Goal: Task Accomplishment & Management: Manage account settings

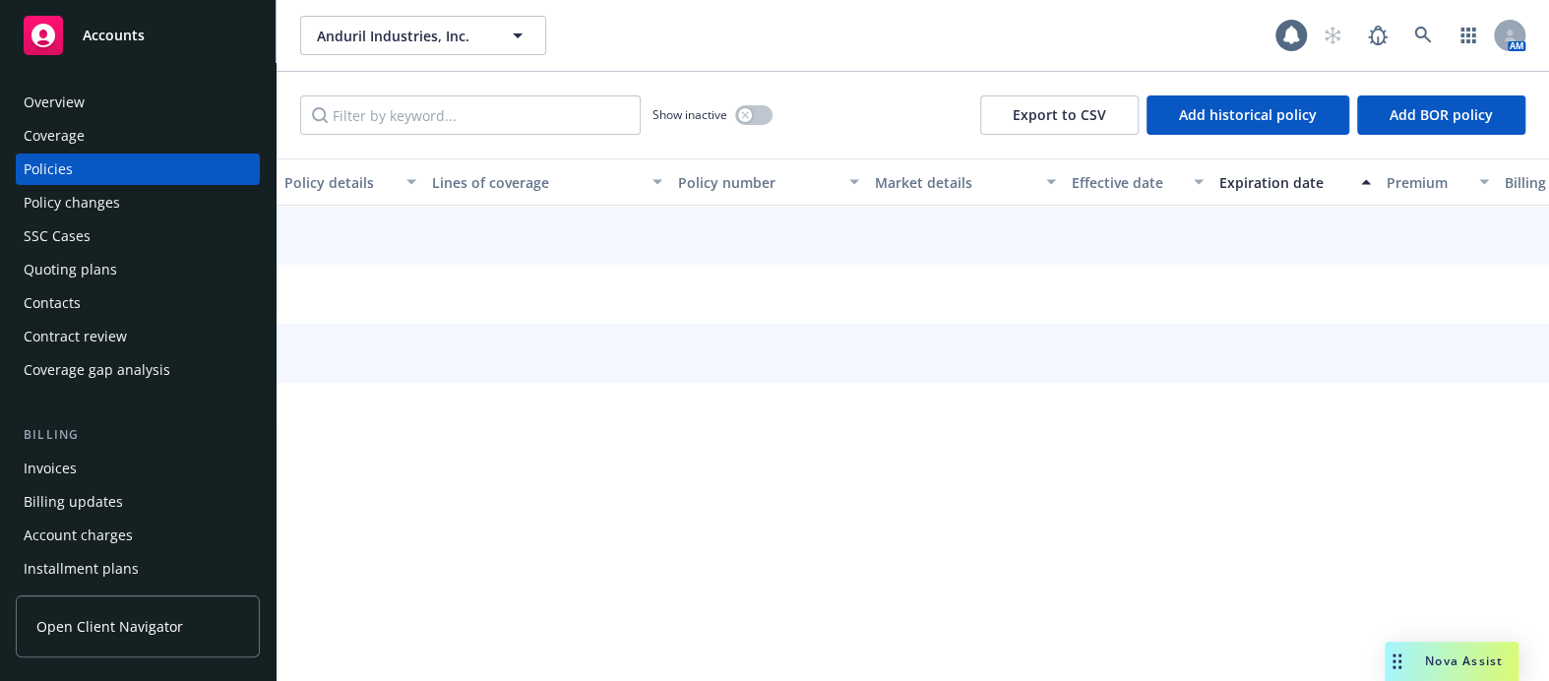
click at [112, 140] on div "Coverage" at bounding box center [138, 135] width 228 height 31
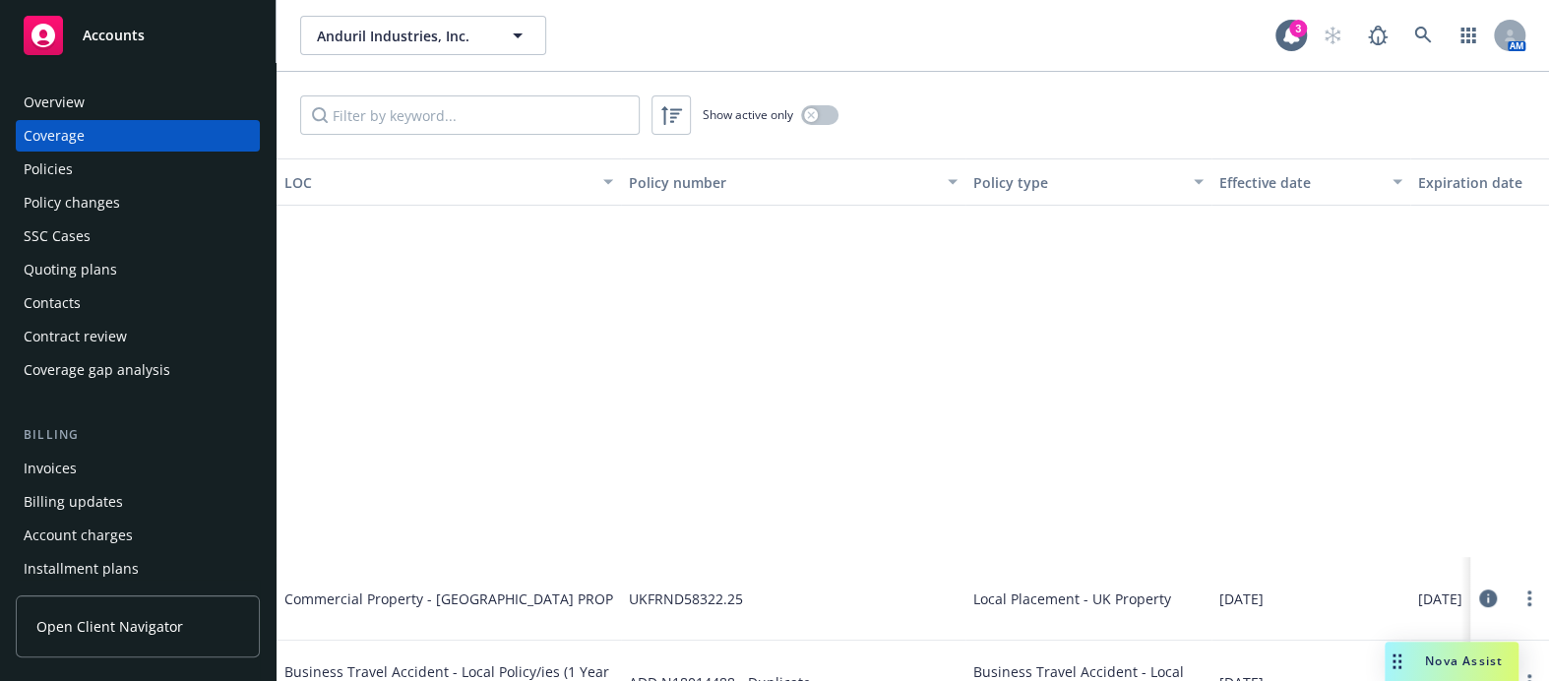
scroll to position [805, 0]
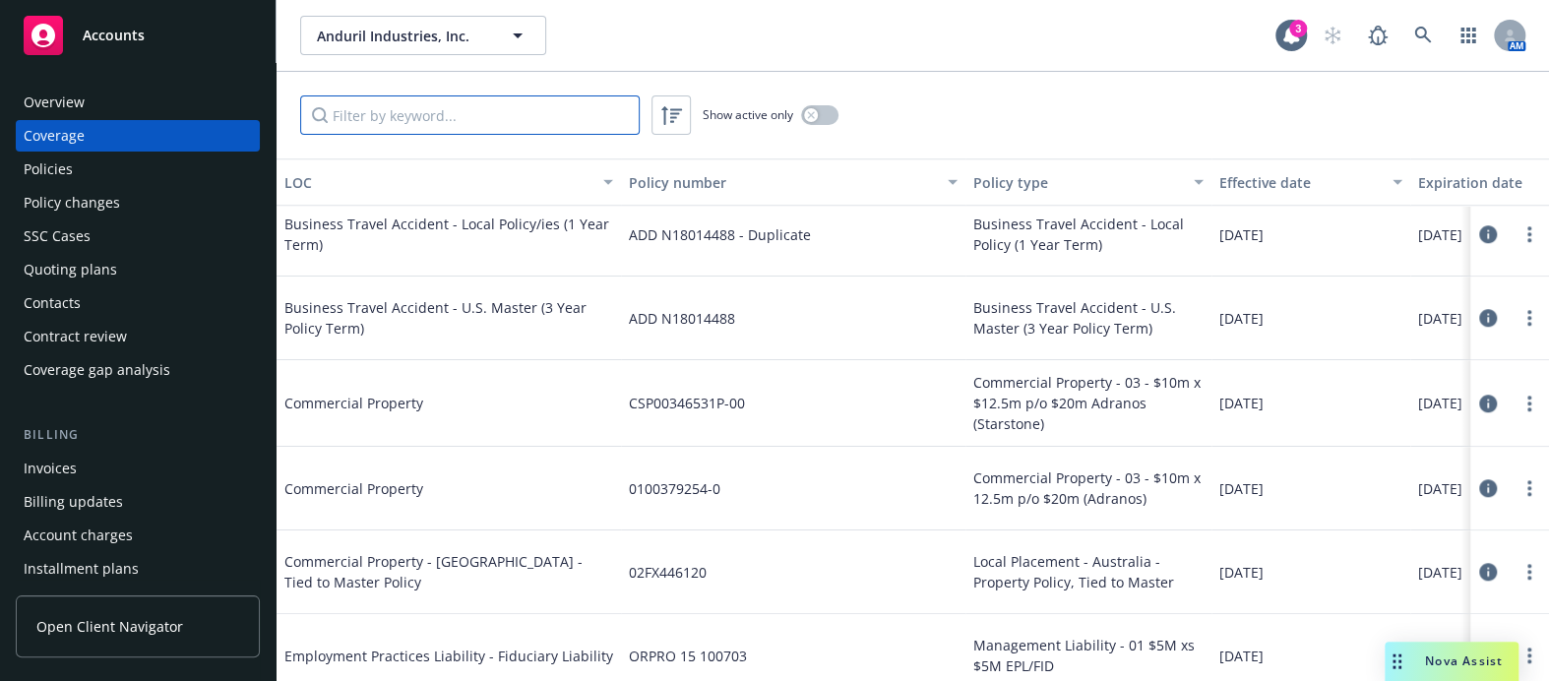
click at [501, 128] on input "Filter by keyword..." at bounding box center [470, 114] width 340 height 39
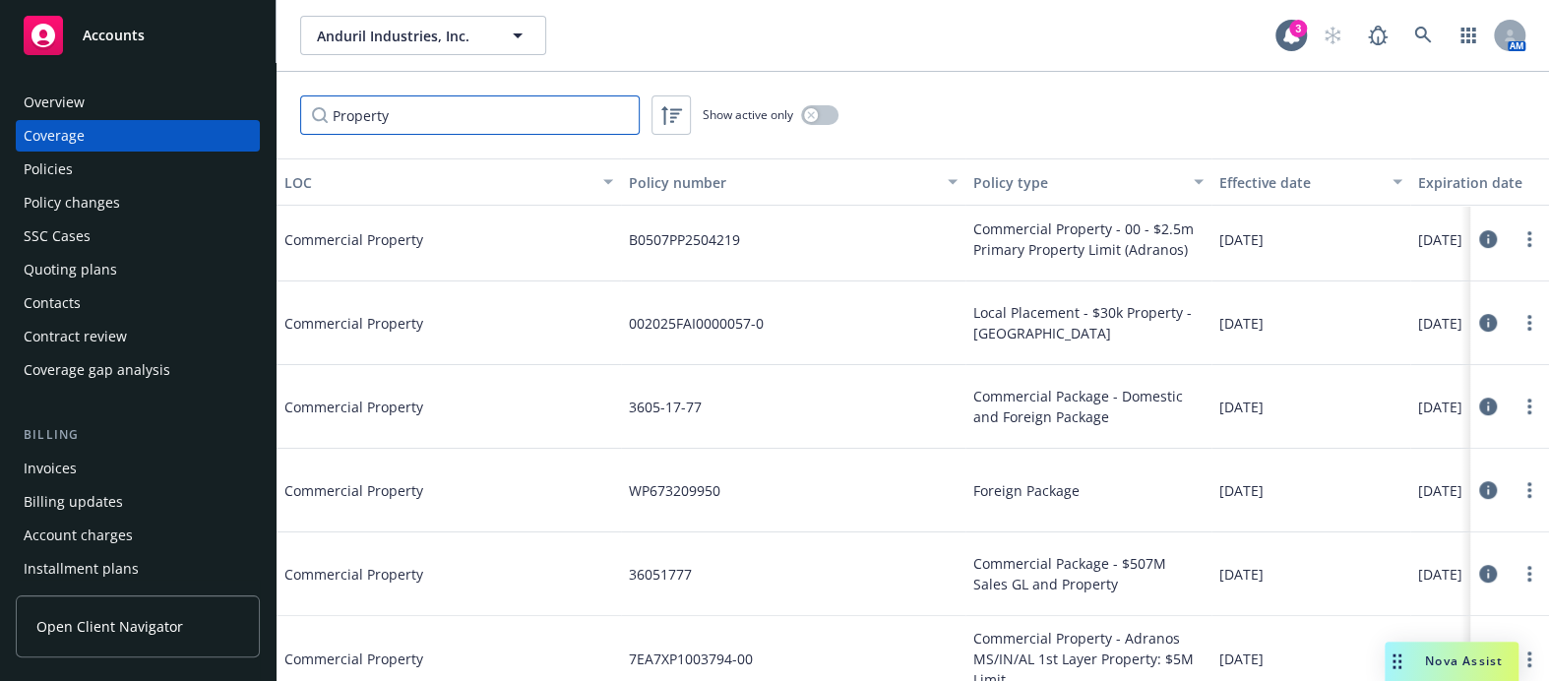
scroll to position [0, 0]
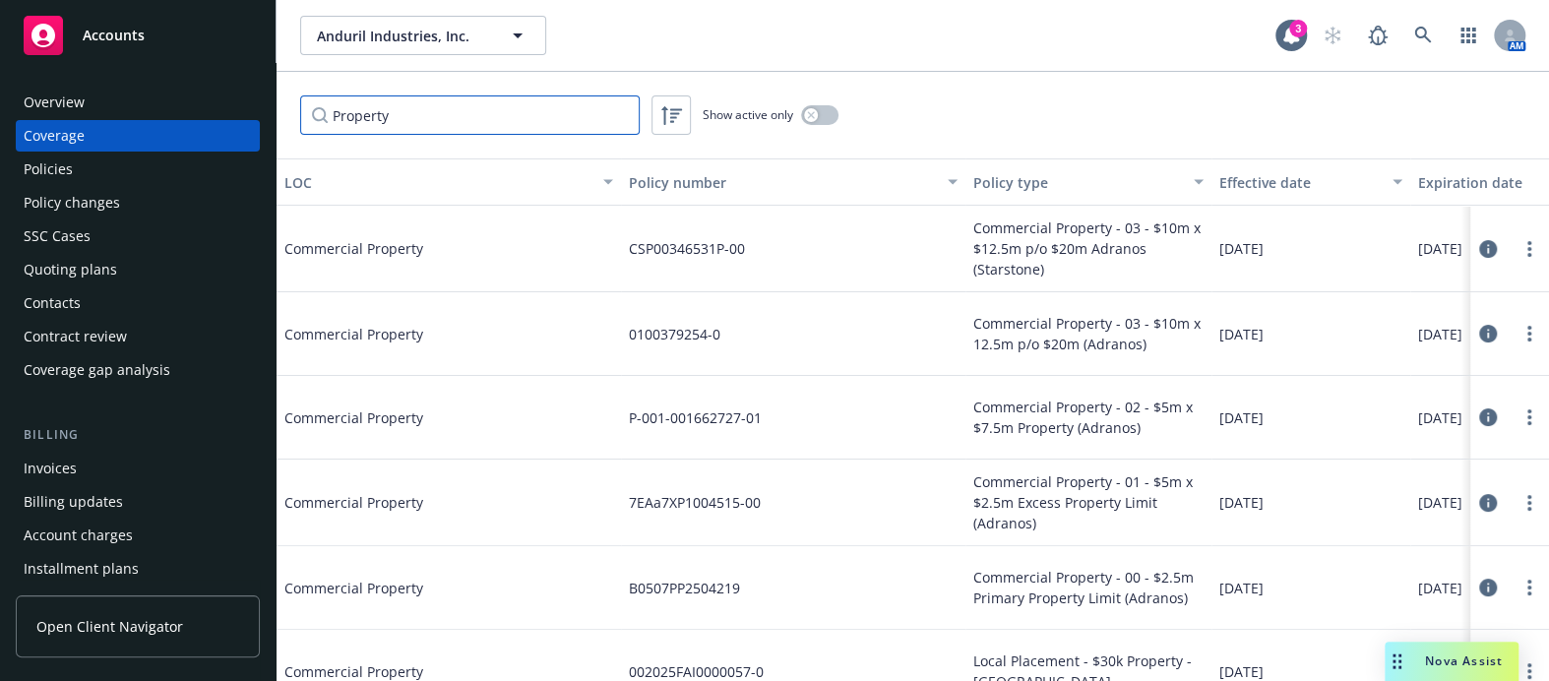
type input "Property"
click at [822, 118] on button "button" at bounding box center [819, 115] width 37 height 20
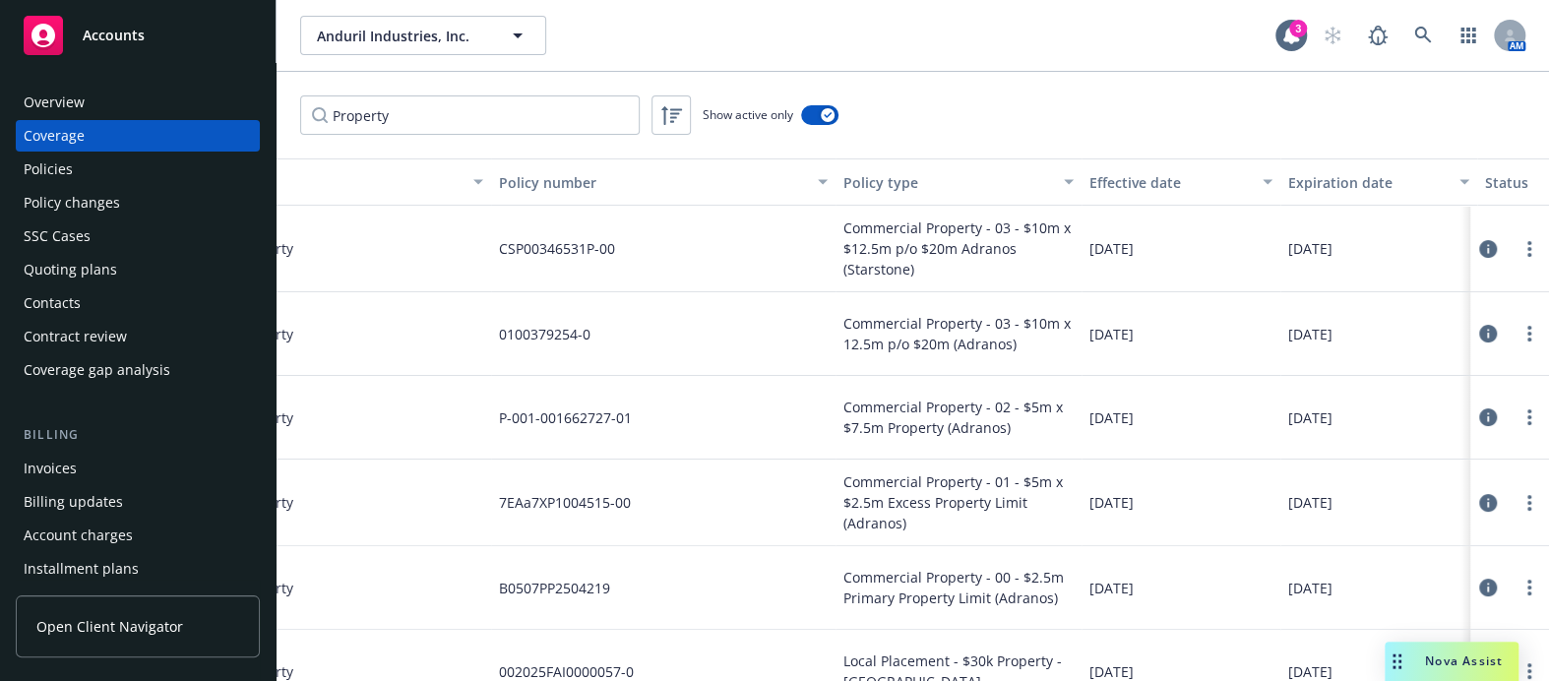
drag, startPoint x: 901, startPoint y: 282, endPoint x: 921, endPoint y: 293, distance: 23.3
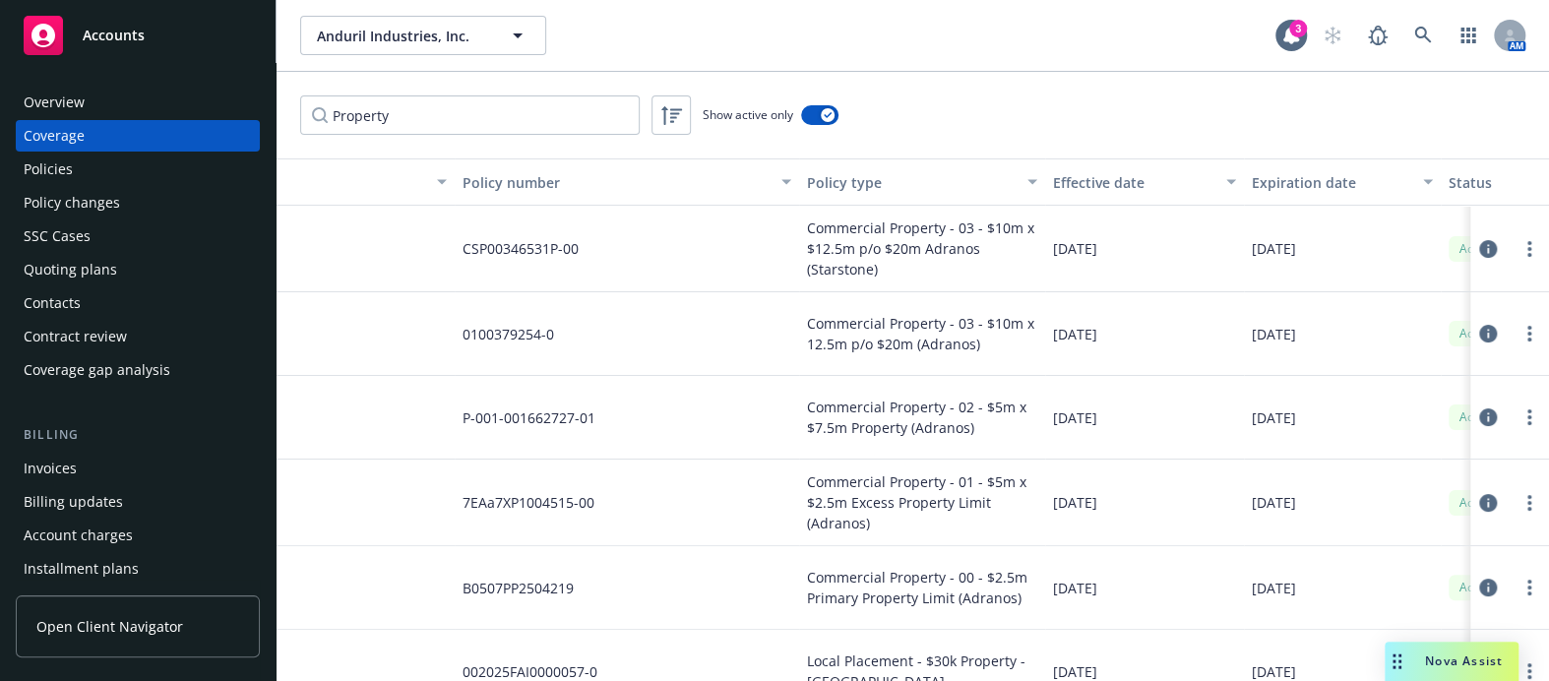
scroll to position [0, 4]
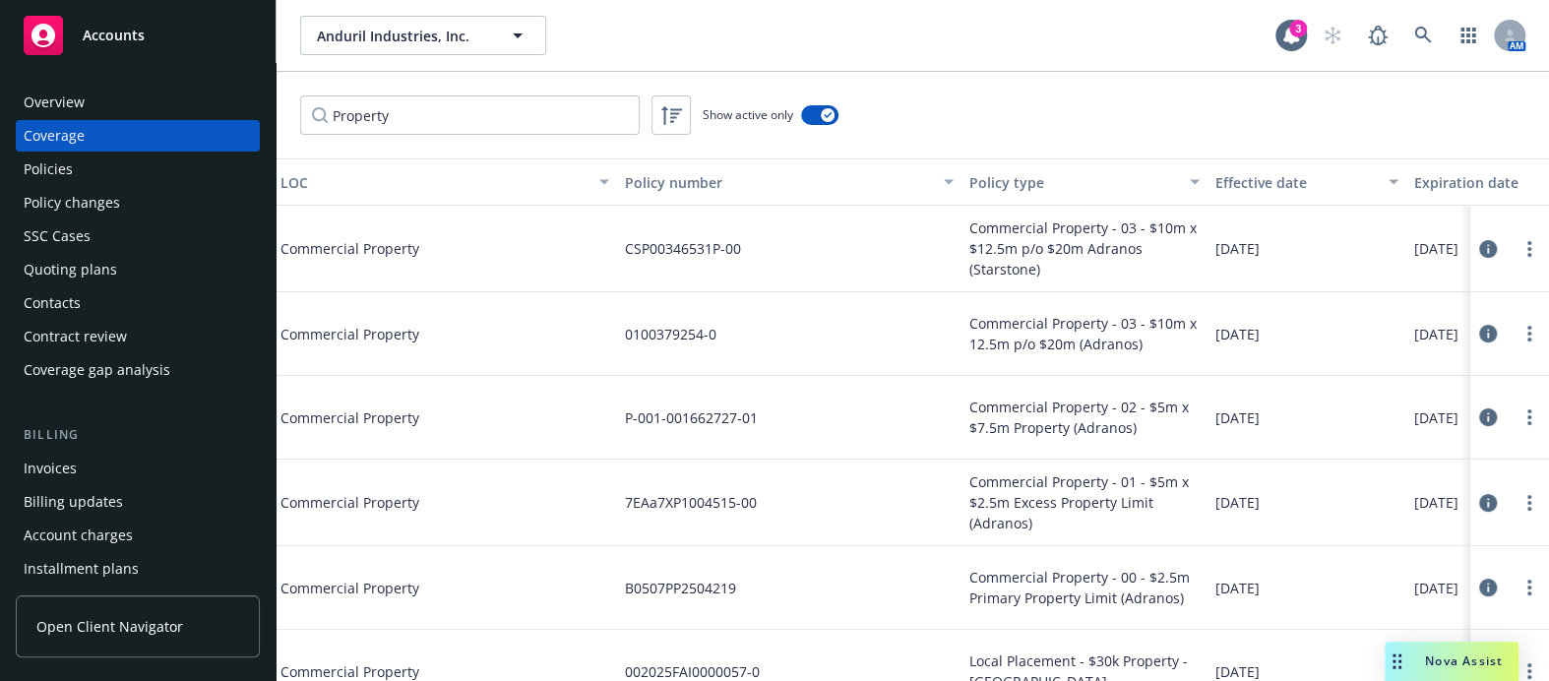
drag, startPoint x: 798, startPoint y: 318, endPoint x: 678, endPoint y: 326, distance: 120.3
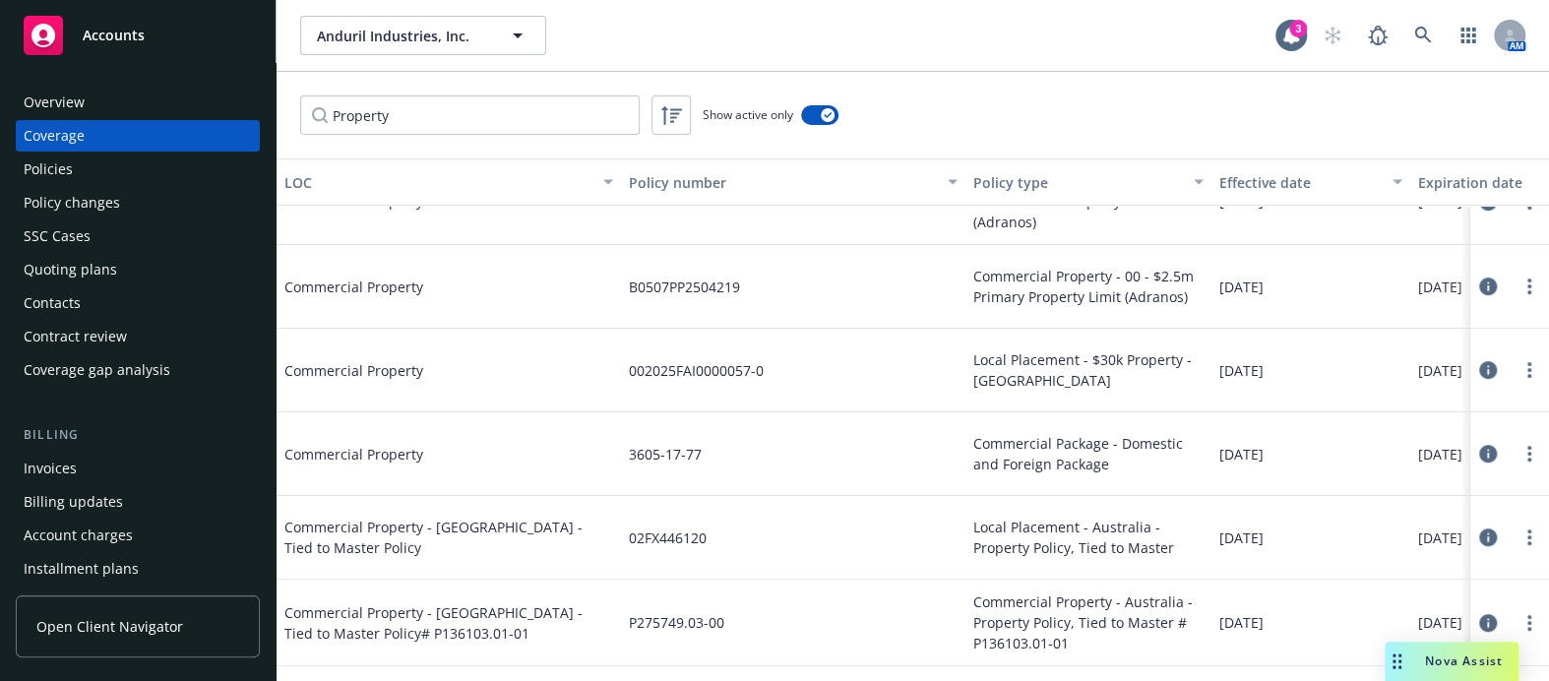
scroll to position [344, 0]
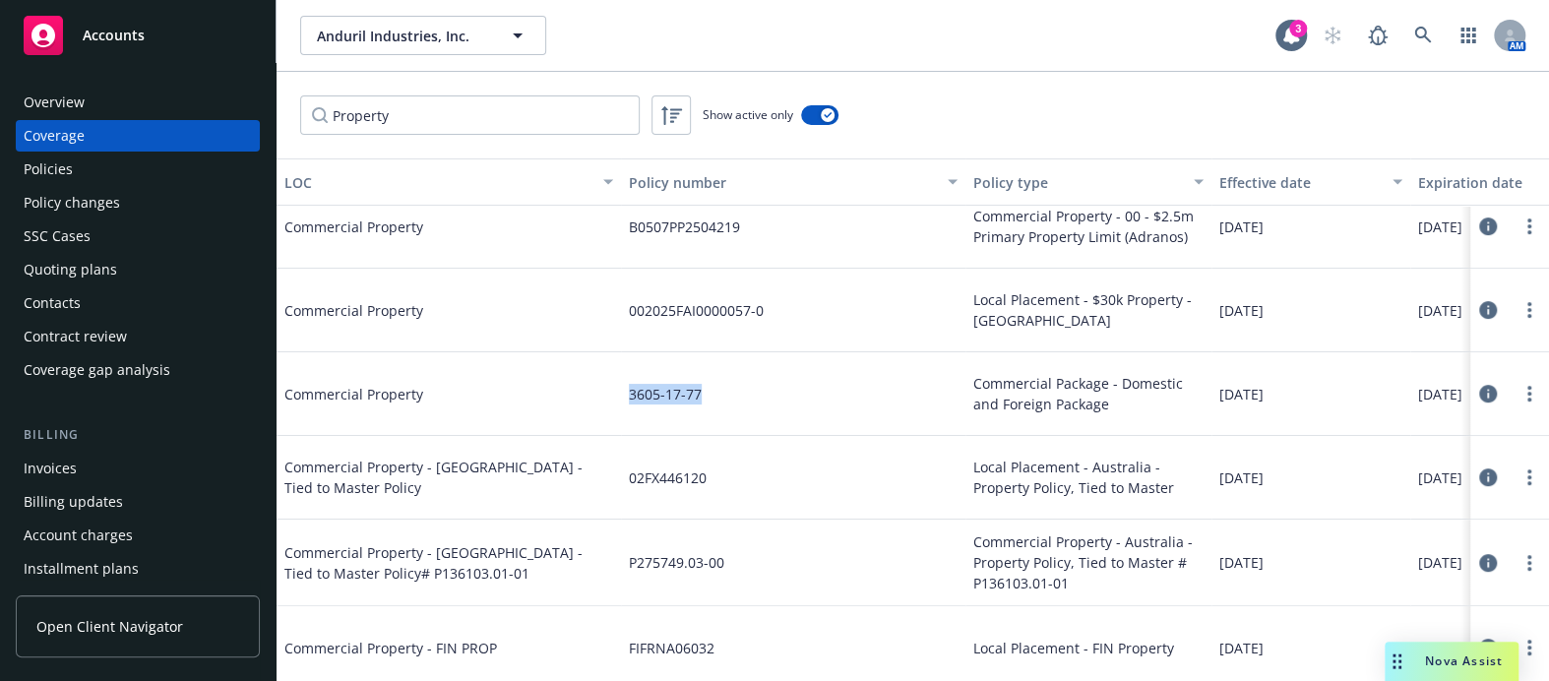
drag, startPoint x: 724, startPoint y: 392, endPoint x: 615, endPoint y: 405, distance: 110.0
click at [615, 406] on div "Commercial Property 3605-17-77 Commercial Package - Domestic and Foreign Packag…" at bounding box center [1055, 394] width 1557 height 84
copy div "3605-17-77"
drag, startPoint x: 1309, startPoint y: 384, endPoint x: 1223, endPoint y: 381, distance: 86.7
click at [1223, 381] on div "06/05/2025" at bounding box center [1311, 394] width 199 height 84
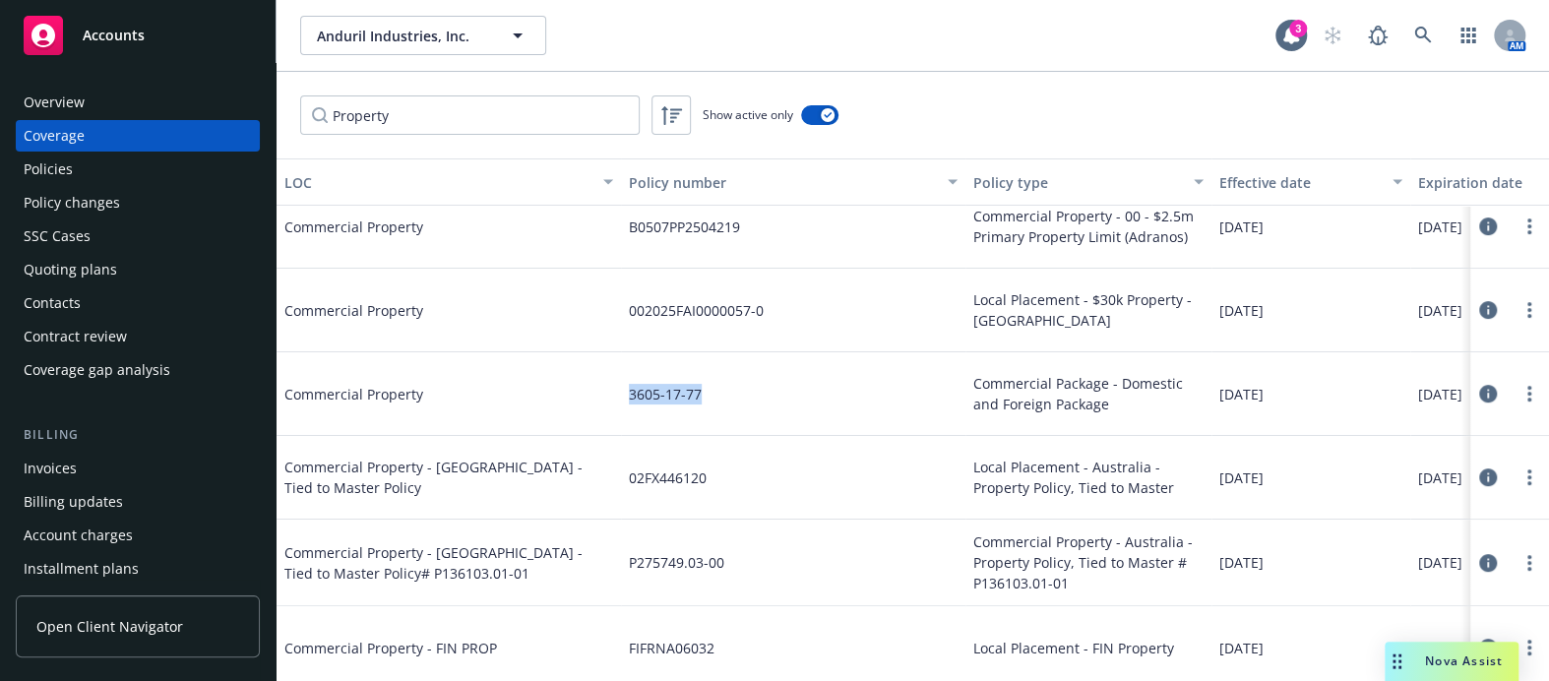
copy span "06/05/2025"
click at [144, 185] on div "Overview Coverage Policies Policy changes SSC Cases Quoting plans Contacts Cont…" at bounding box center [138, 236] width 244 height 299
click at [144, 180] on div "Policies" at bounding box center [138, 169] width 228 height 31
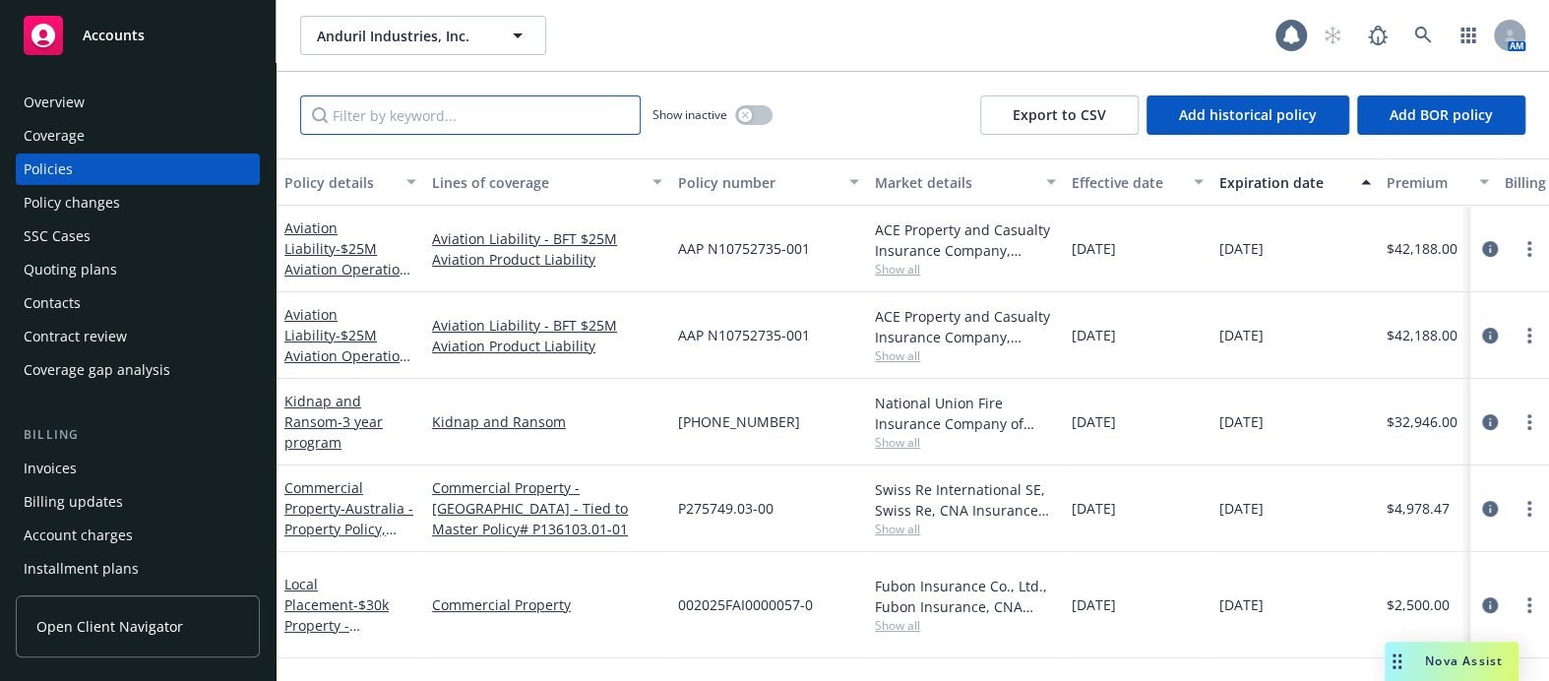
drag, startPoint x: 417, startPoint y: 109, endPoint x: 432, endPoint y: 127, distance: 23.1
click at [417, 109] on input "Filter by keyword..." at bounding box center [470, 114] width 341 height 39
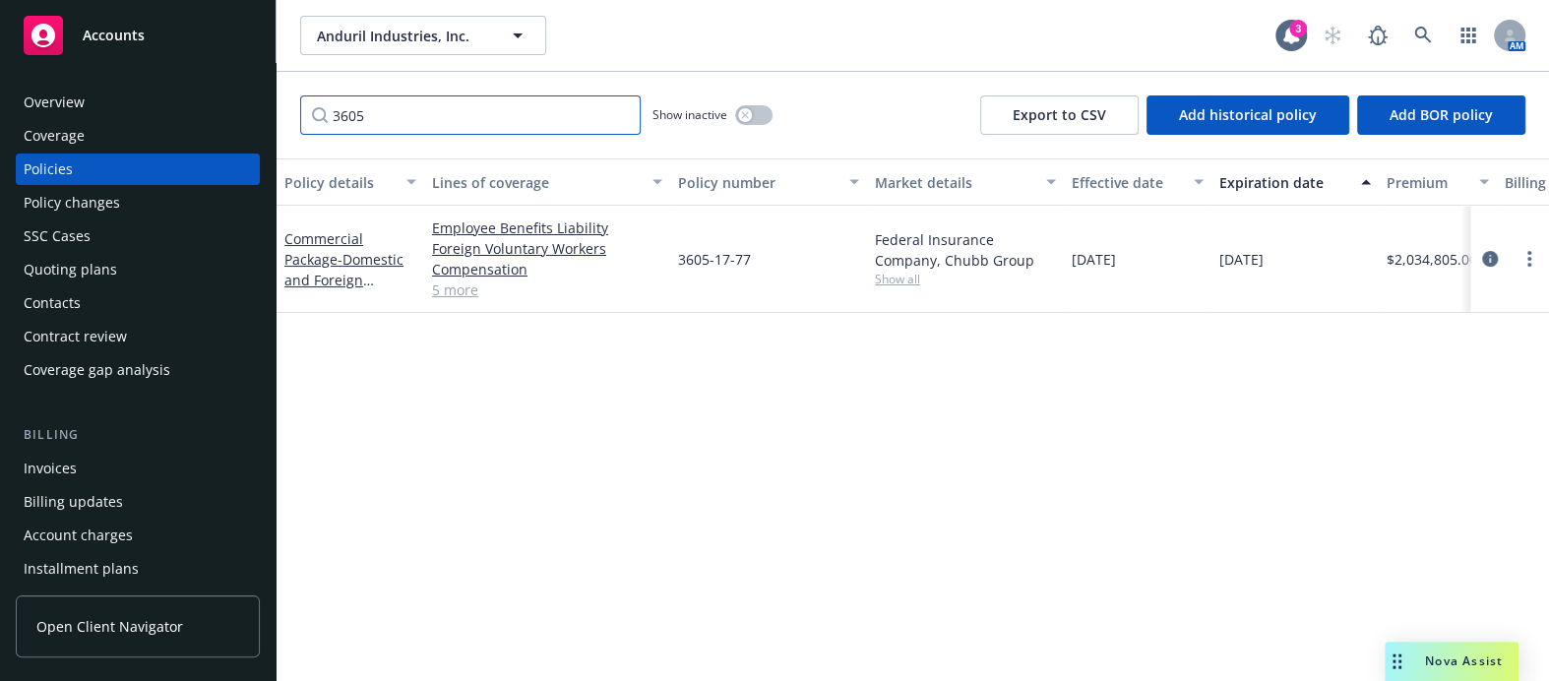
type input "3605"
drag, startPoint x: 933, startPoint y: 264, endPoint x: 853, endPoint y: 235, distance: 84.7
click at [853, 235] on div "Commercial Package - Domestic and Foreign Package Employee Benefits Liability F…" at bounding box center [1227, 259] width 1900 height 107
copy div "Federal Insurance Company"
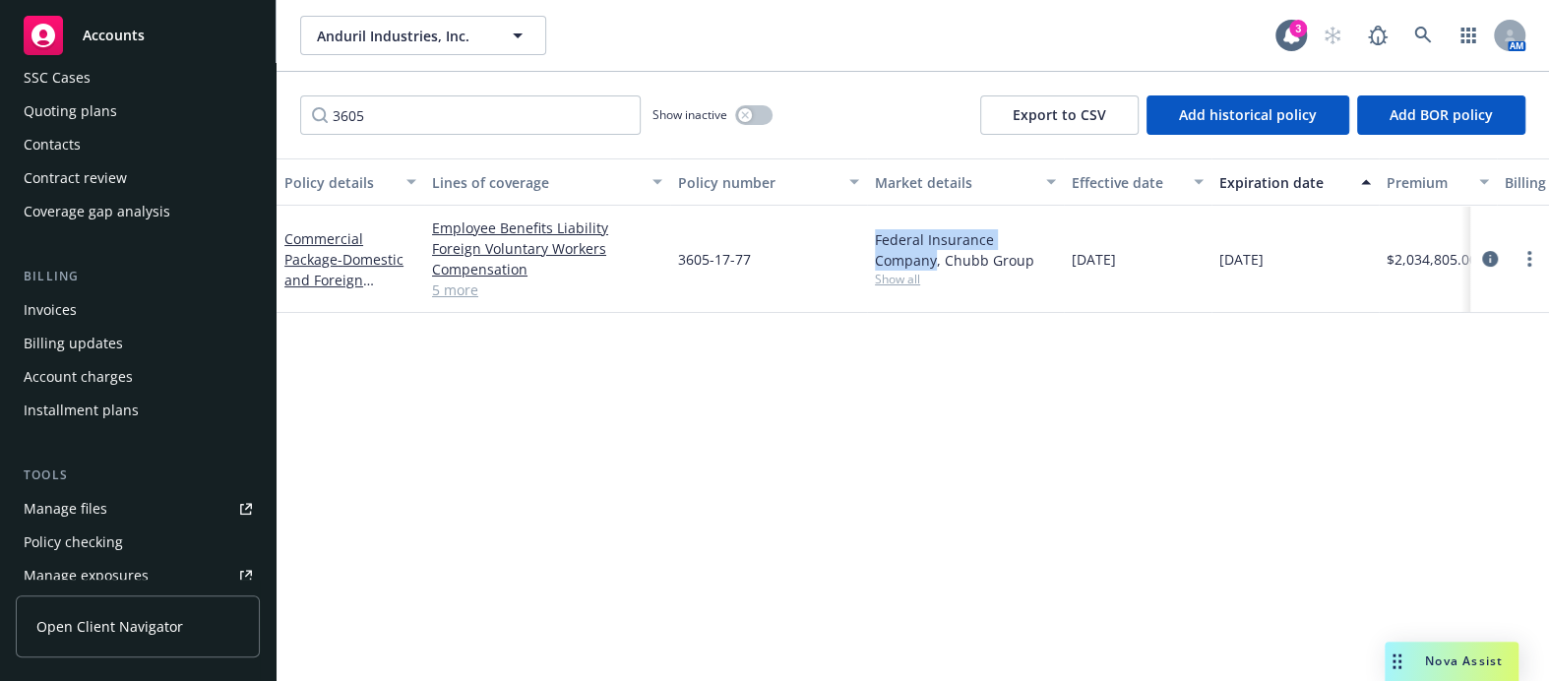
scroll to position [447, 0]
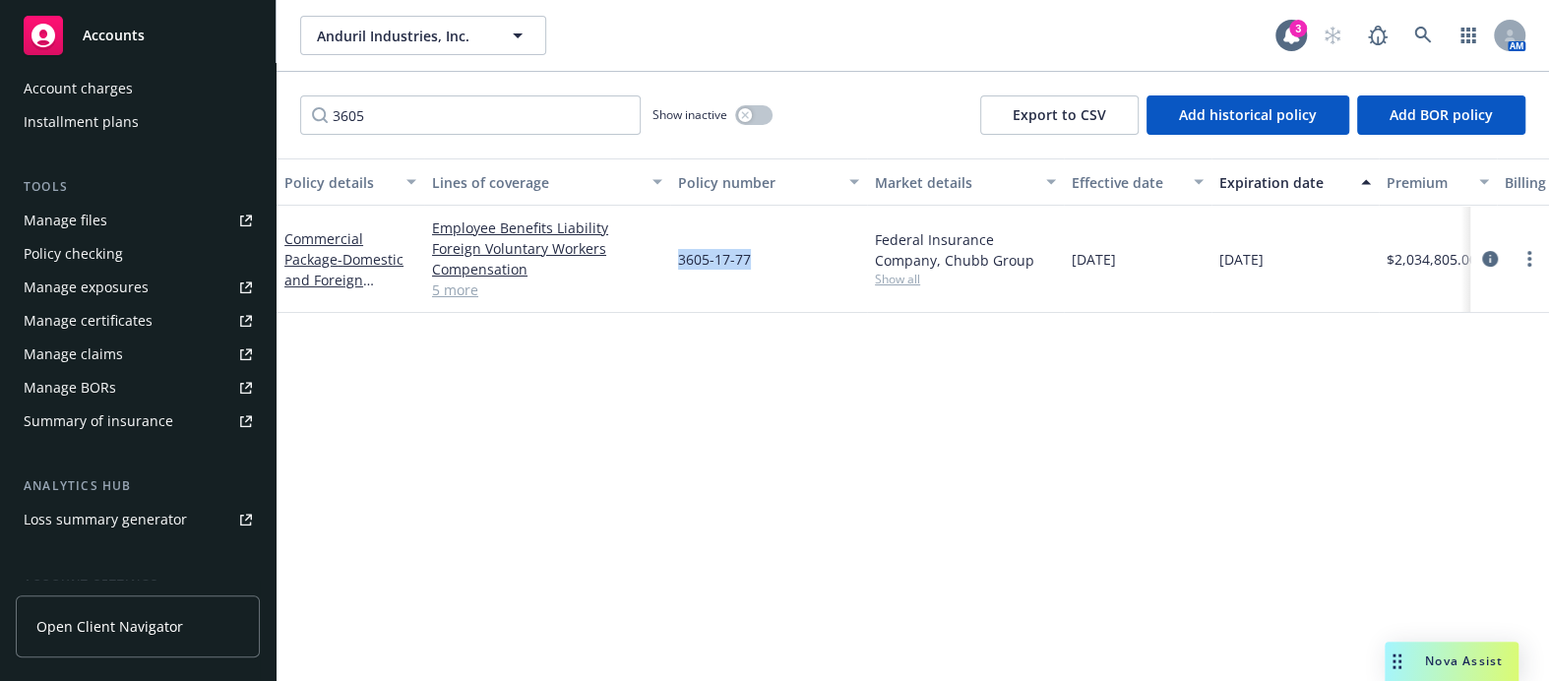
click at [130, 310] on div "Manage certificates" at bounding box center [88, 320] width 129 height 31
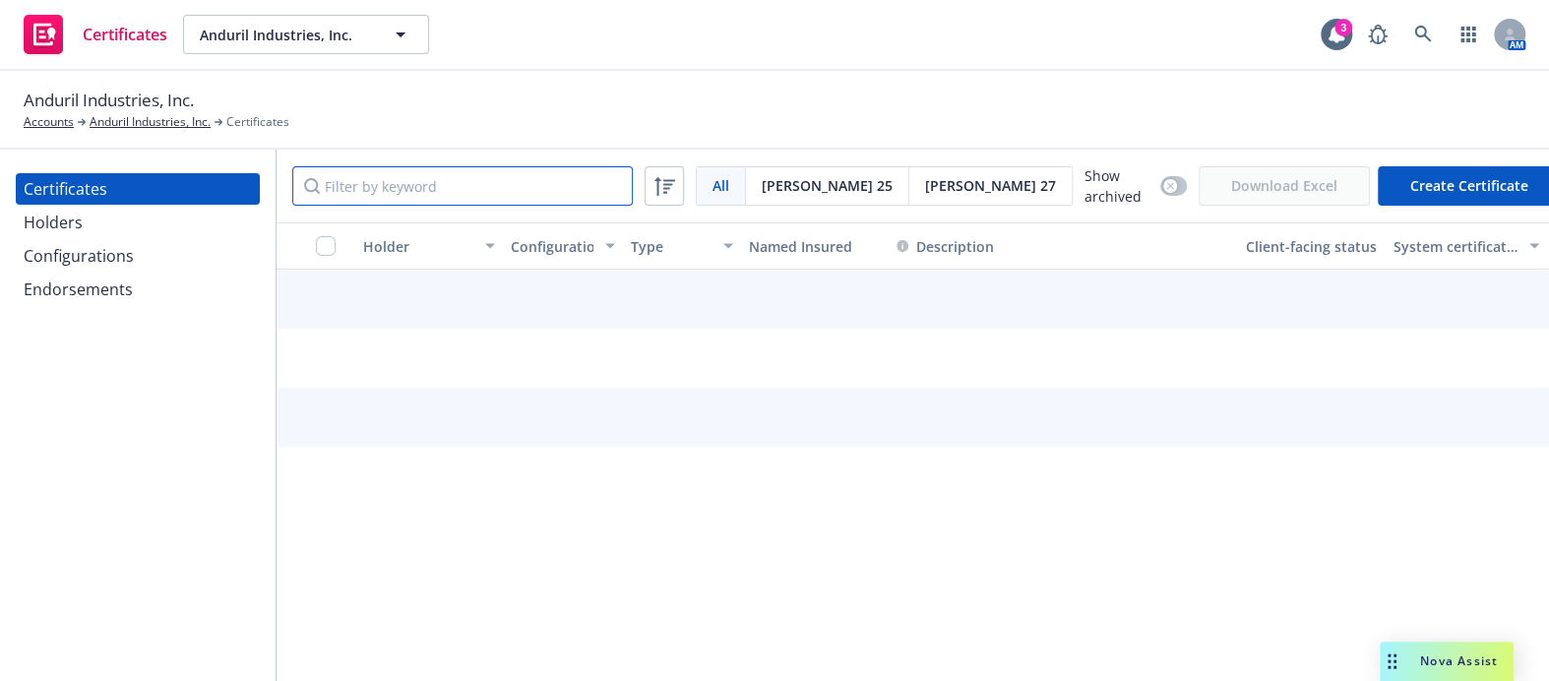
click at [413, 180] on input "Filter by keyword" at bounding box center [462, 185] width 341 height 39
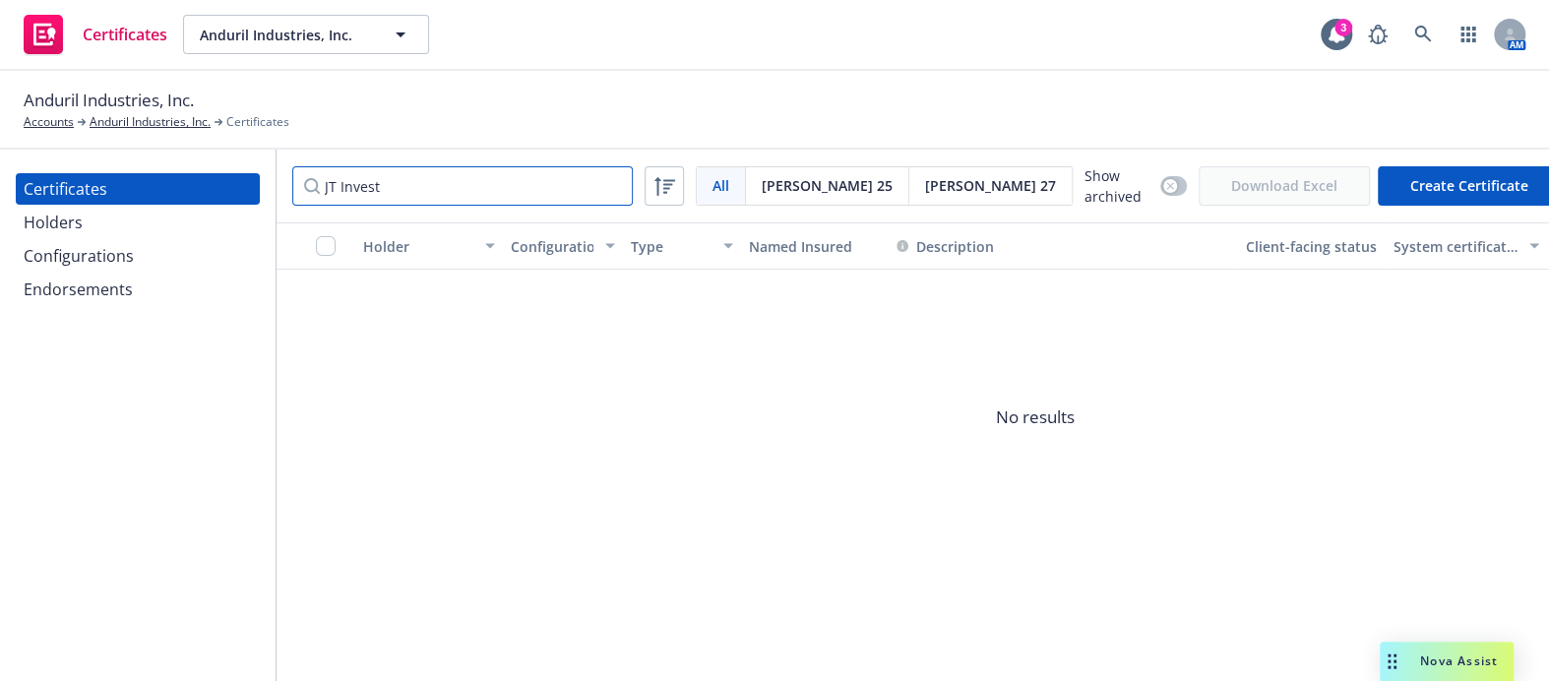
type input "JT Invest"
click at [125, 218] on div "Holders" at bounding box center [138, 222] width 228 height 31
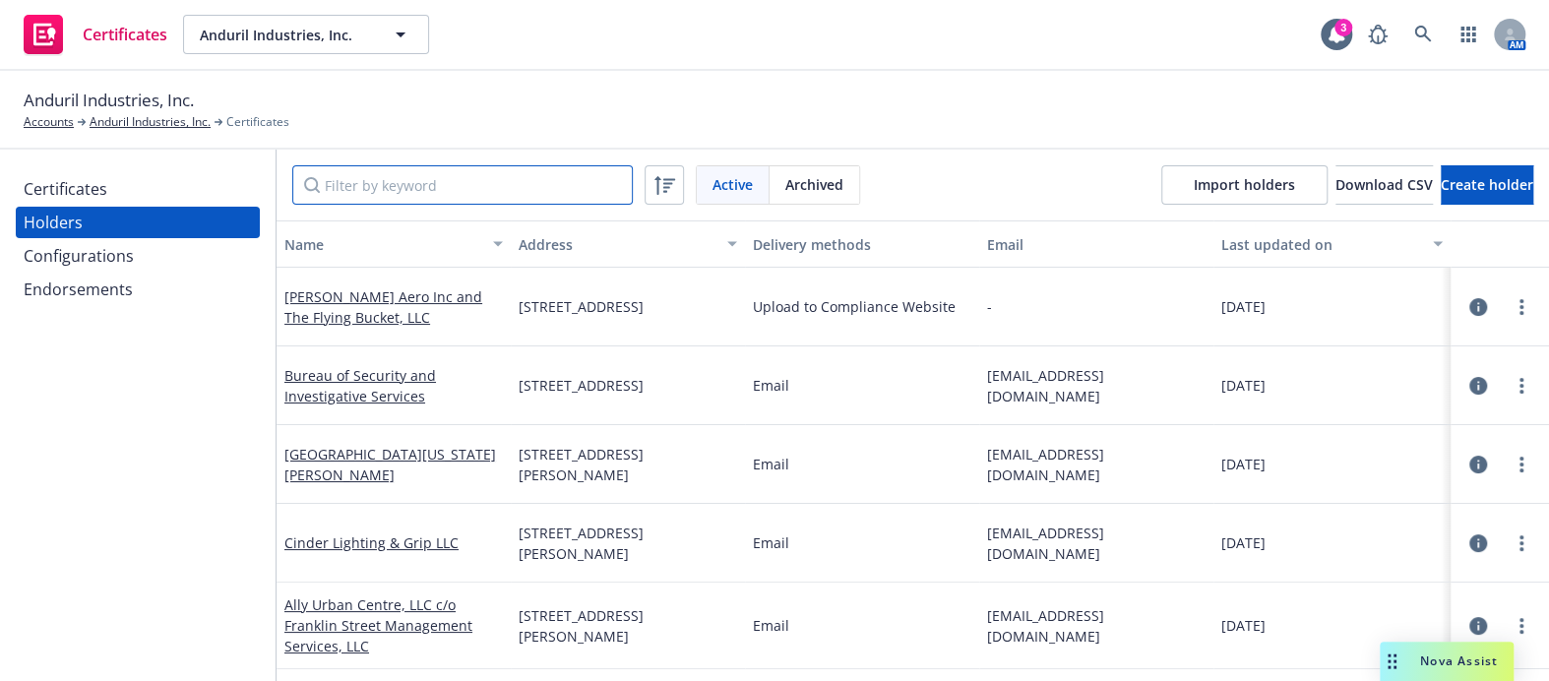
click at [327, 174] on input "Filter by keyword" at bounding box center [462, 184] width 341 height 39
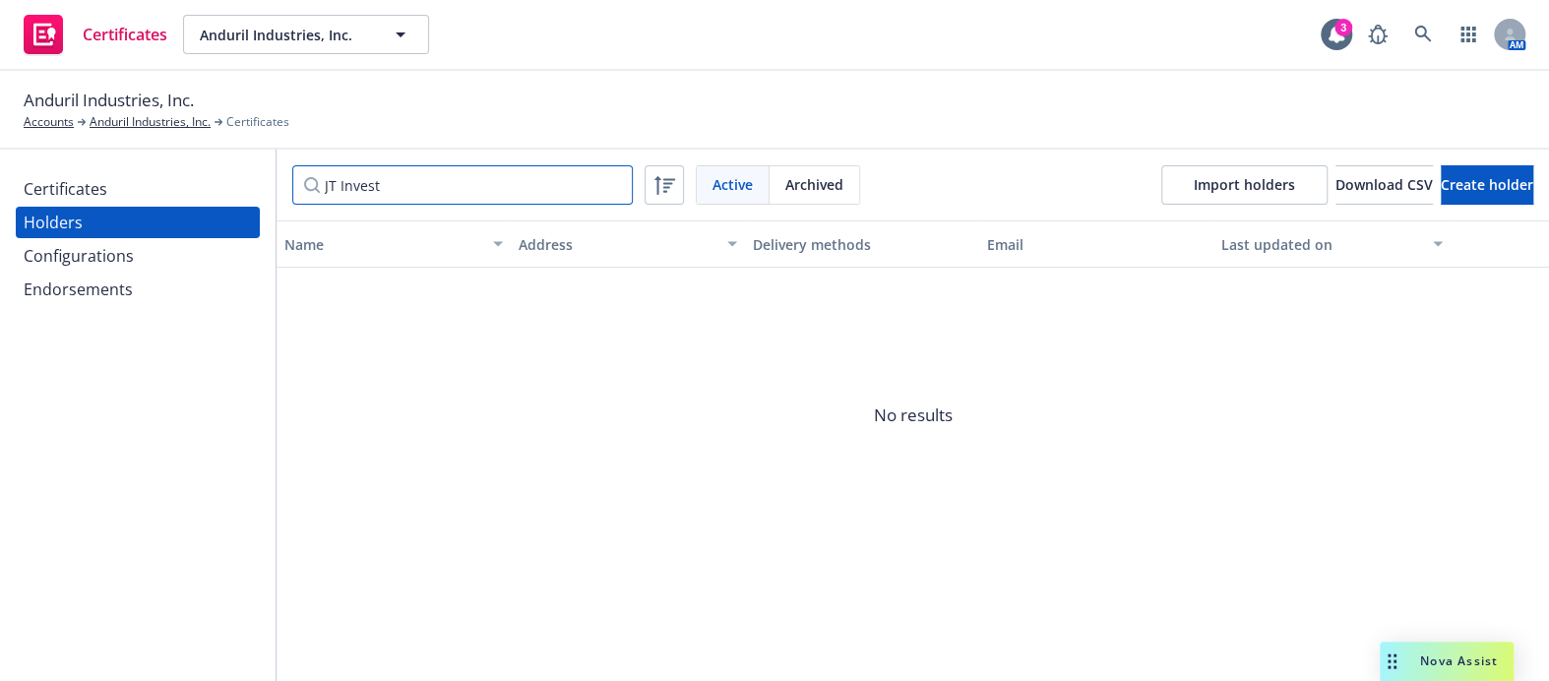
type input "JT Invest"
click at [73, 174] on div "Certificates" at bounding box center [66, 188] width 84 height 31
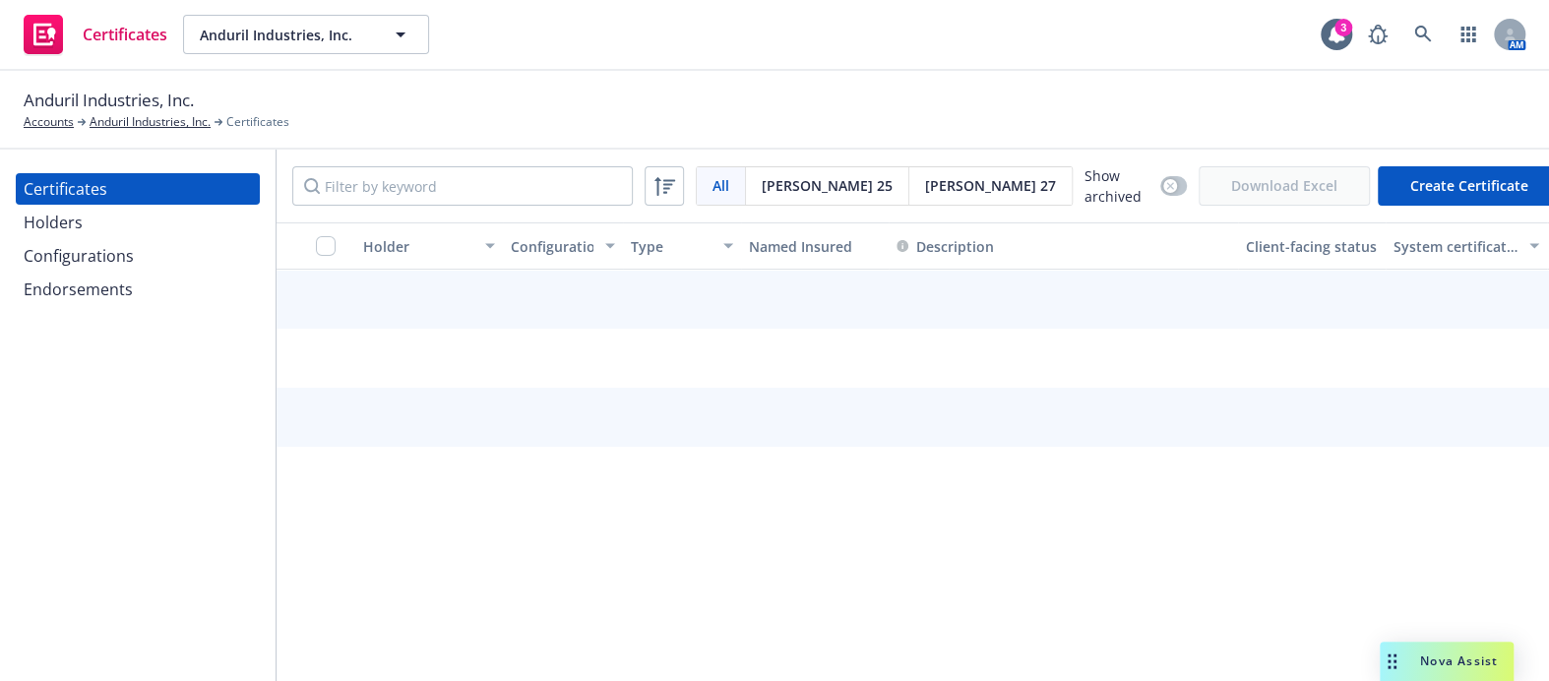
click at [94, 217] on div "Holders" at bounding box center [138, 222] width 228 height 31
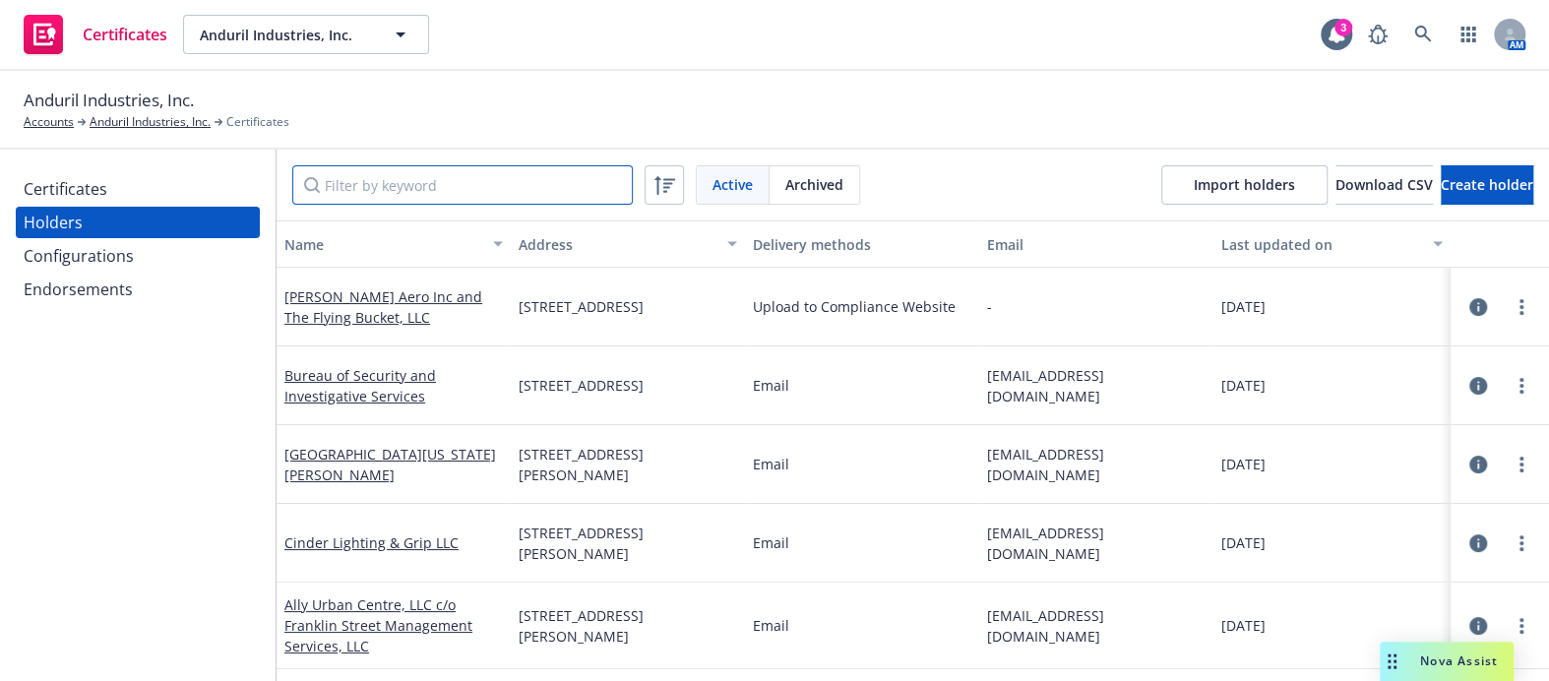
click at [396, 180] on input "Filter by keyword" at bounding box center [462, 184] width 341 height 39
paste input "JT Invest 1 UWP, LLC"
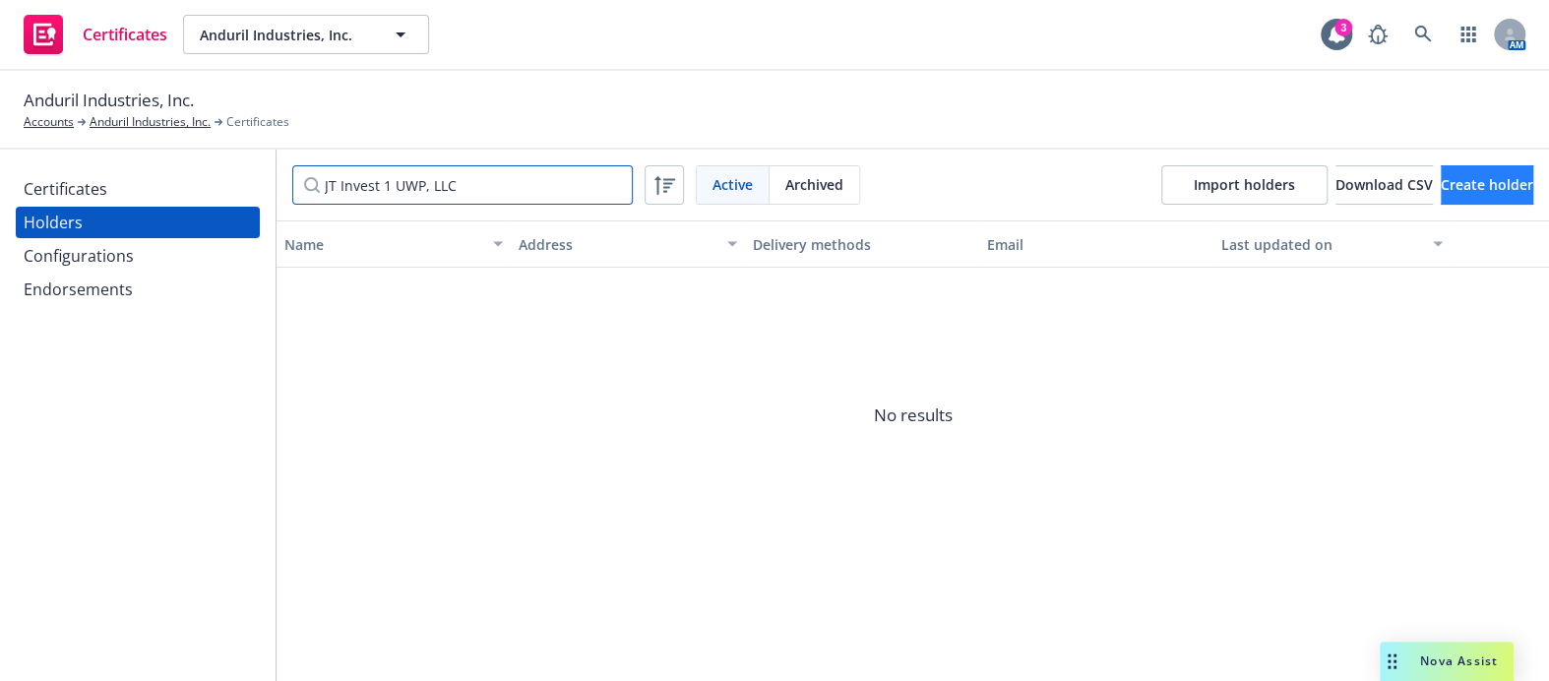
type input "JT Invest 1 UWP, LLC"
click at [1441, 190] on span "Create holder" at bounding box center [1487, 184] width 93 height 19
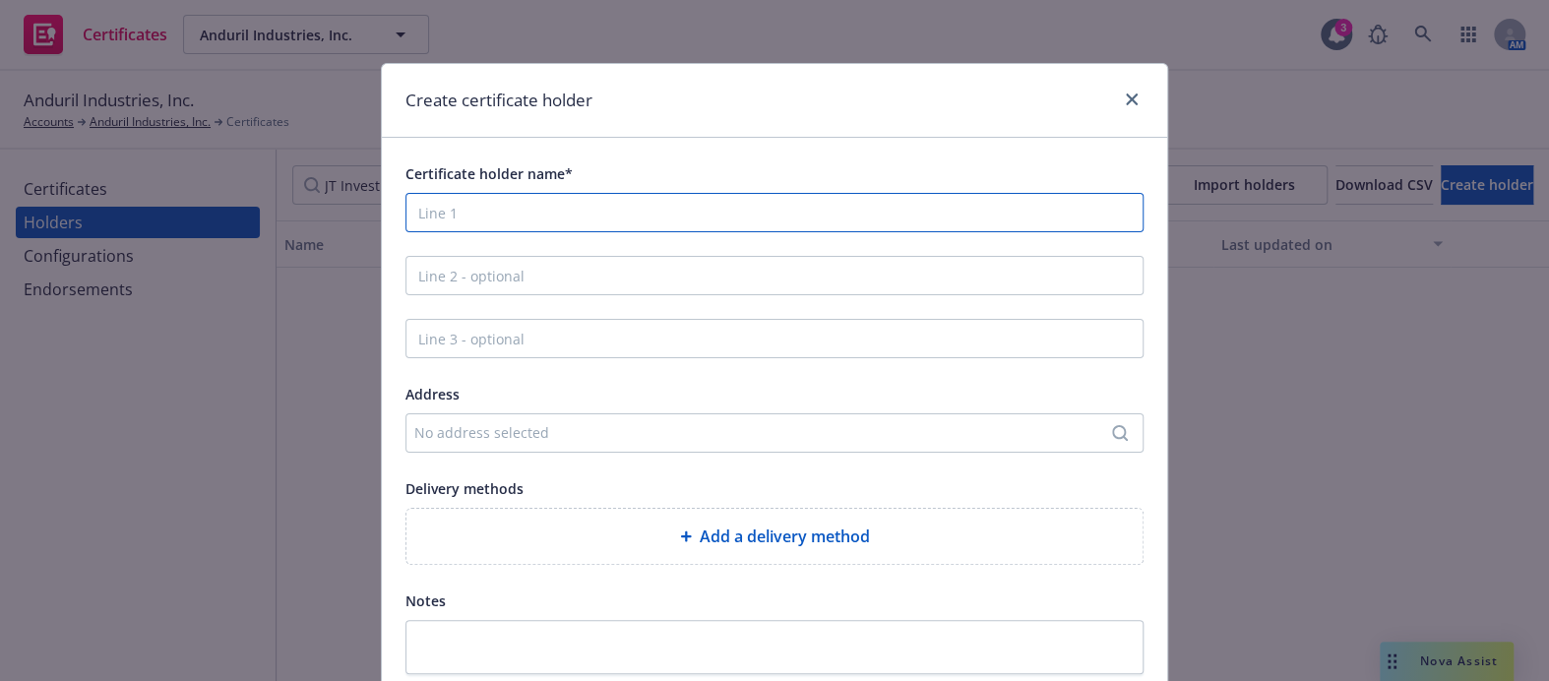
click at [478, 205] on input "Certificate holder name*" at bounding box center [775, 212] width 738 height 39
paste input "JT Invest 1 UWP, LLC"
type input "JT Invest 1 UWP, LLC"
click at [452, 245] on div "Certificate holder name* JT Invest 1 UWP, LLC Address No address selected Deliv…" at bounding box center [775, 417] width 738 height 513
click at [460, 269] on input "Line 2 - optional" at bounding box center [775, 275] width 738 height 39
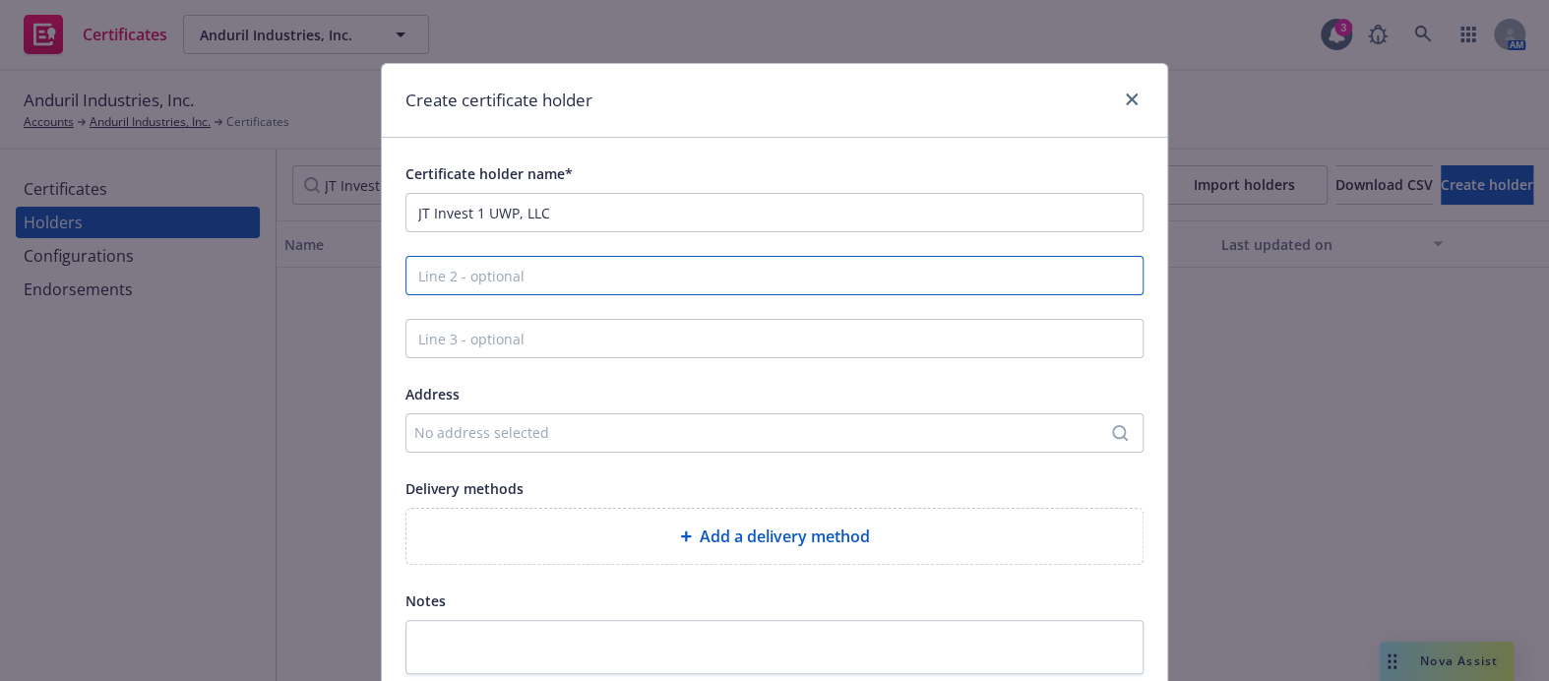
paste input "c/o Jamestown Commercial Management Company, L.P."
type input "c/o Jamestown Commercial Management Company, L.P."
click at [461, 429] on div "No address selected" at bounding box center [764, 432] width 701 height 21
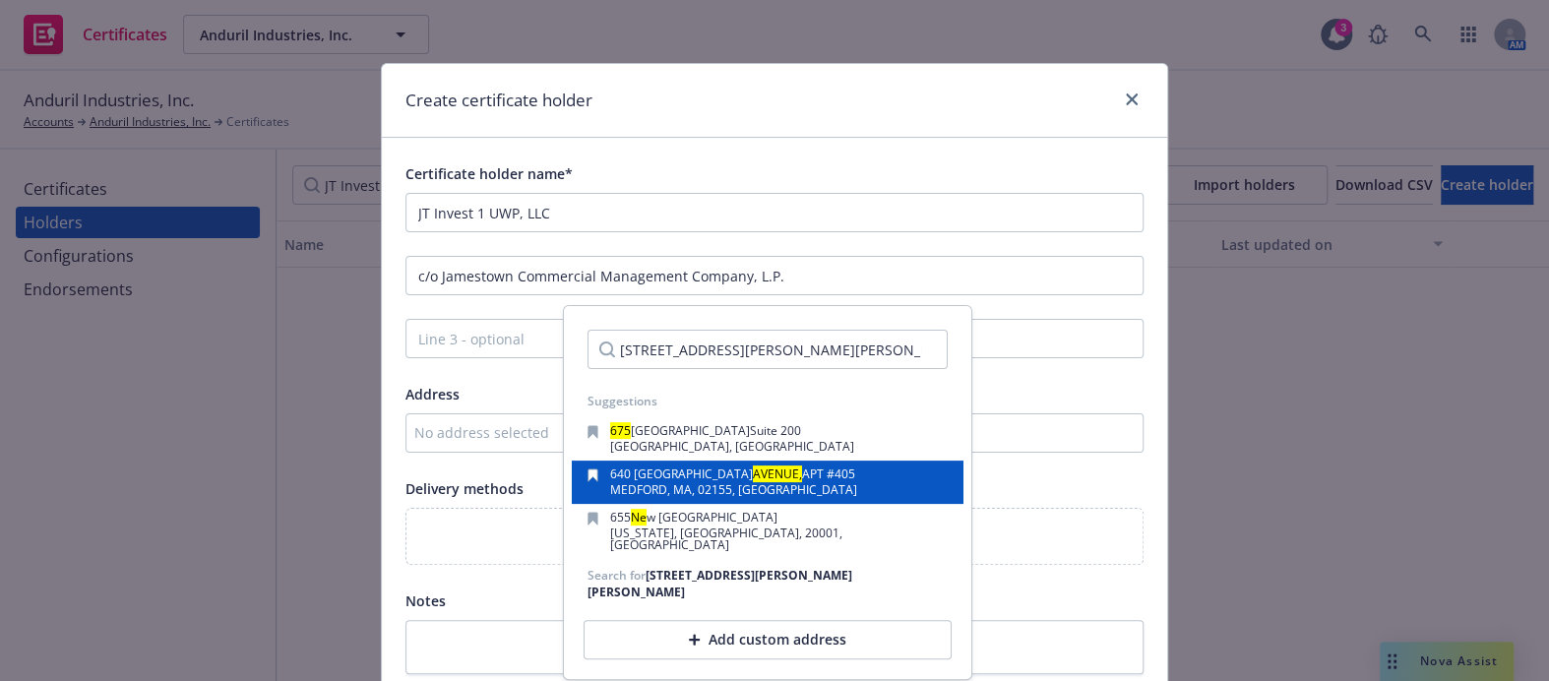
drag, startPoint x: 731, startPoint y: 352, endPoint x: 692, endPoint y: 491, distance: 144.3
click at [664, 388] on div "[STREET_ADDRESS][PERSON_NAME][PERSON_NAME] Suggestions [STREET_ADDRESS][GEOGRAP…" at bounding box center [768, 492] width 392 height 357
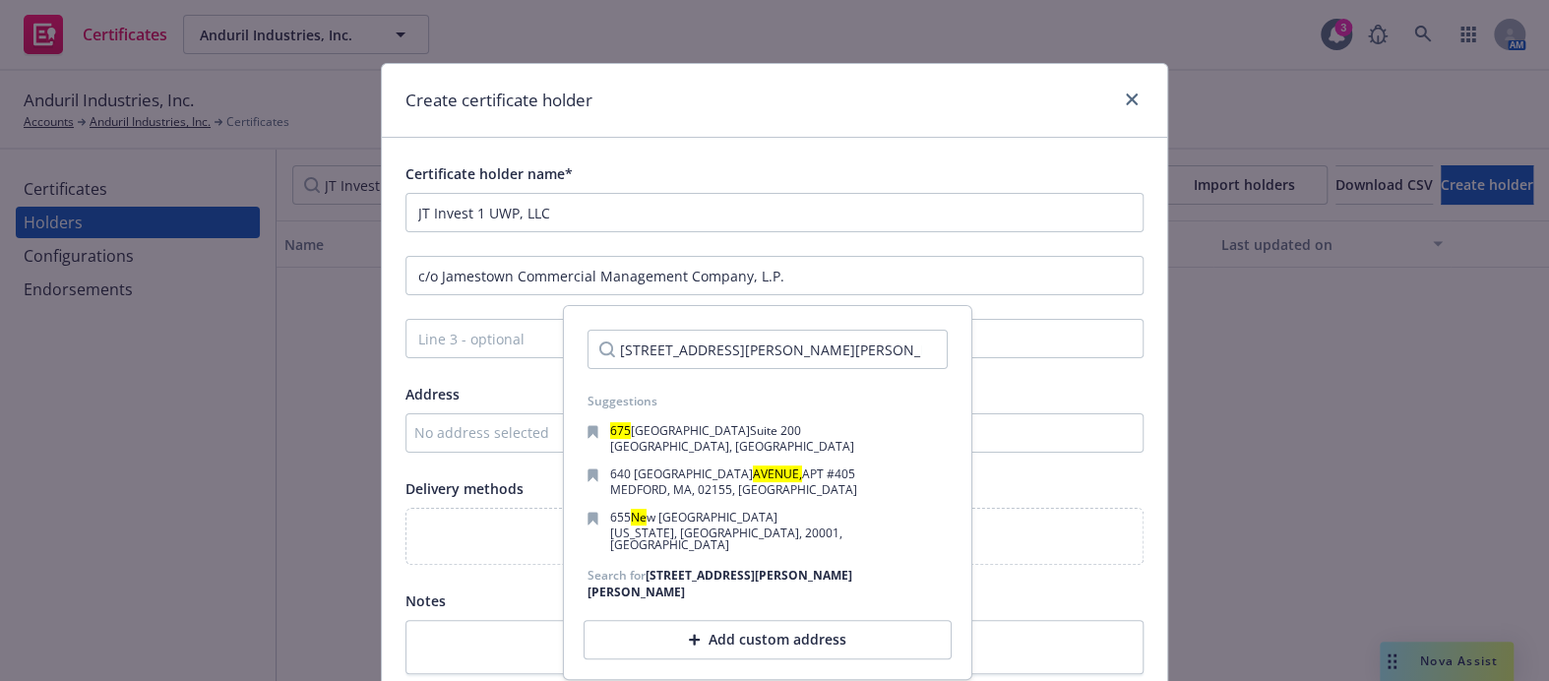
type input "[STREET_ADDRESS][PERSON_NAME][PERSON_NAME]"
click at [699, 635] on div "Add custom address" at bounding box center [768, 639] width 368 height 39
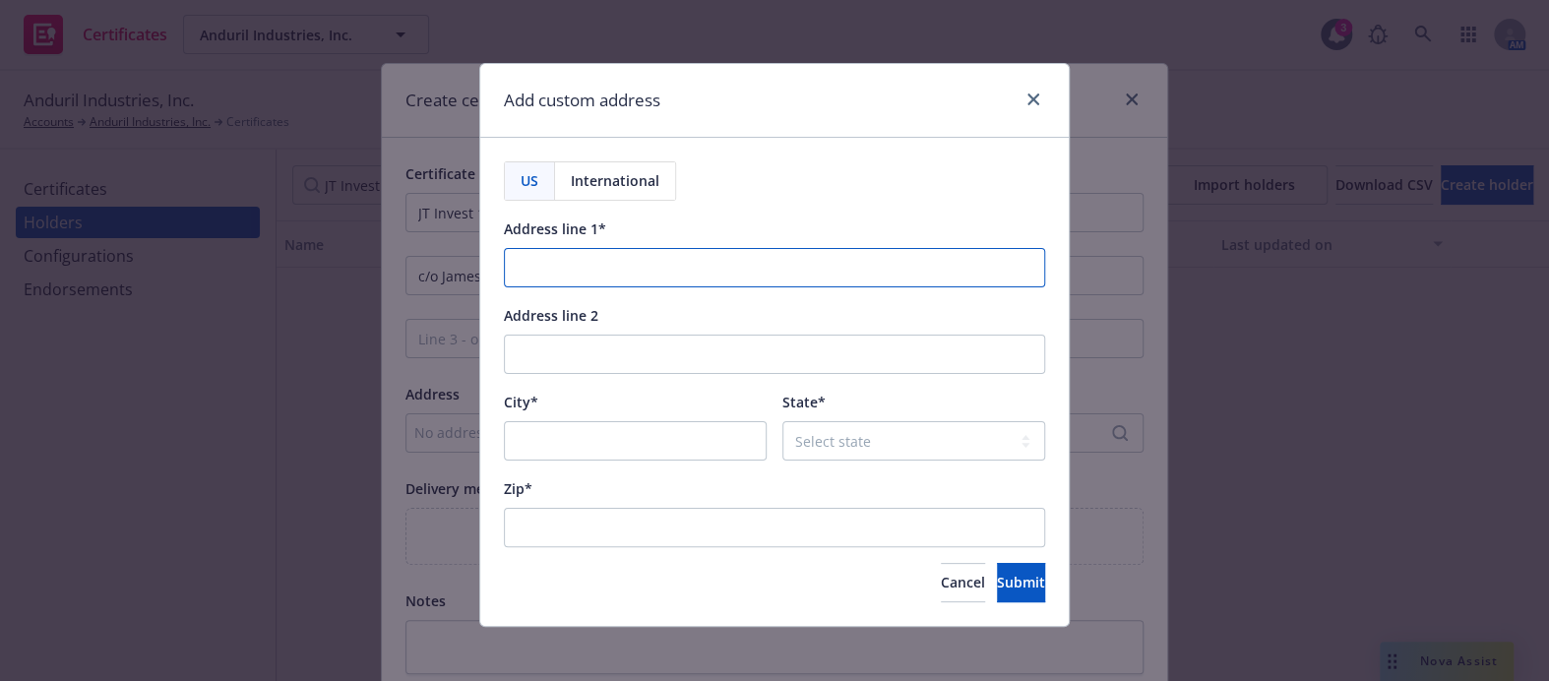
click at [606, 248] on input "Address line 1*" at bounding box center [774, 267] width 541 height 39
click at [543, 276] on input "Address line 1*" at bounding box center [774, 267] width 541 height 39
paste input "[STREET_ADDRESS][PERSON_NAME][PERSON_NAME]"
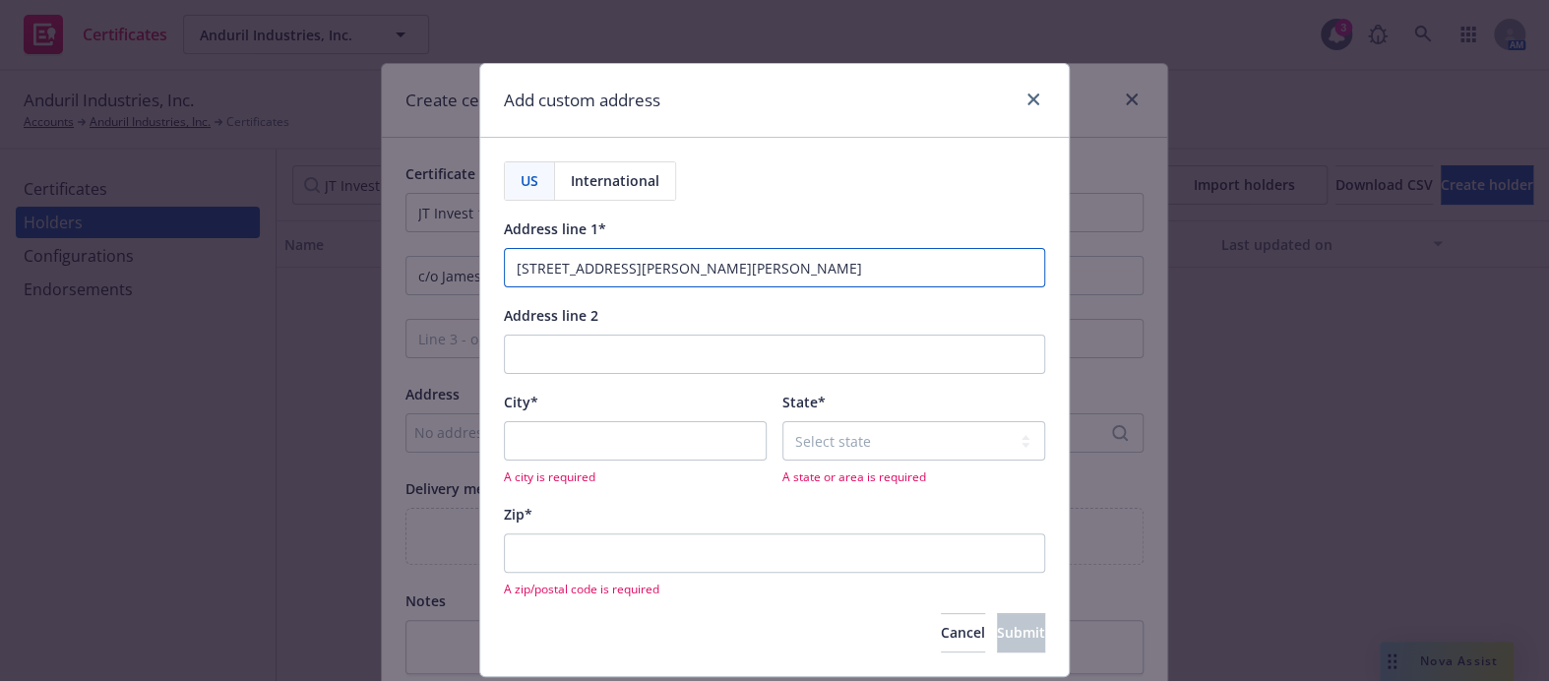
drag, startPoint x: 770, startPoint y: 274, endPoint x: 1117, endPoint y: 282, distance: 347.6
click at [1117, 282] on div "Add custom address US International Address line 1* [STREET_ADDRESS][PERSON_NAM…" at bounding box center [774, 340] width 1549 height 681
type input "[STREET_ADDRESS][PERSON_NAME][PERSON_NAME]"
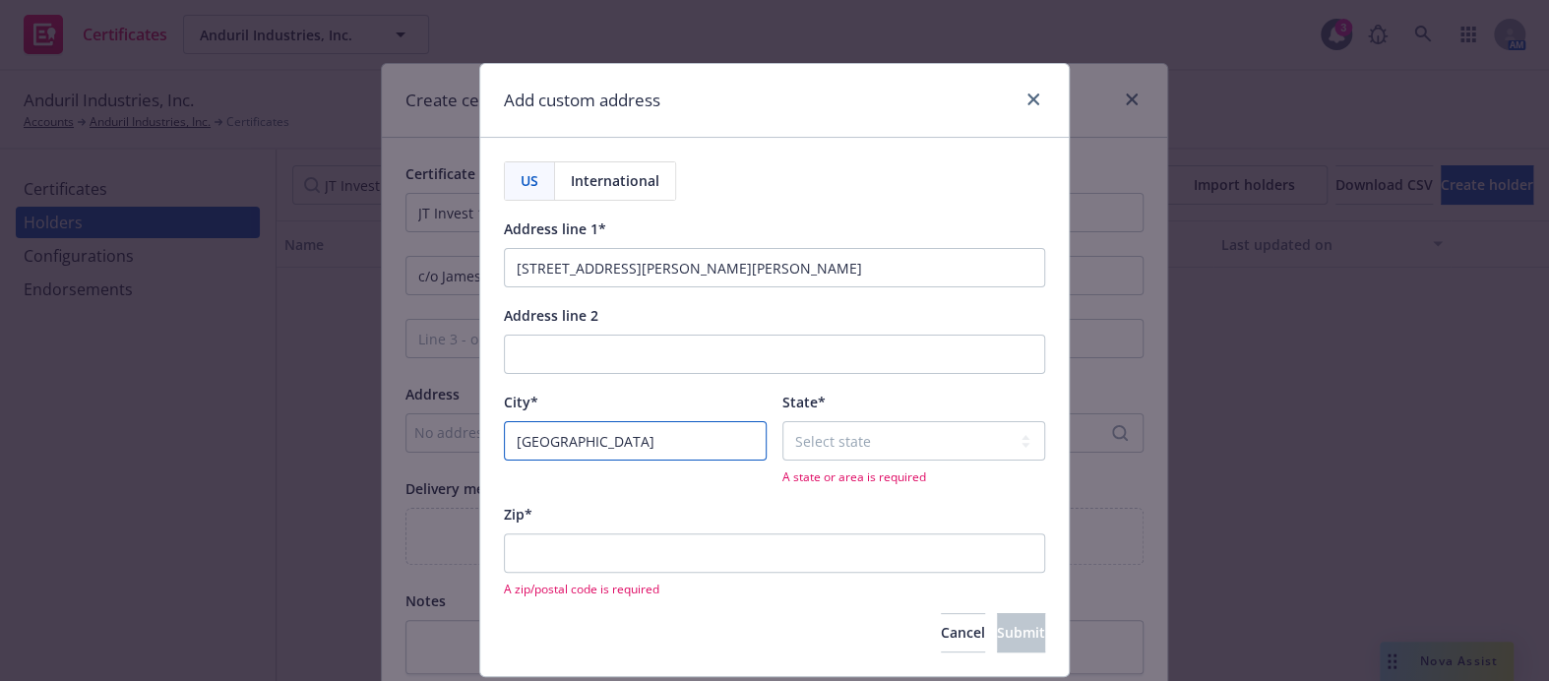
type input "[GEOGRAPHIC_DATA]"
select select "GA"
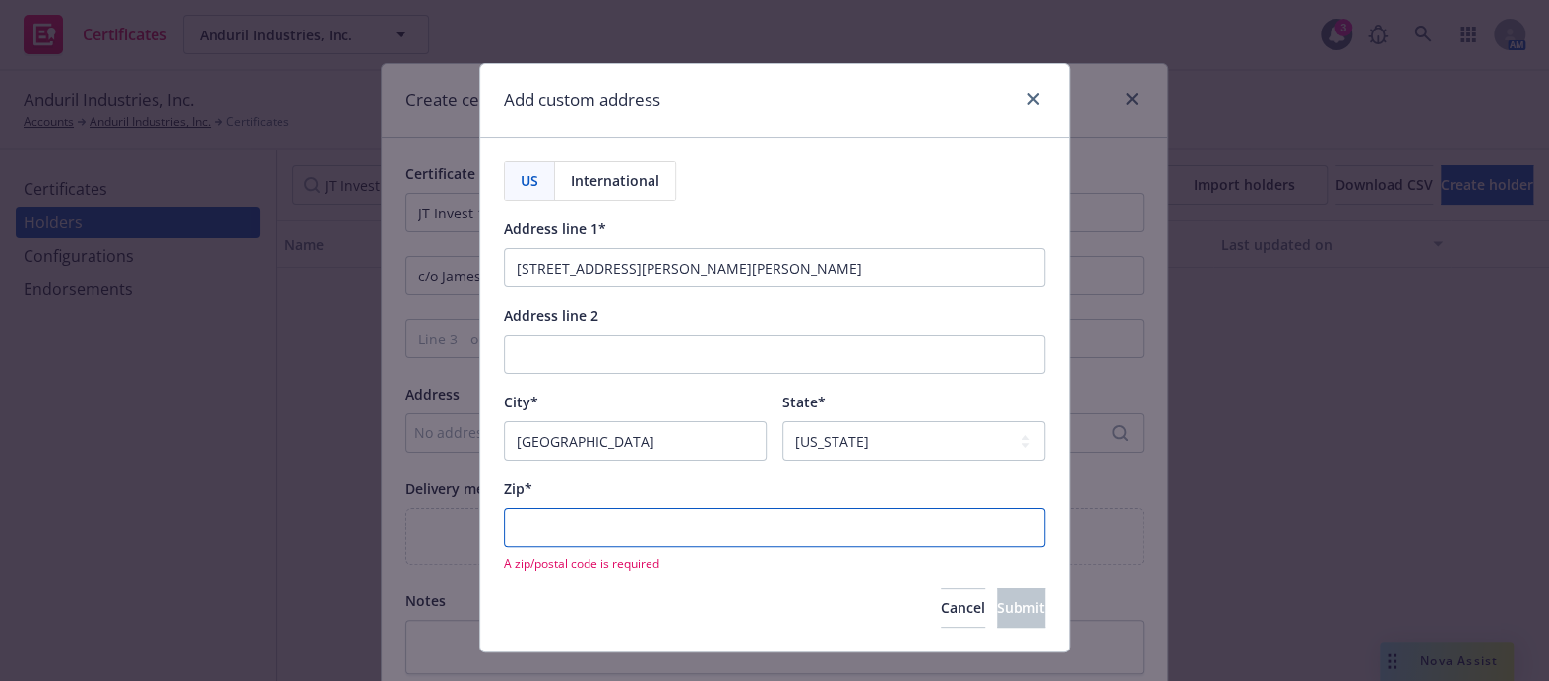
paste input "[STREET_ADDRESS][PERSON_NAME][PERSON_NAME]"
drag, startPoint x: 846, startPoint y: 528, endPoint x: 443, endPoint y: 503, distance: 403.3
click at [430, 499] on div "Add custom address US International Address line 1* [STREET_ADDRESS][GEOGRAPHIC…" at bounding box center [774, 340] width 1549 height 681
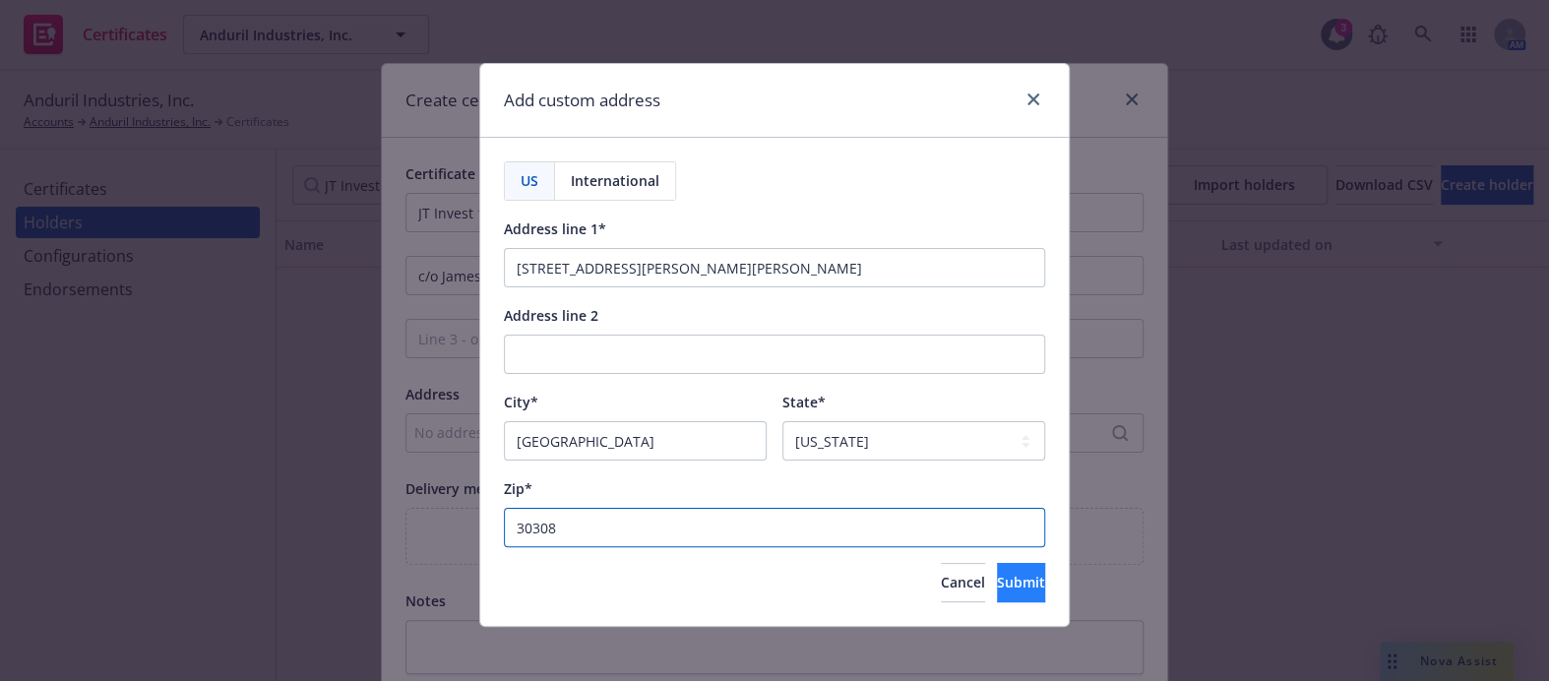
type input "30308"
click at [997, 581] on button "Submit" at bounding box center [1021, 582] width 48 height 39
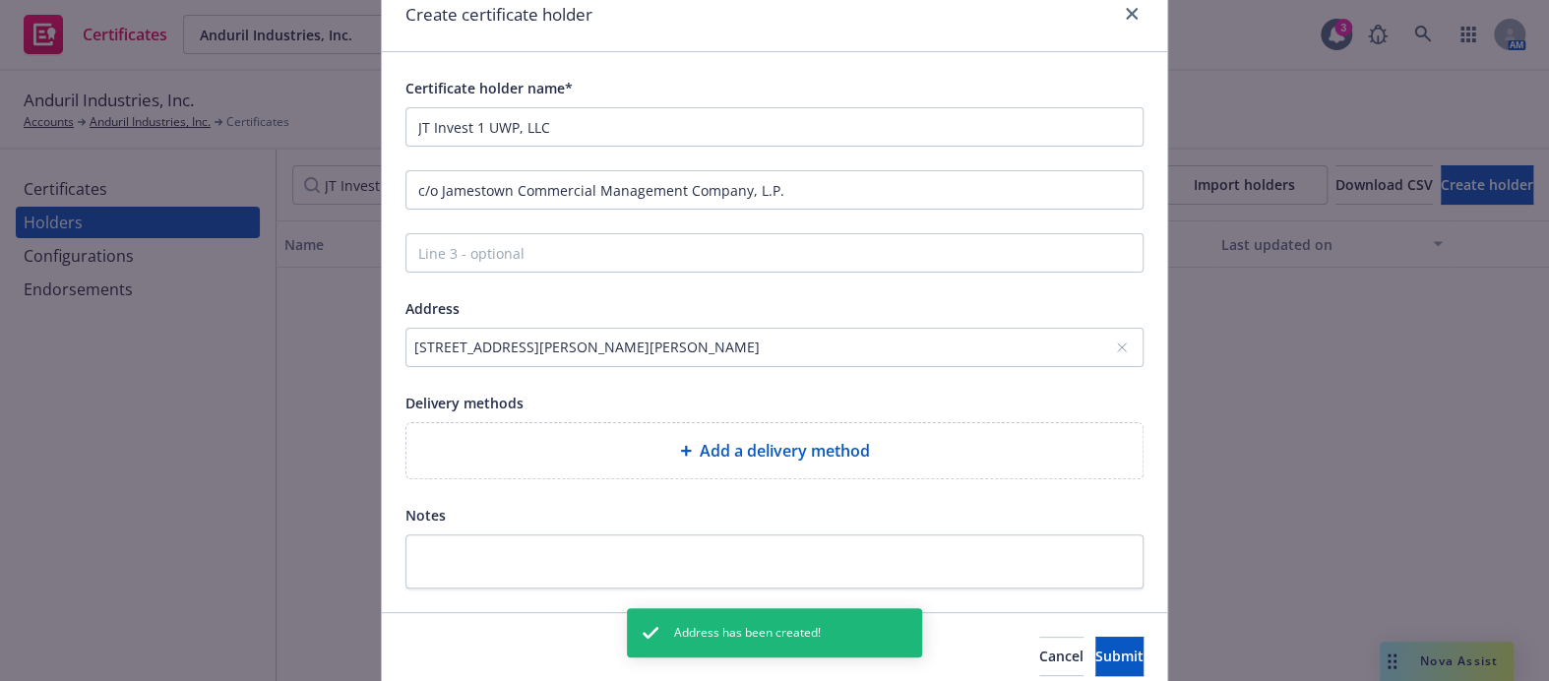
scroll to position [167, 0]
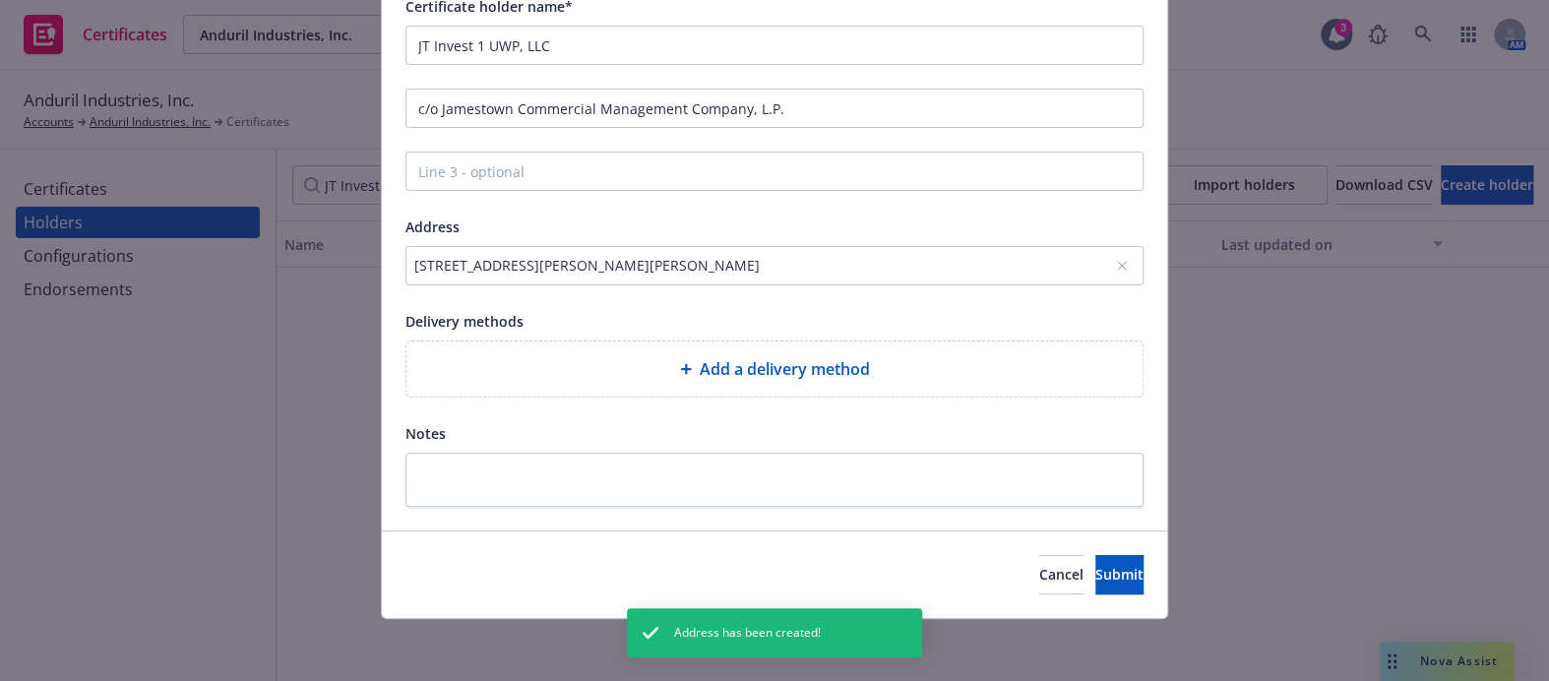
click at [717, 378] on span "Add a delivery method" at bounding box center [785, 369] width 170 height 24
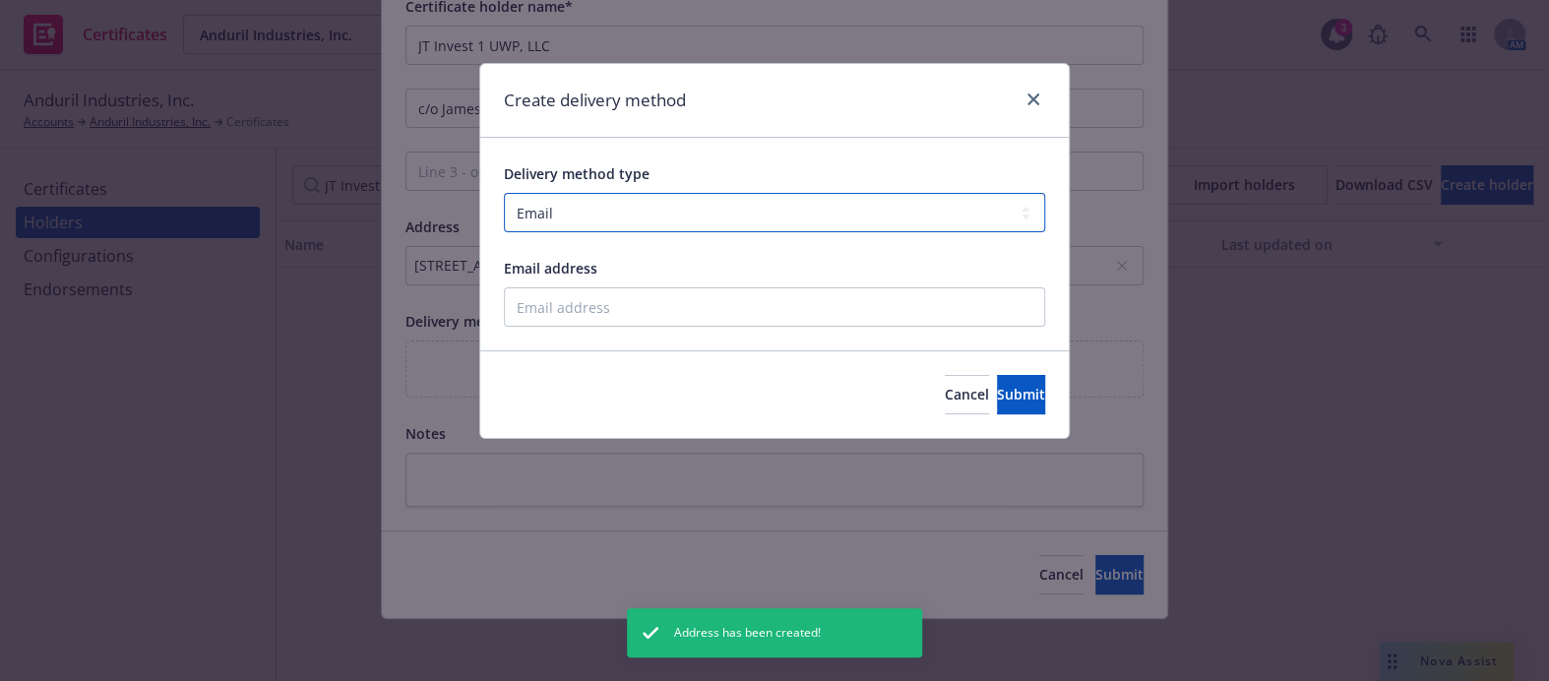
drag, startPoint x: 632, startPoint y: 204, endPoint x: 630, endPoint y: 227, distance: 23.7
click at [632, 204] on select "Select delivery method type Email Mail Fax Upload to Compliance Website" at bounding box center [774, 212] width 541 height 39
select select "UPLOAD_TO_COMPLIANCE_WEBSITE"
click at [504, 193] on select "Select delivery method type Email Mail Fax Upload to Compliance Website" at bounding box center [774, 212] width 541 height 39
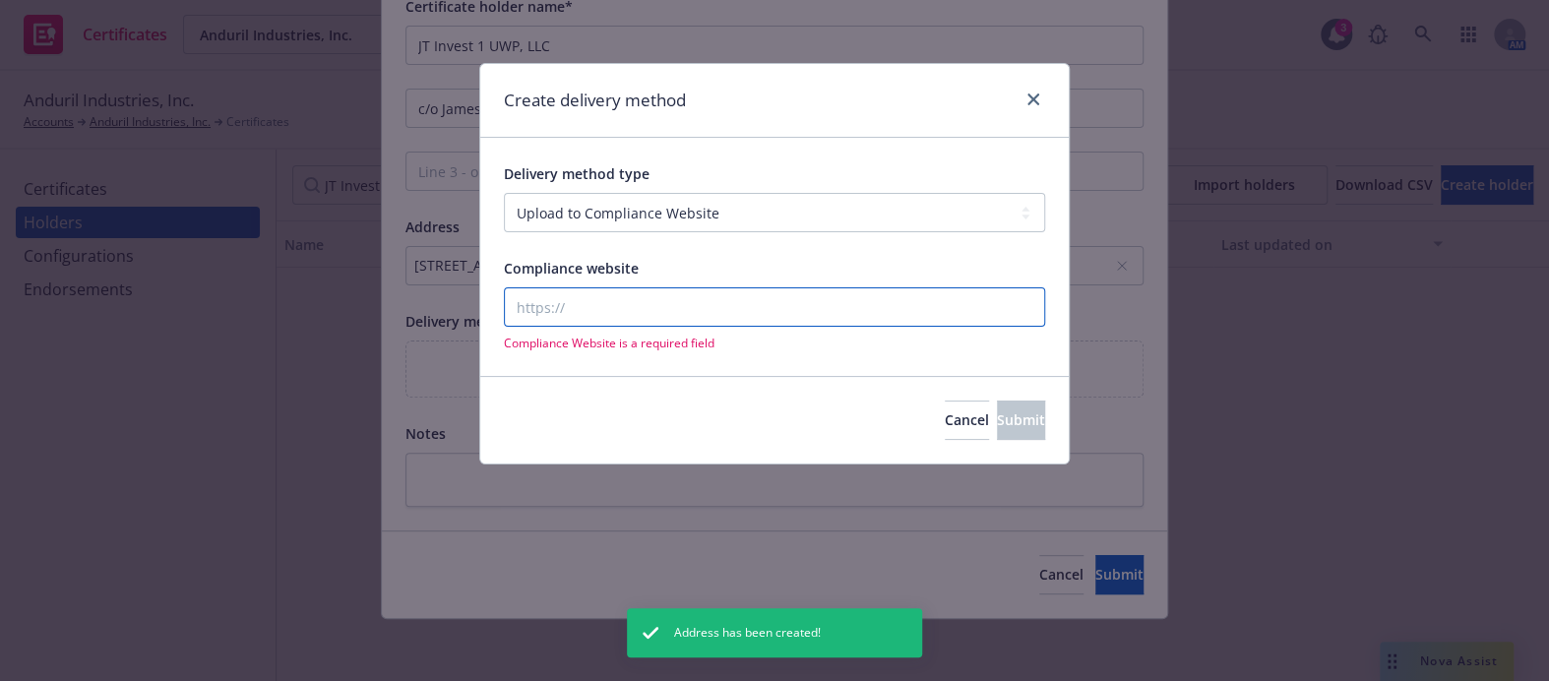
click at [568, 302] on input "Compliance website" at bounding box center [774, 306] width 541 height 39
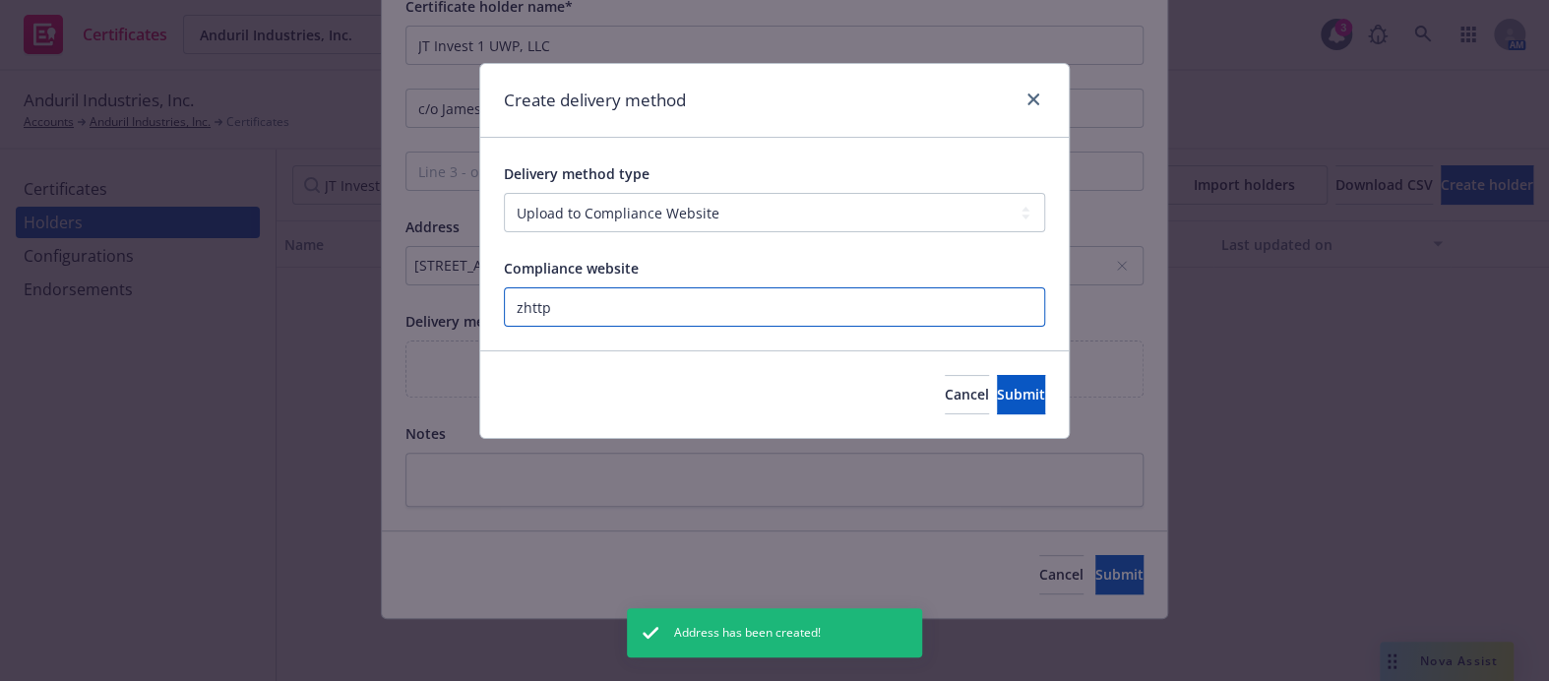
paste input "[URL][DOMAIN_NAME]"
type input "[URL][DOMAIN_NAME]"
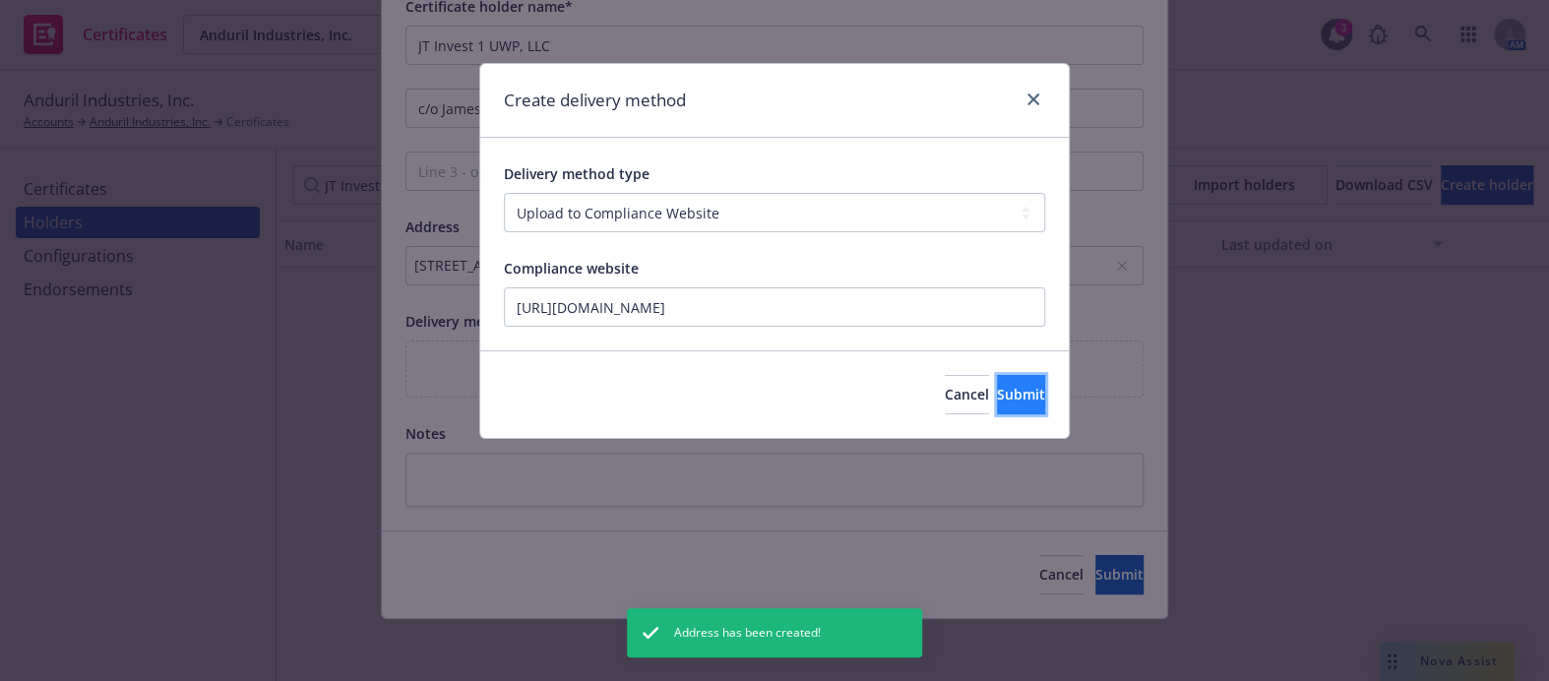
click at [1003, 386] on span "Submit" at bounding box center [1021, 394] width 48 height 19
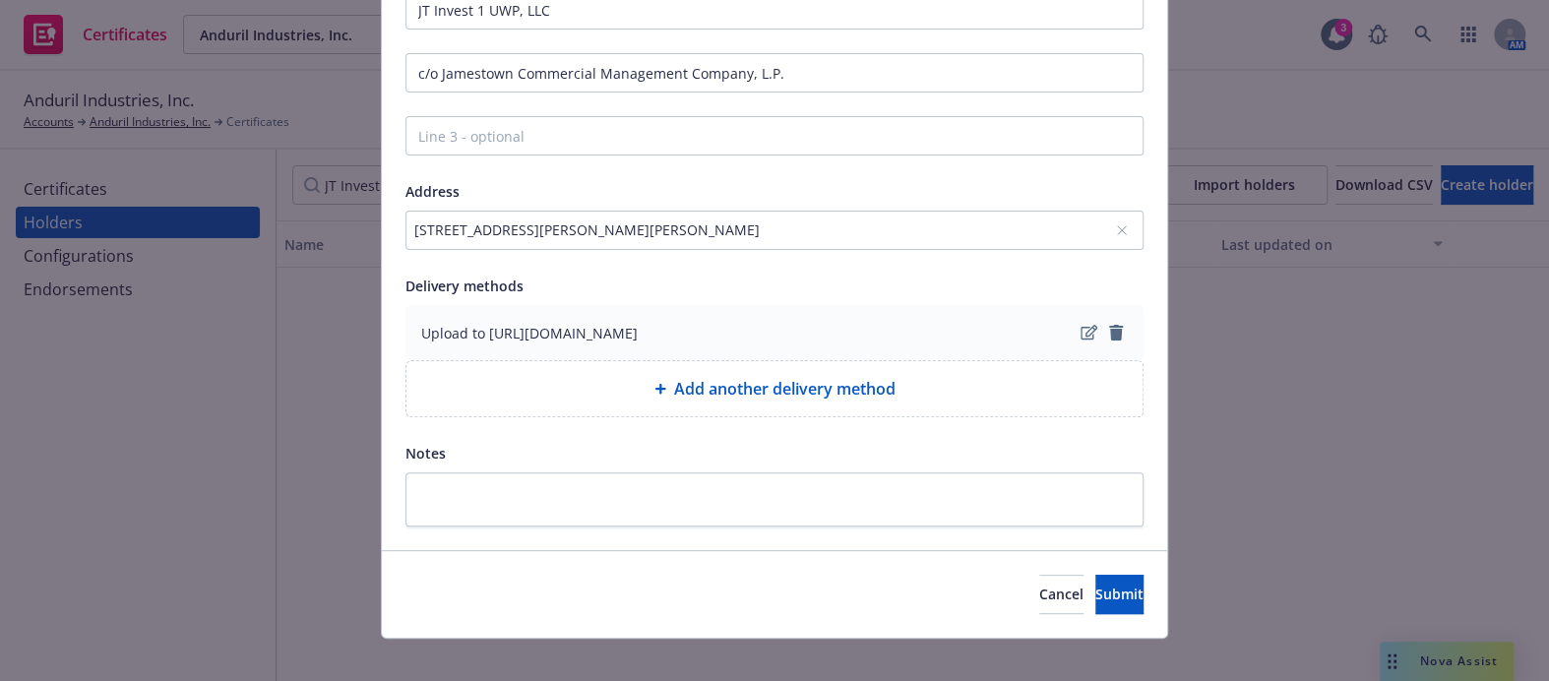
scroll to position [222, 0]
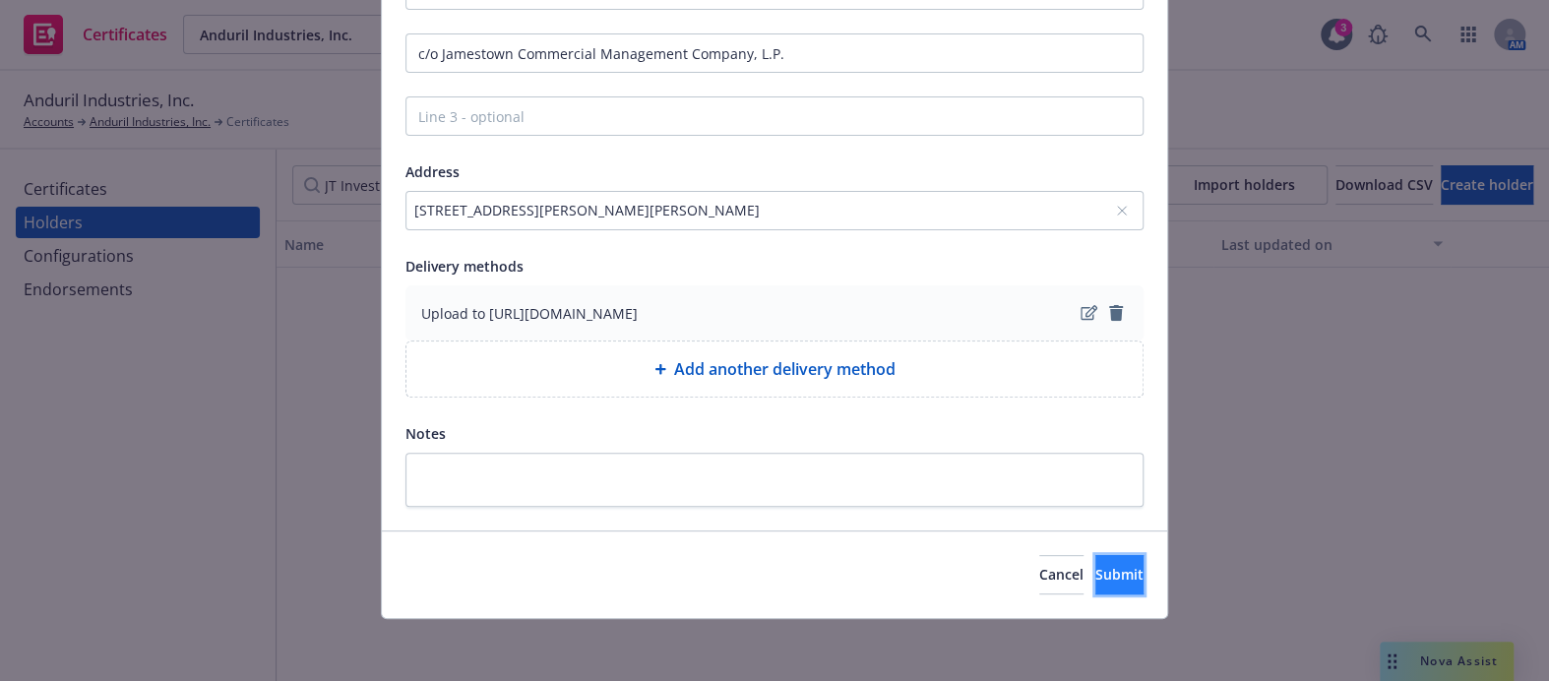
click at [1096, 591] on button "Submit" at bounding box center [1120, 574] width 48 height 39
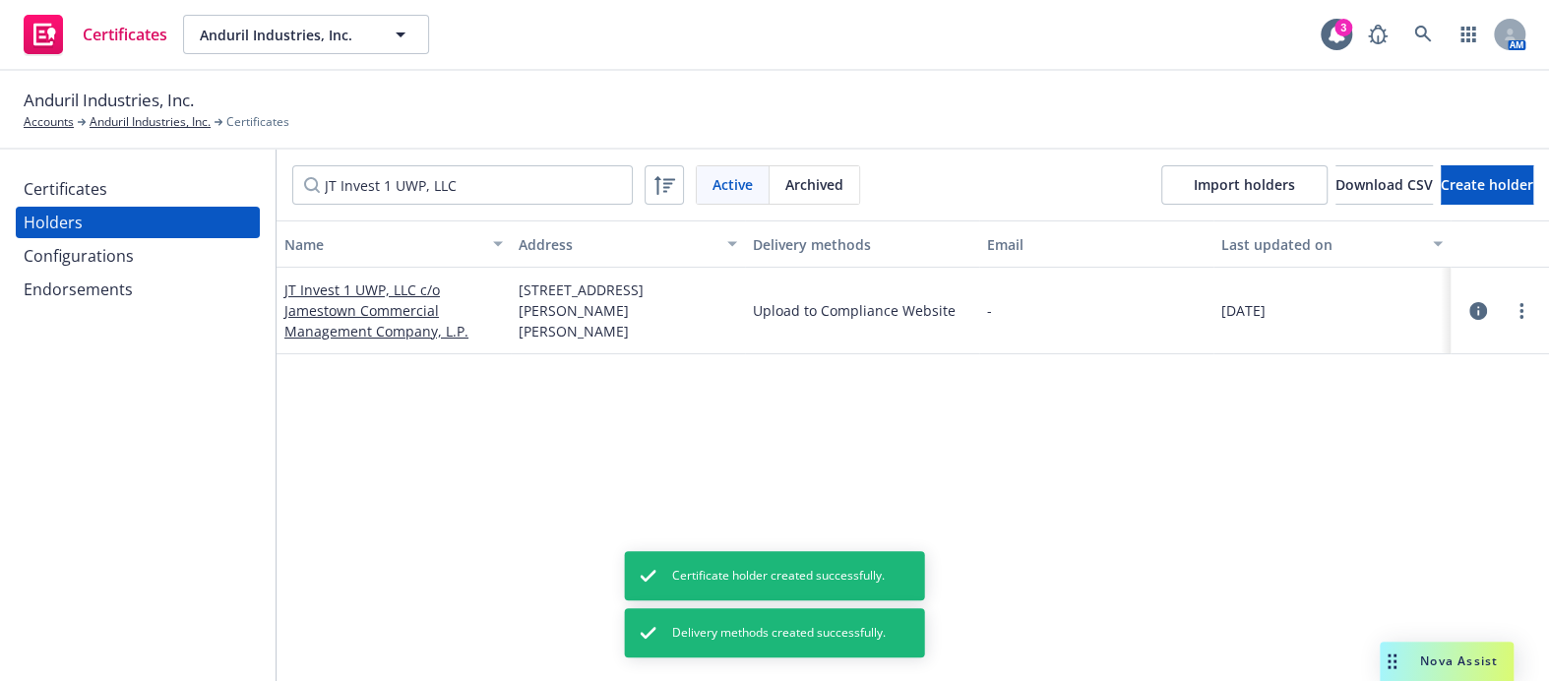
click at [94, 177] on div "Certificates" at bounding box center [66, 188] width 84 height 31
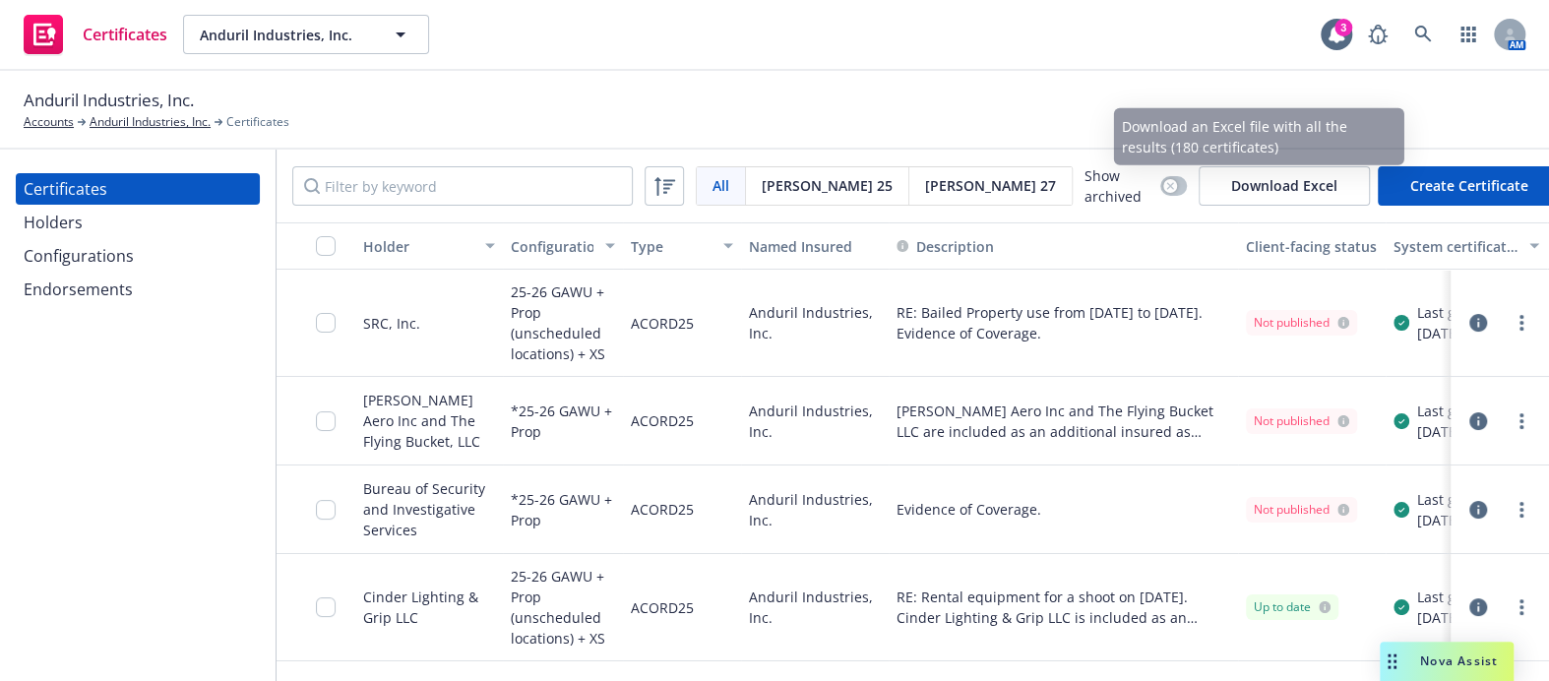
click at [1457, 176] on button "Create Certificate" at bounding box center [1469, 185] width 183 height 39
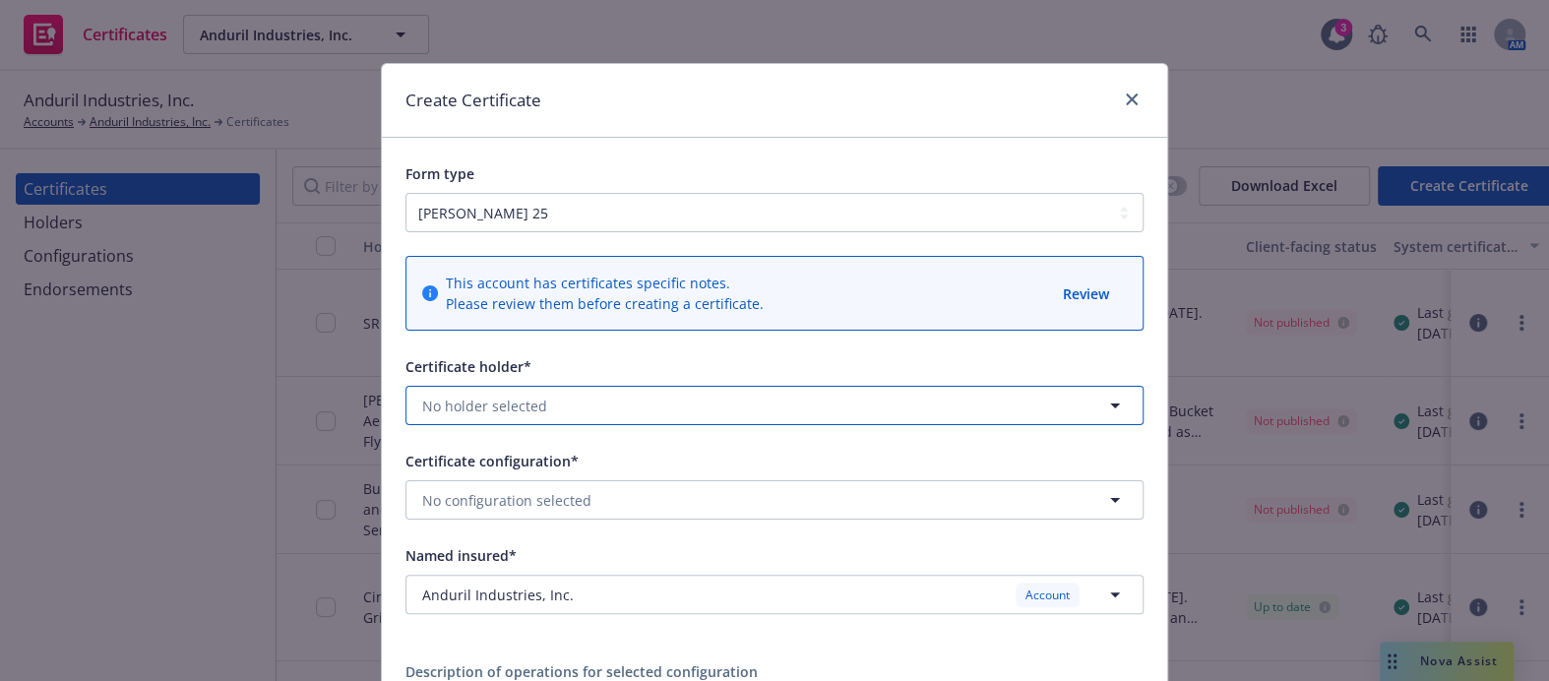
click at [495, 408] on span "No holder selected" at bounding box center [484, 406] width 125 height 21
type input "JT Invest"
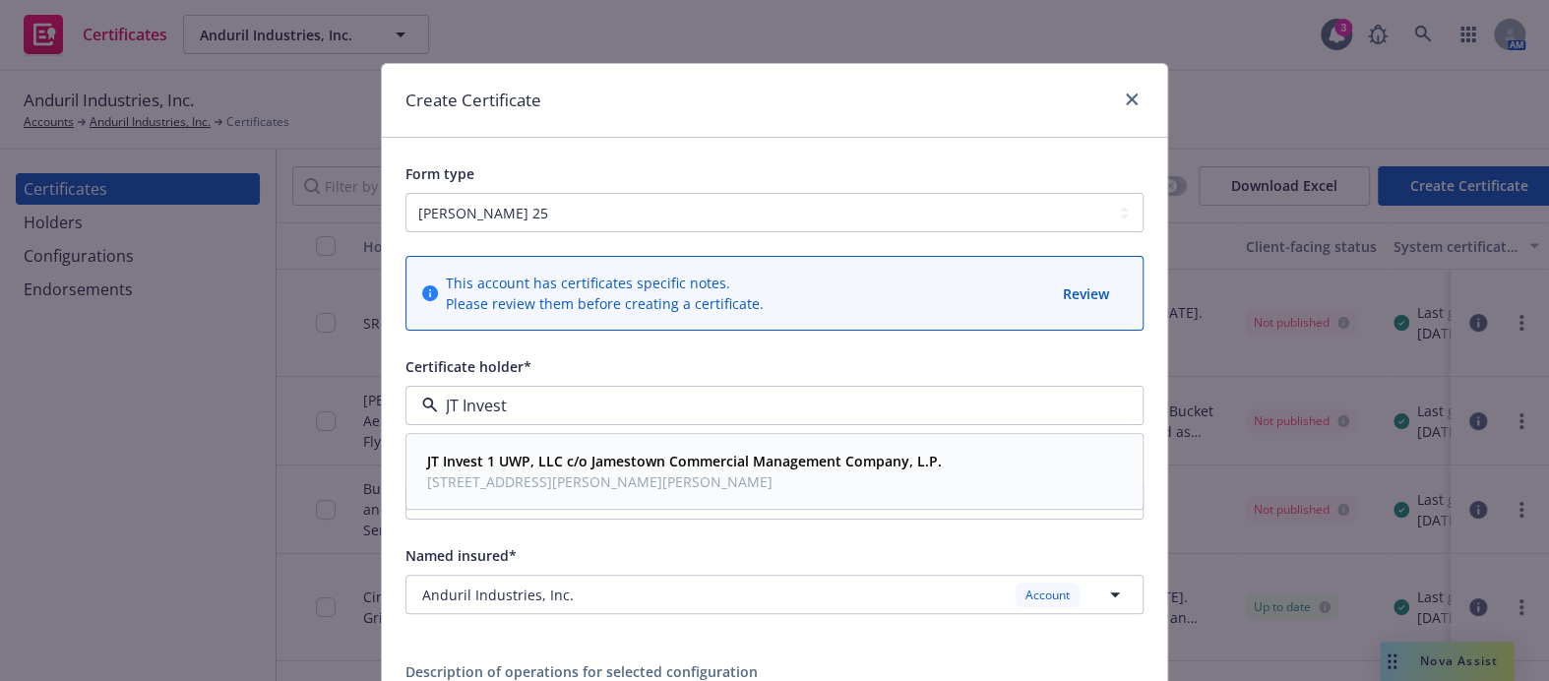
click at [532, 477] on span "[STREET_ADDRESS][PERSON_NAME][PERSON_NAME]" at bounding box center [684, 482] width 515 height 21
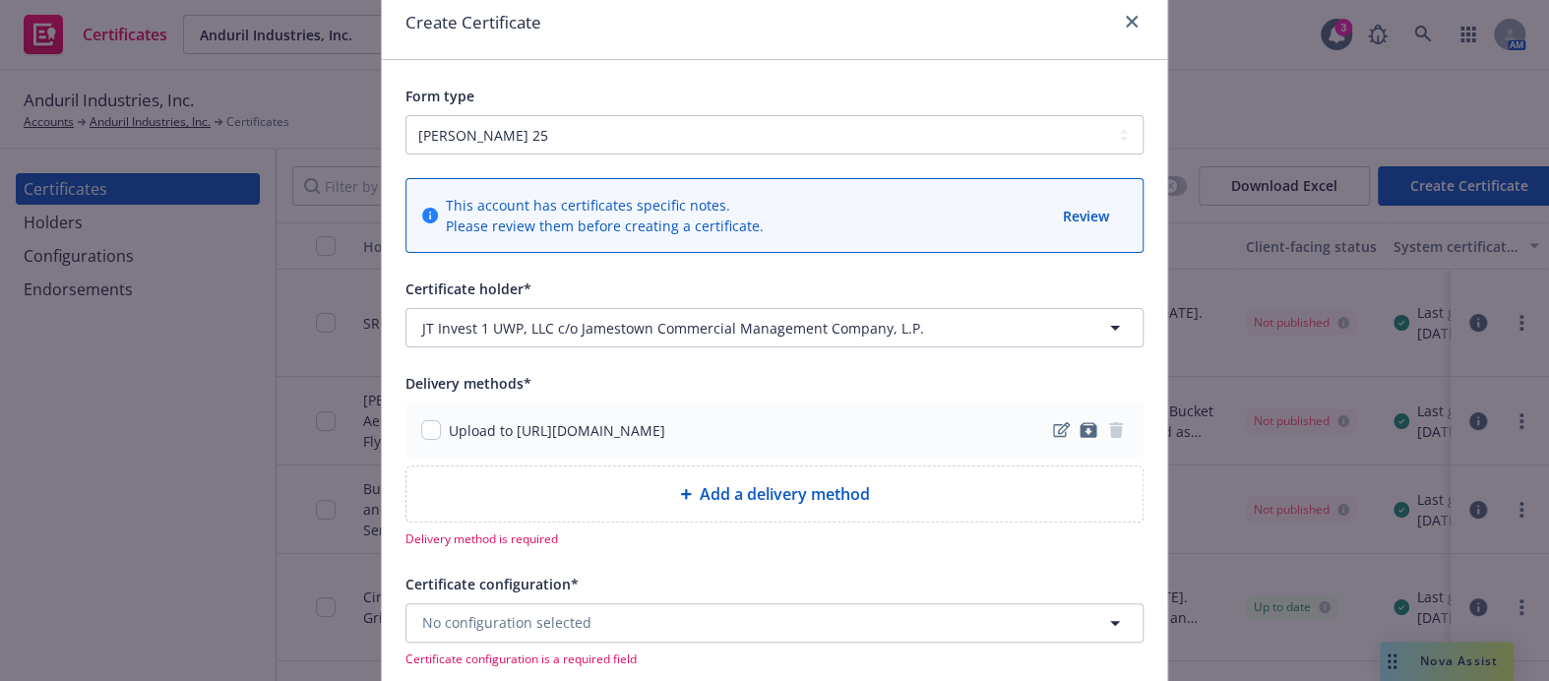
scroll to position [178, 0]
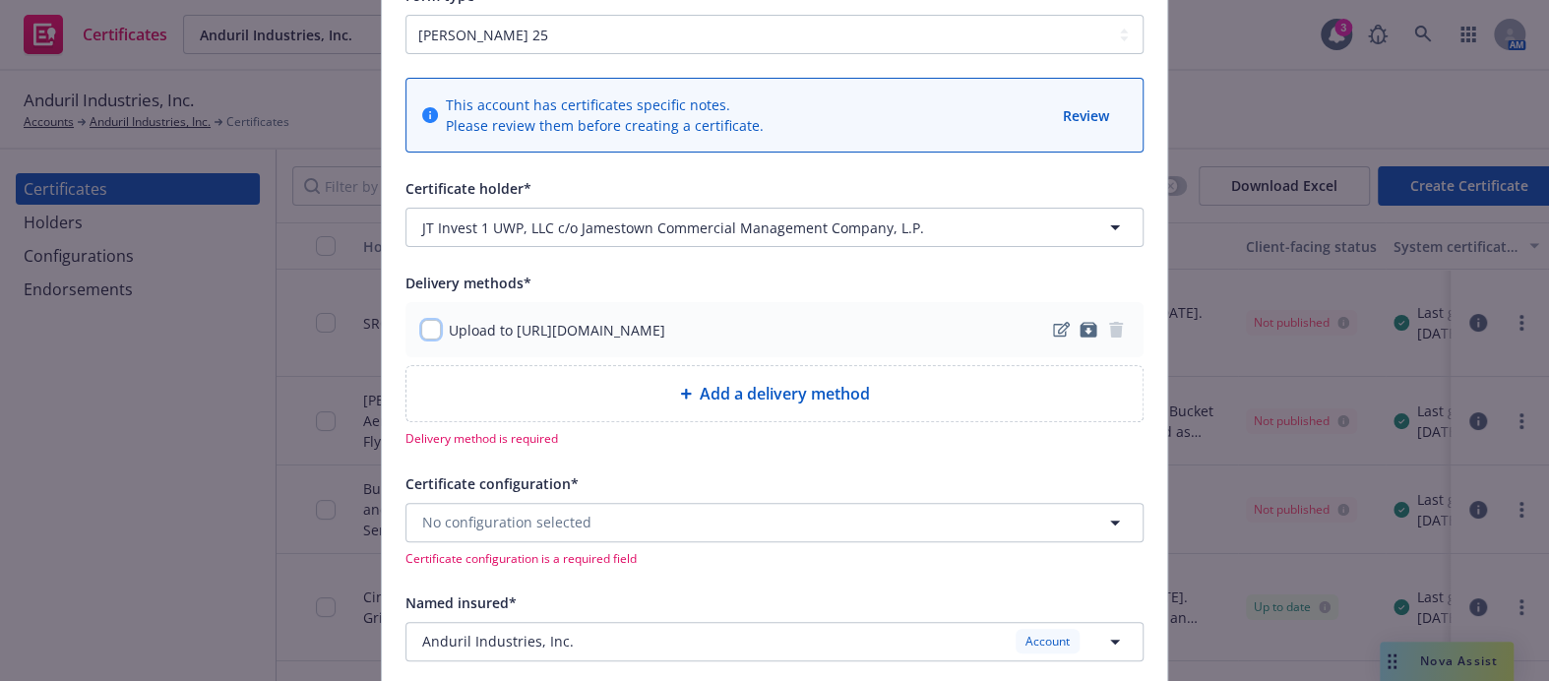
click at [421, 329] on input "checkbox" at bounding box center [431, 330] width 20 height 20
checkbox input "true"
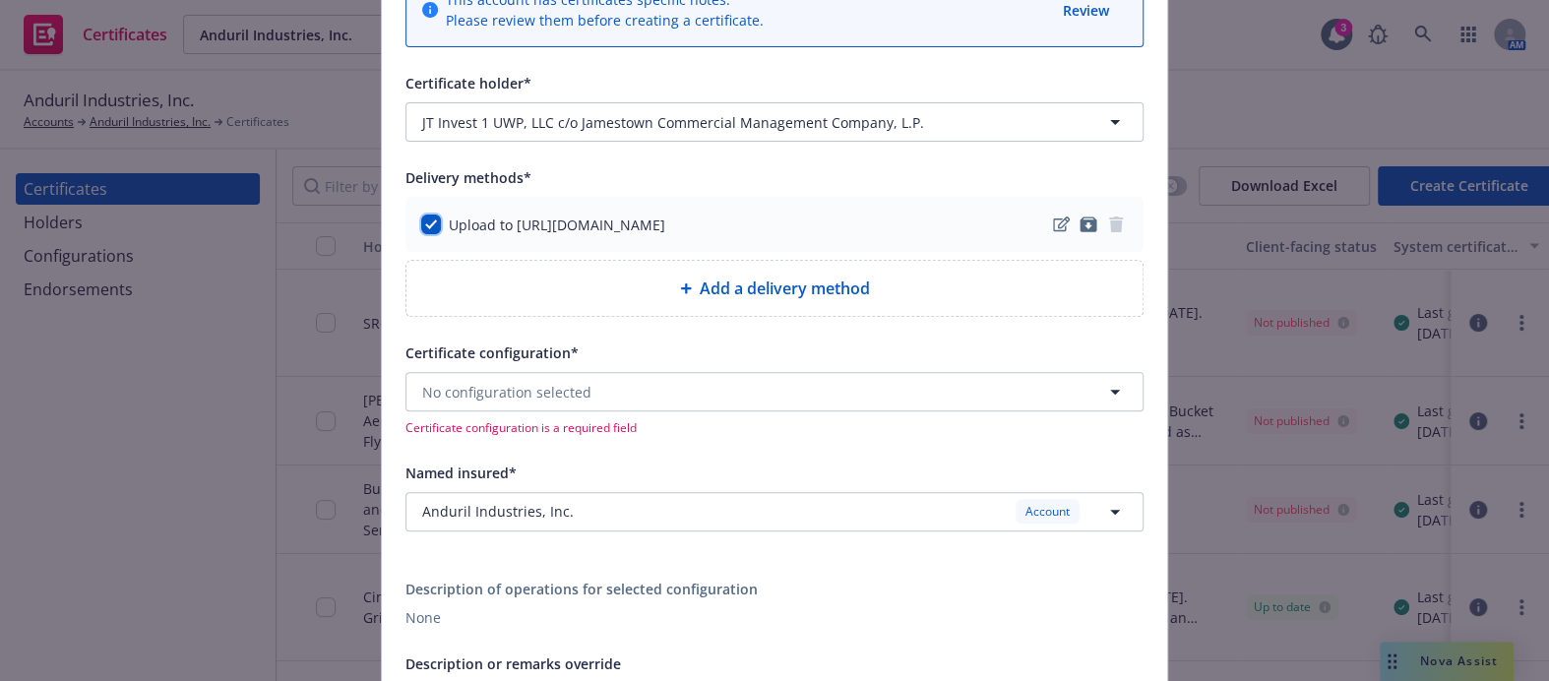
scroll to position [447, 0]
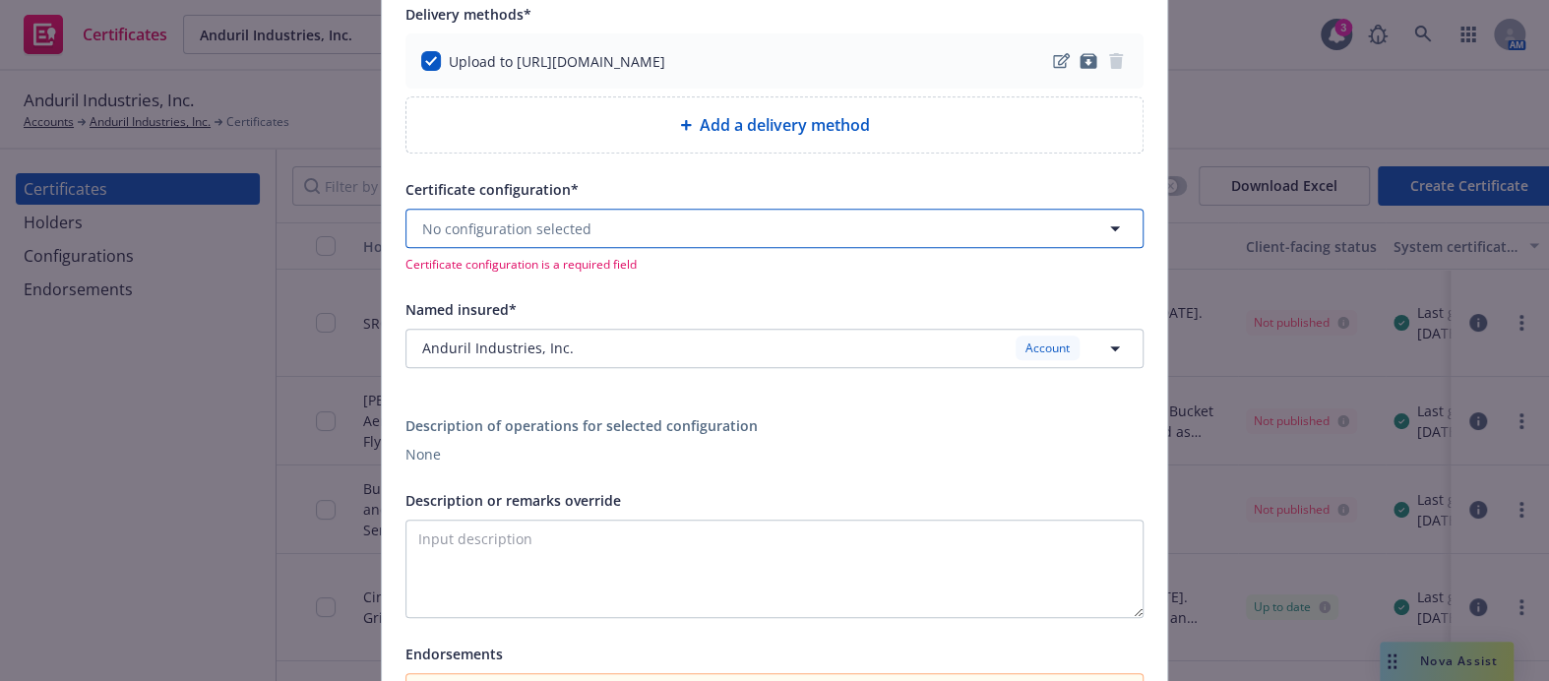
click at [550, 238] on button "No configuration selected" at bounding box center [775, 228] width 738 height 39
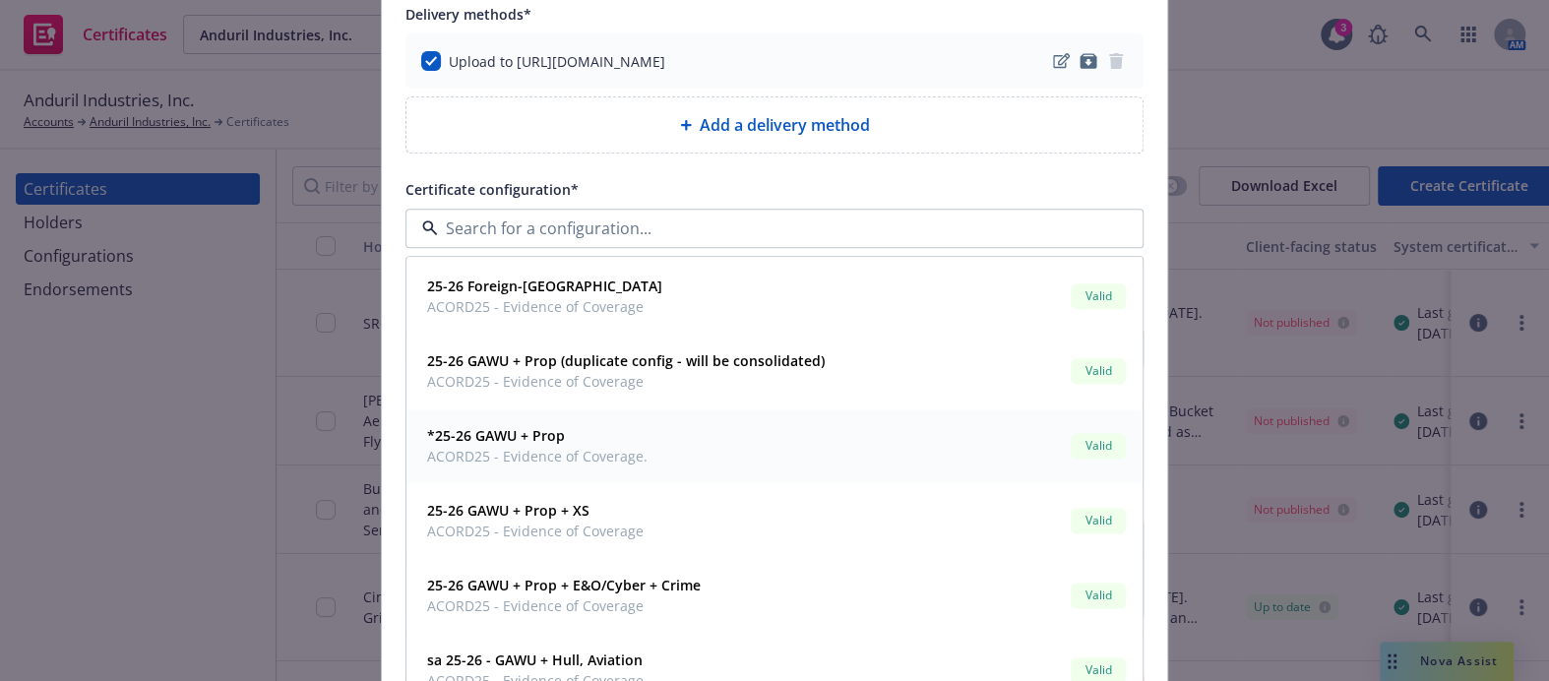
click at [551, 460] on span "ACORD25 - Evidence of Coverage." at bounding box center [537, 457] width 220 height 21
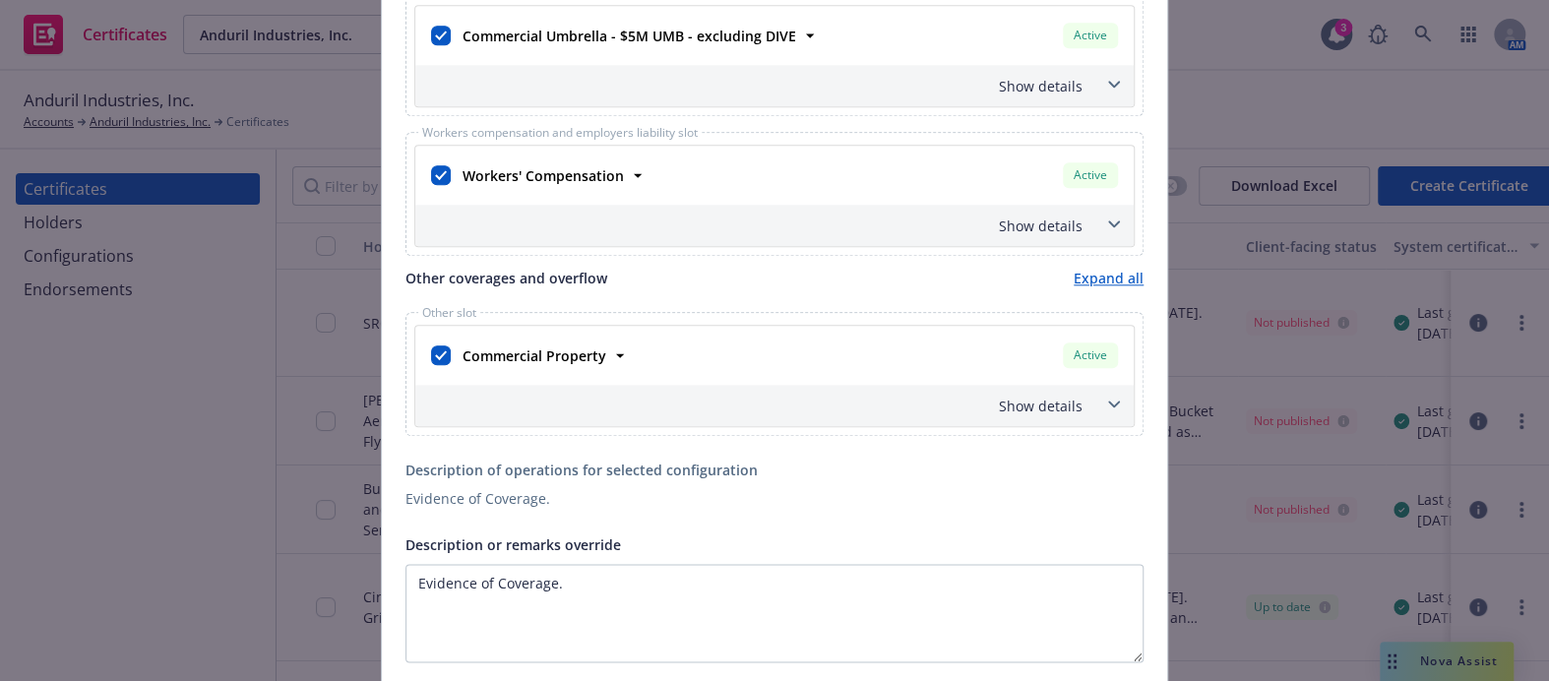
scroll to position [1252, 0]
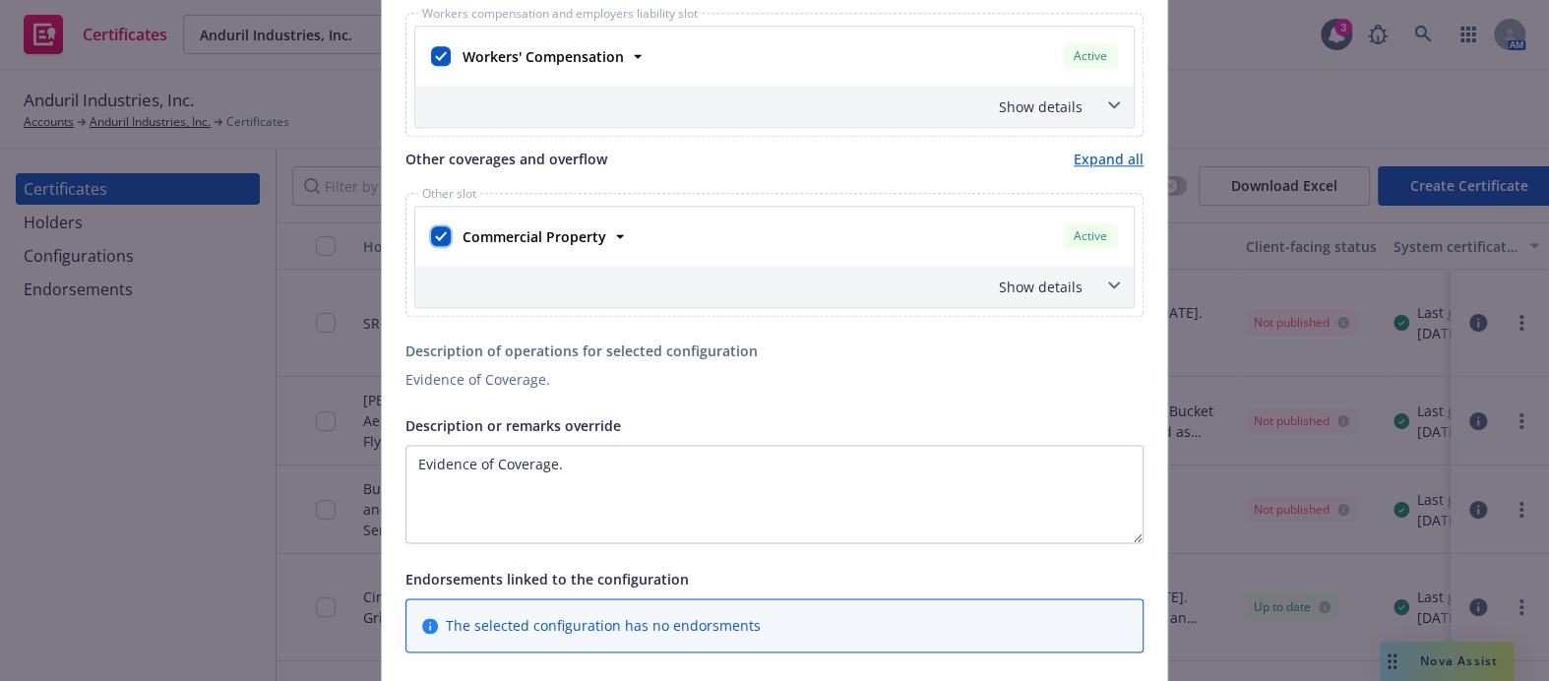
click at [439, 228] on input "checkbox" at bounding box center [441, 236] width 20 height 20
checkbox input "false"
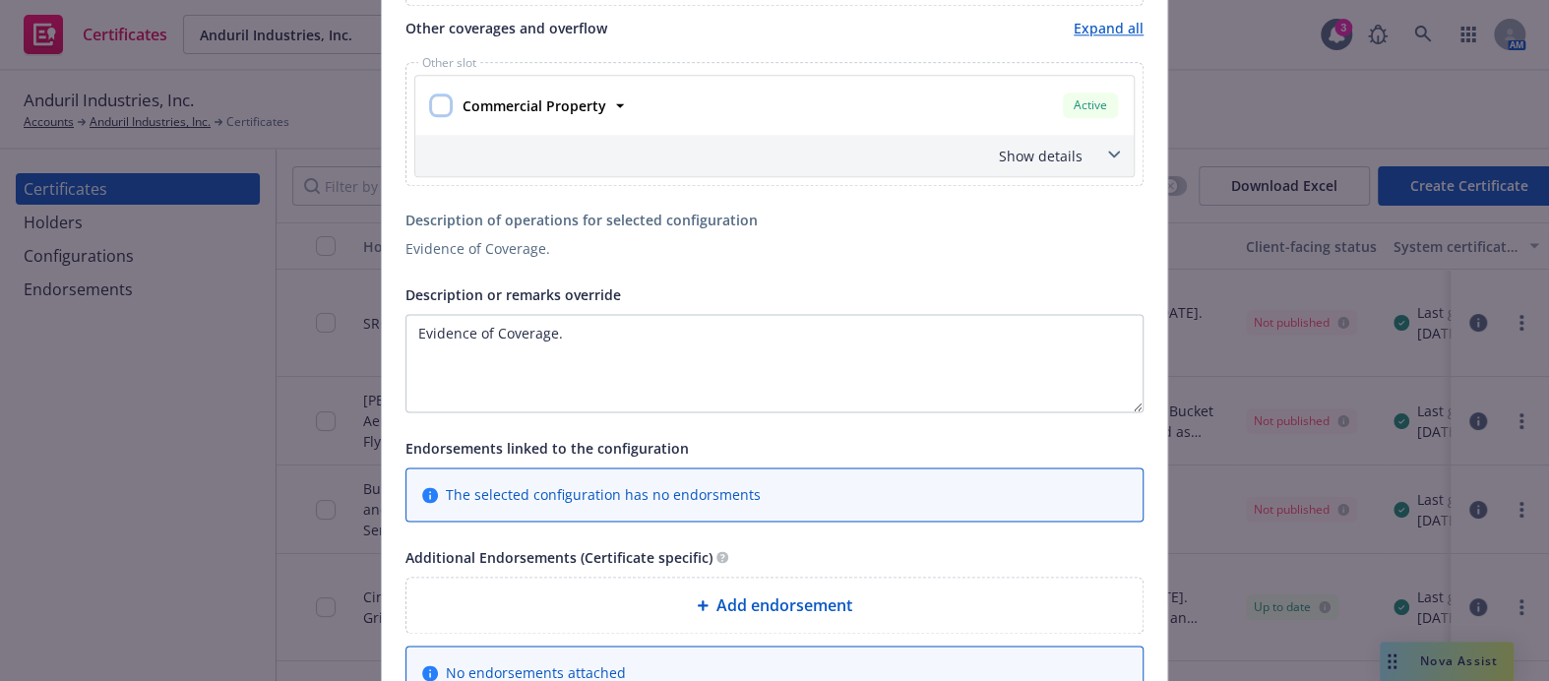
scroll to position [1521, 0]
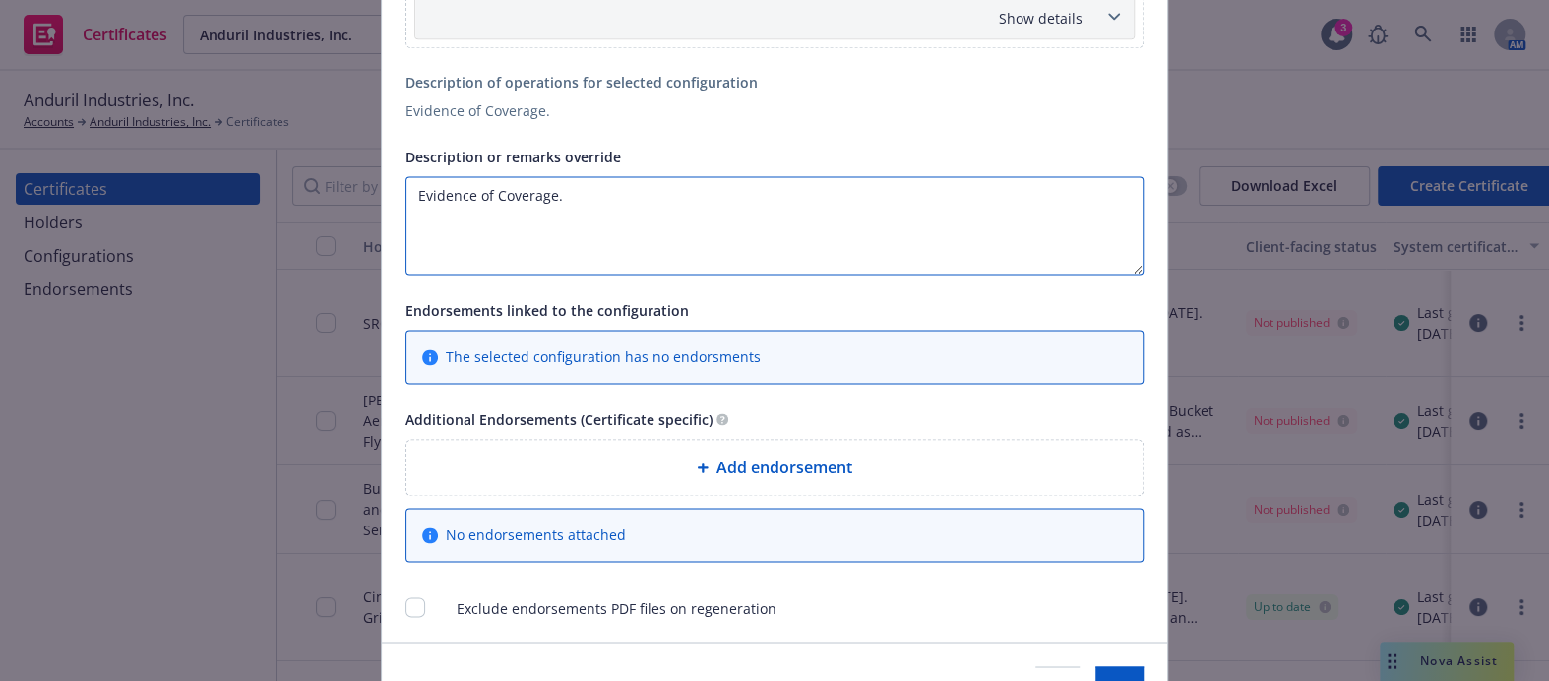
drag, startPoint x: 659, startPoint y: 230, endPoint x: 167, endPoint y: 148, distance: 499.1
click at [177, 155] on div "Create Certificate Form type [PERSON_NAME] 25 [PERSON_NAME] 27 [PERSON_NAME] 28…" at bounding box center [774, 340] width 1549 height 681
paste textarea "JT Invest 1 UWP, LLC and its related entities as Owners, Jamestown Commercial M…"
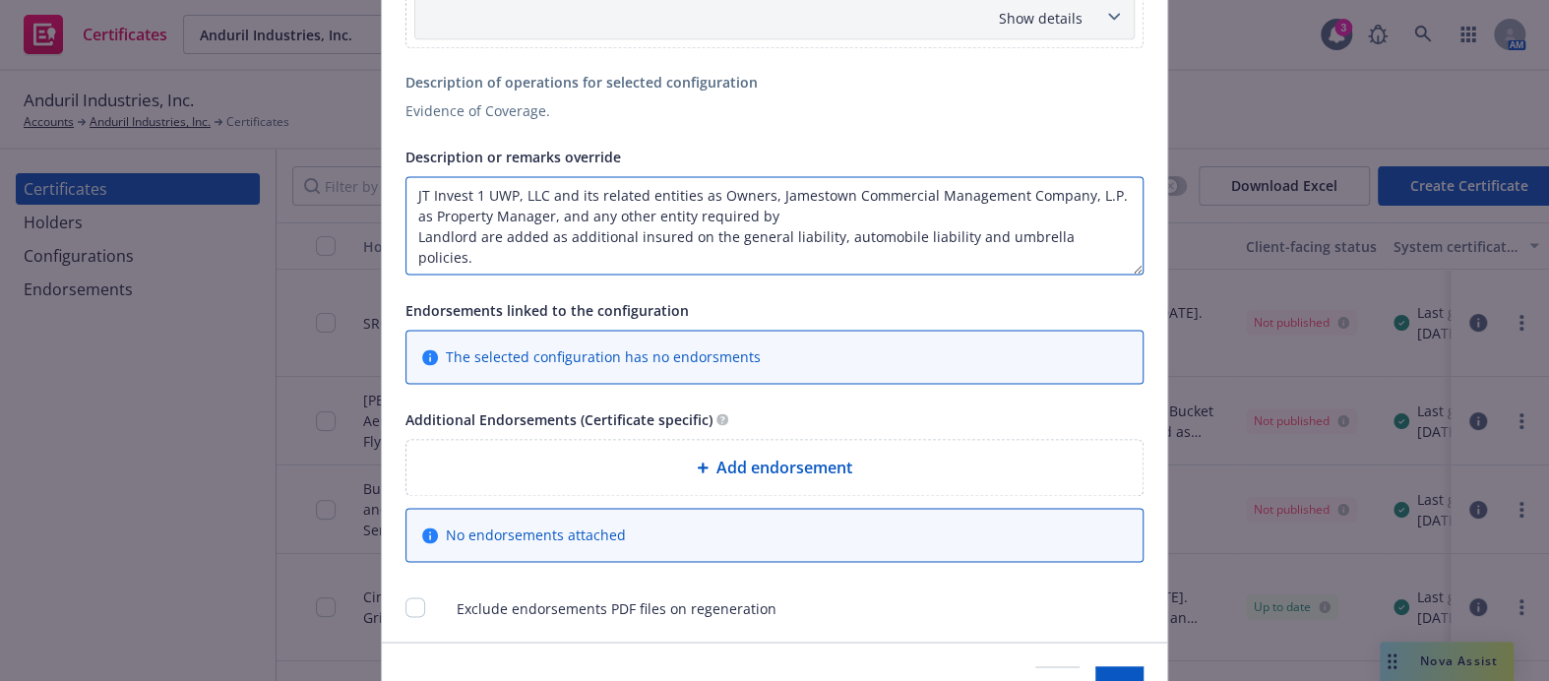
click at [408, 238] on textarea "JT Invest 1 UWP, LLC and its related entities as Owners, Jamestown Commercial M…" at bounding box center [775, 225] width 738 height 98
drag, startPoint x: 812, startPoint y: 211, endPoint x: 945, endPoint y: 245, distance: 137.3
click at [945, 245] on textarea "JT Invest 1 UWP, LLC and its related entities as Owners, Jamestown Commercial M…" at bounding box center [775, 225] width 738 height 98
paste textarea "The Certificate Holder is included as an additional insured as required by a wr…"
drag, startPoint x: 963, startPoint y: 207, endPoint x: 810, endPoint y: 214, distance: 152.7
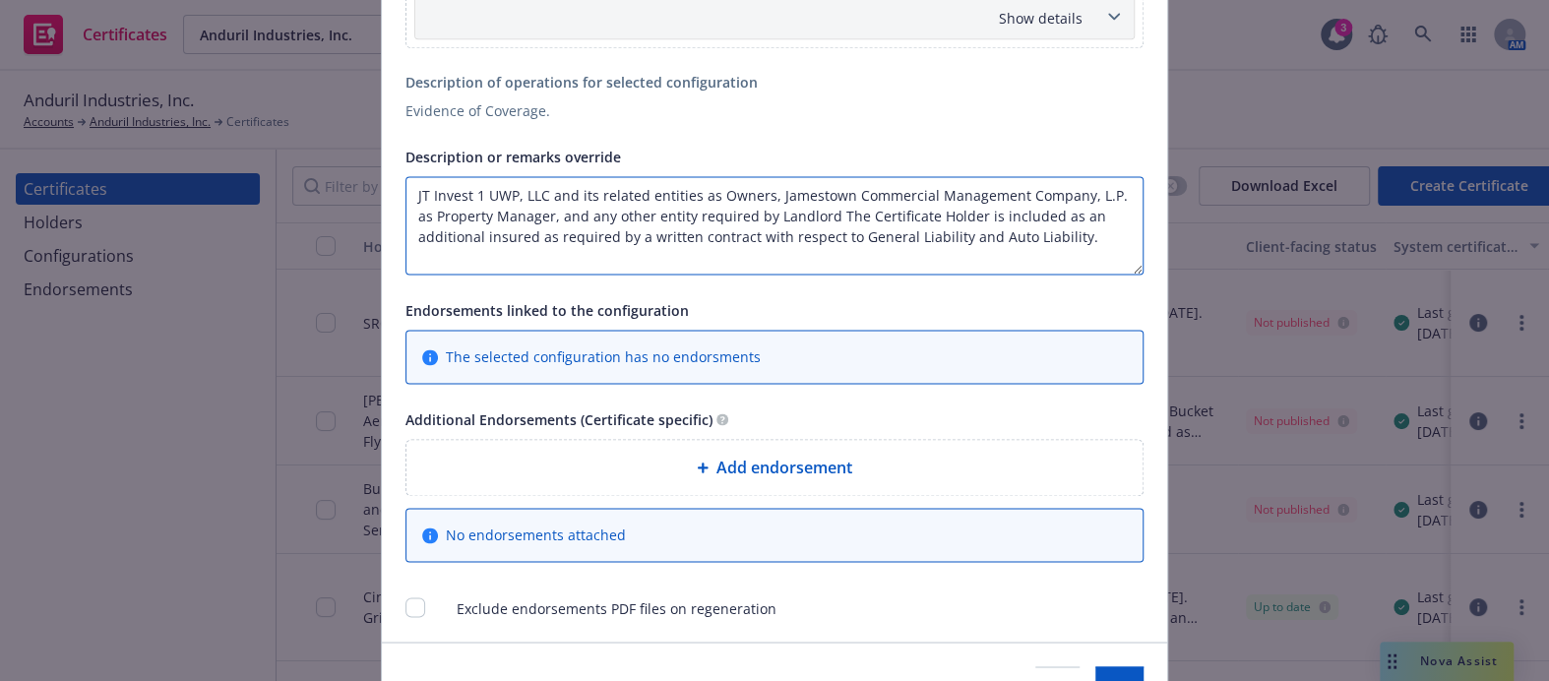
click at [810, 214] on textarea "JT Invest 1 UWP, LLC and its related entities as Owners, Jamestown Commercial M…" at bounding box center [775, 225] width 738 height 98
click at [941, 231] on textarea "JT Invest 1 UWP, LLC and its related entities as Owners, Jamestown Commercial M…" at bounding box center [775, 225] width 738 height 98
paste textarea "Waiver of subrogation applies with respect to General Liability, Auto Liability…"
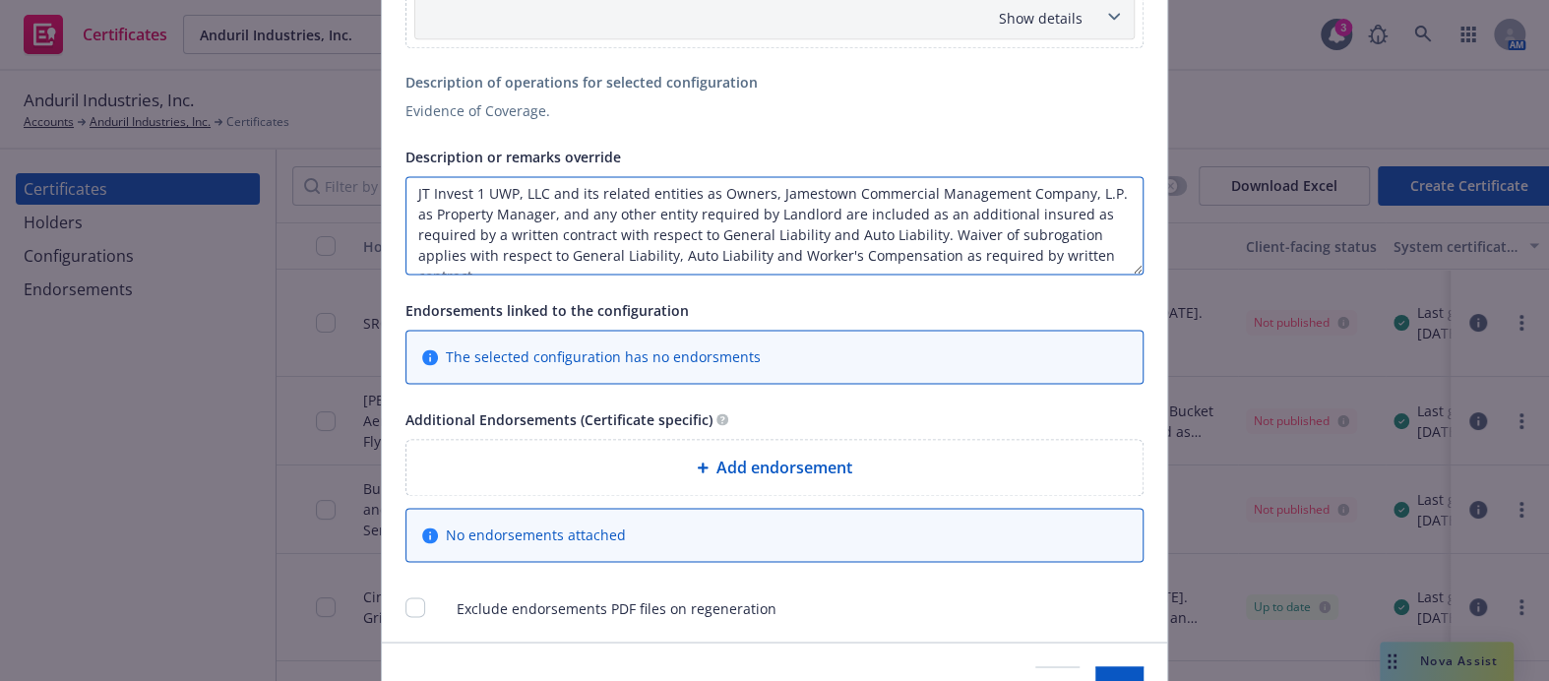
scroll to position [0, 0]
drag, startPoint x: 806, startPoint y: 232, endPoint x: 920, endPoint y: 242, distance: 114.6
click at [920, 242] on textarea "JT Invest 1 UWP, LLC and its related entities as Owners, Jamestown Commercial M…" at bounding box center [775, 225] width 738 height 98
drag, startPoint x: 640, startPoint y: 251, endPoint x: 610, endPoint y: 249, distance: 29.6
click at [610, 249] on textarea "JT Invest 1 UWP, LLC and its related entities as Owners, Jamestown Commercial M…" at bounding box center [775, 225] width 738 height 98
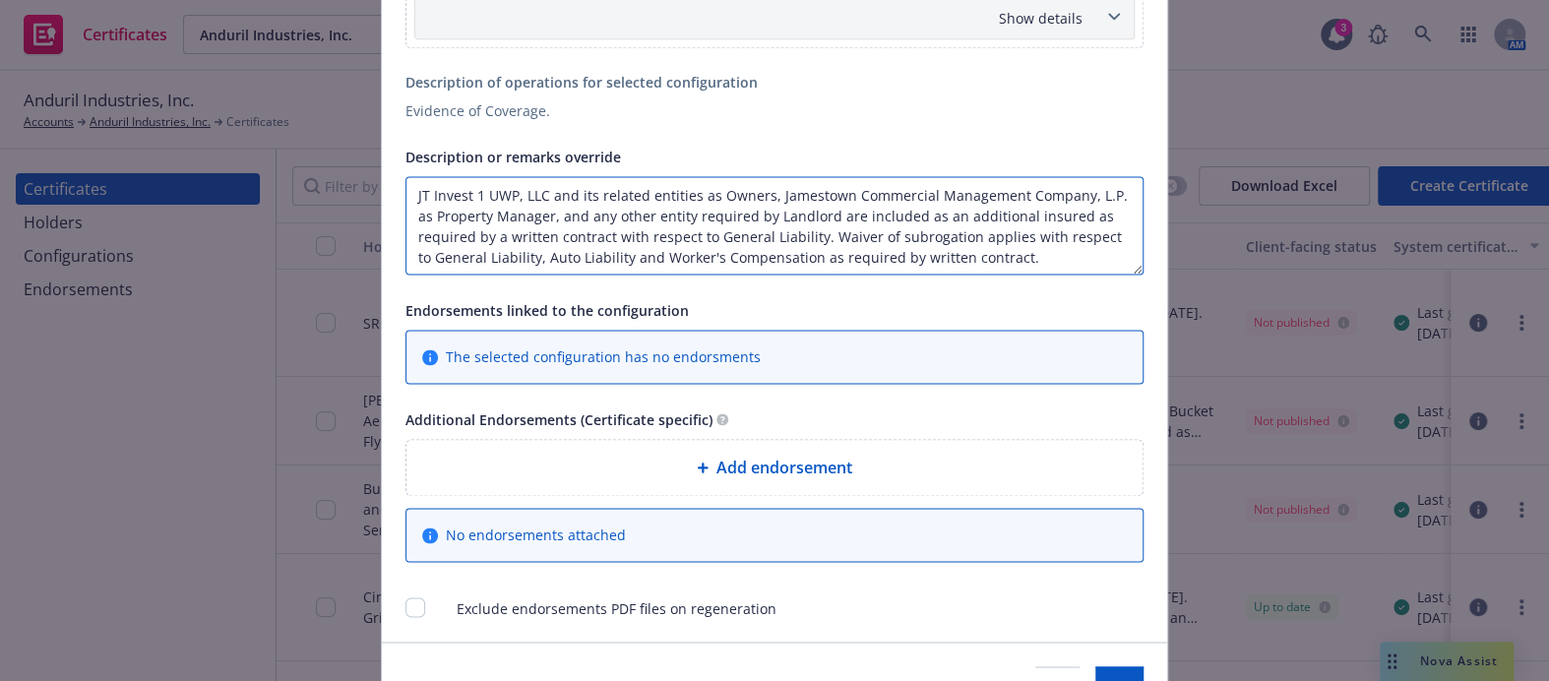
click at [610, 249] on textarea "JT Invest 1 UWP, LLC and its related entities as Owners, Jamestown Commercial M…" at bounding box center [775, 225] width 738 height 98
drag, startPoint x: 610, startPoint y: 253, endPoint x: 516, endPoint y: 257, distance: 94.6
click at [516, 257] on textarea "JT Invest 1 UWP, LLC and its related entities as Owners, Jamestown Commercial M…" at bounding box center [775, 225] width 738 height 98
type textarea "JT Invest 1 UWP, LLC and its related entities as Owners, Jamestown Commercial M…"
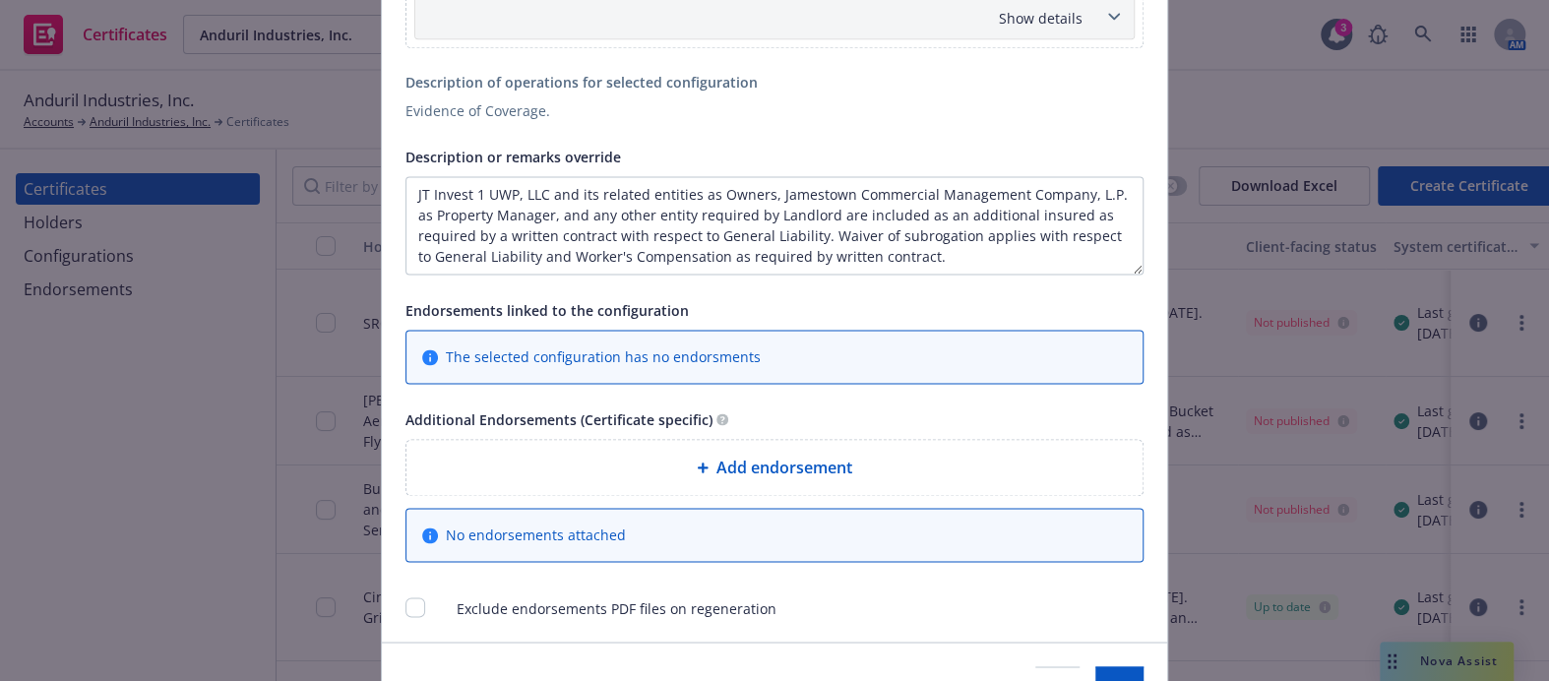
click at [729, 456] on span "Add endorsement" at bounding box center [785, 468] width 136 height 24
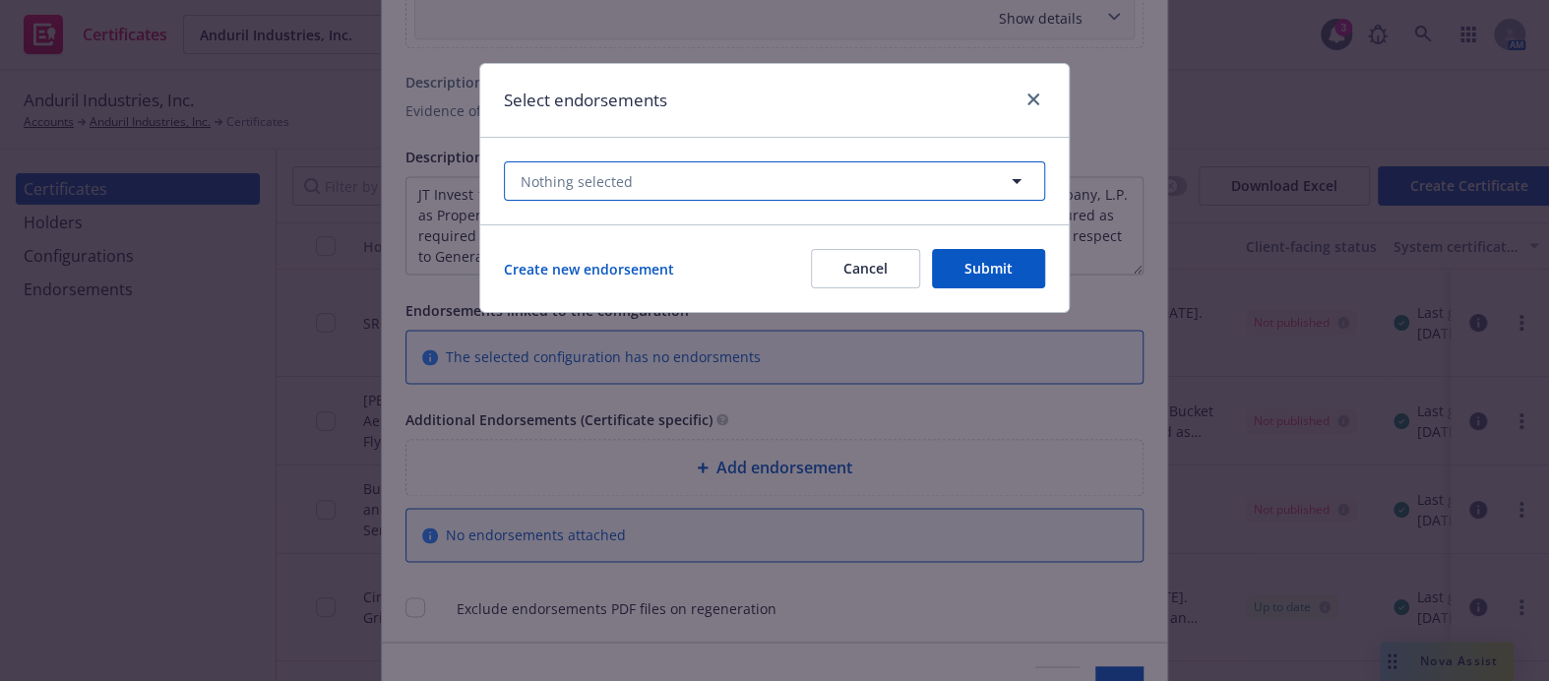
click at [672, 184] on button "Nothing selected" at bounding box center [774, 180] width 541 height 39
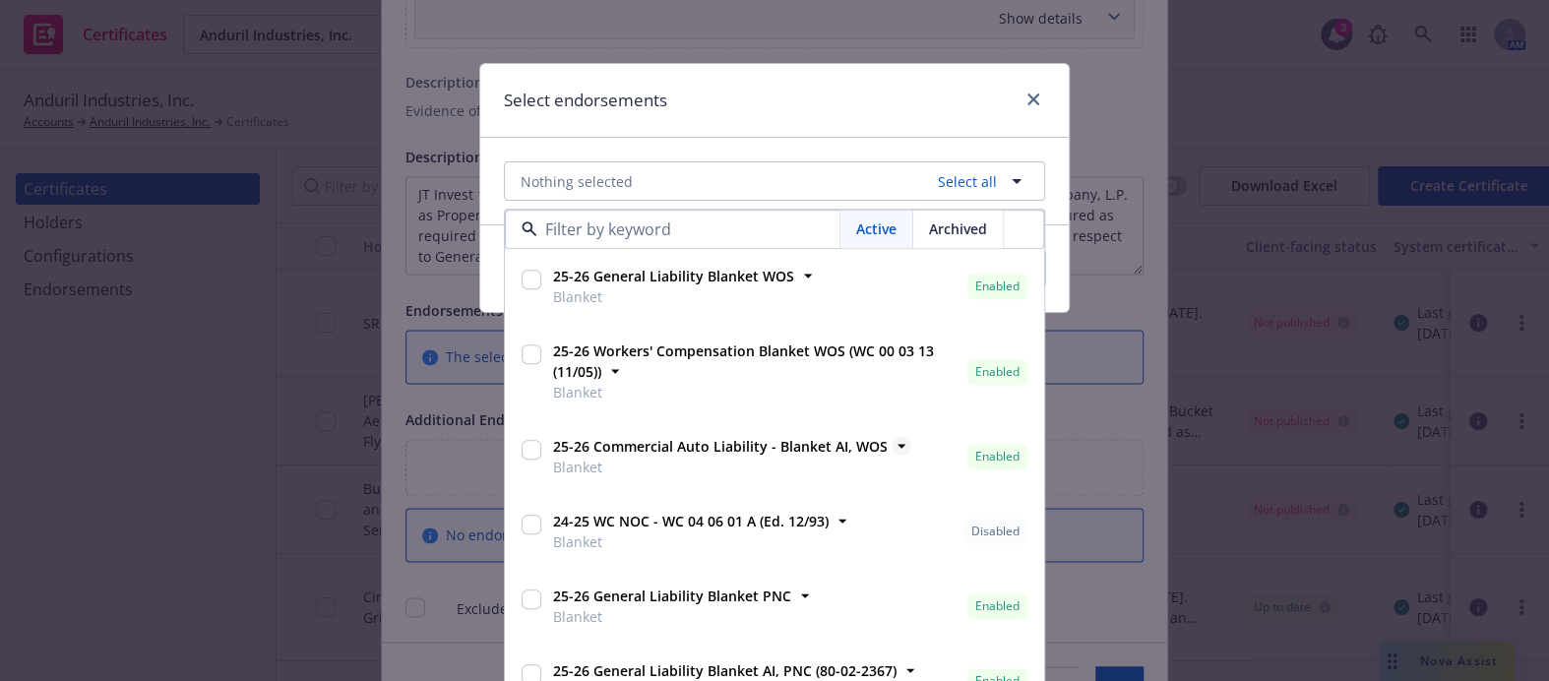
click at [745, 440] on strong "25-26 Commercial Auto Liability - Blanket AI, WOS" at bounding box center [720, 447] width 335 height 19
checkbox input "true"
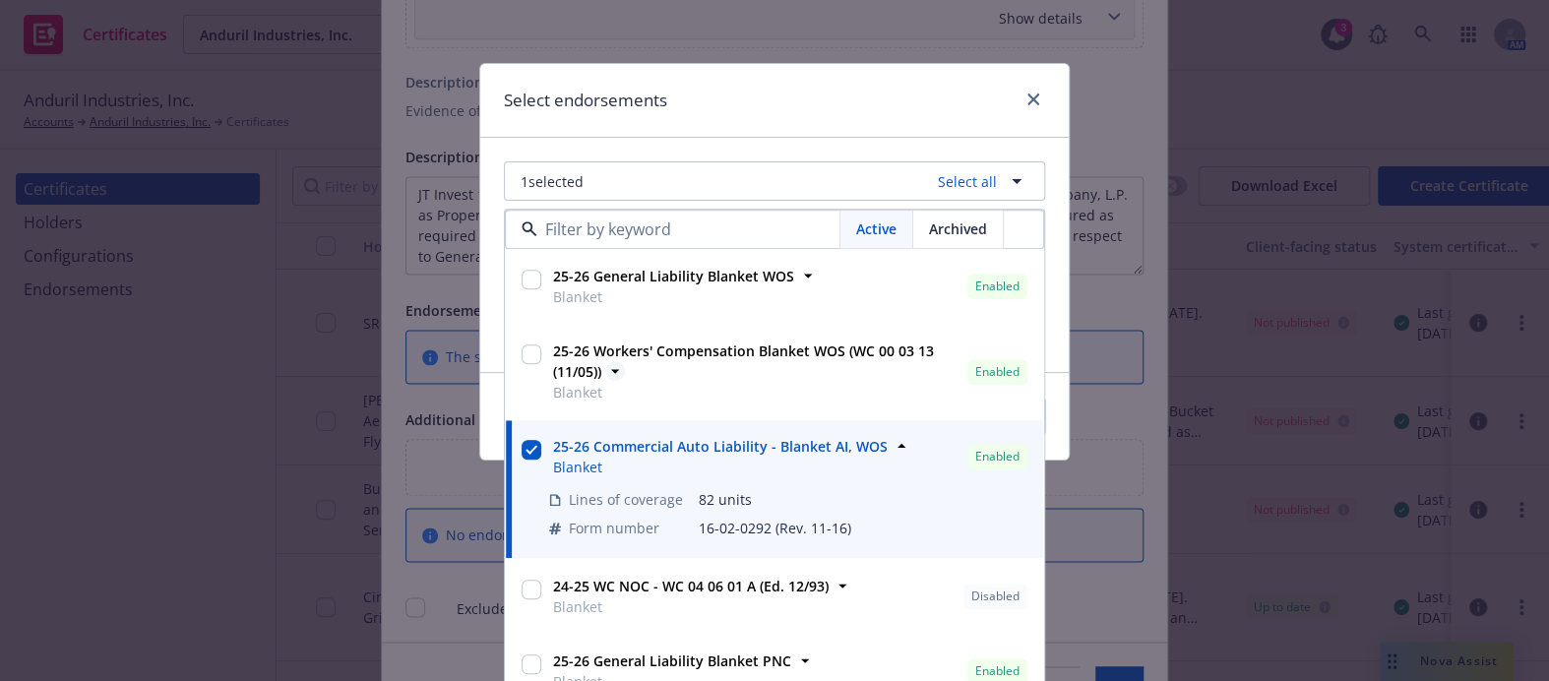
click at [749, 363] on span "25-26 Workers' Compensation Blanket WOS (WC 00 03 13 (11/05))" at bounding box center [756, 362] width 407 height 41
checkbox input "true"
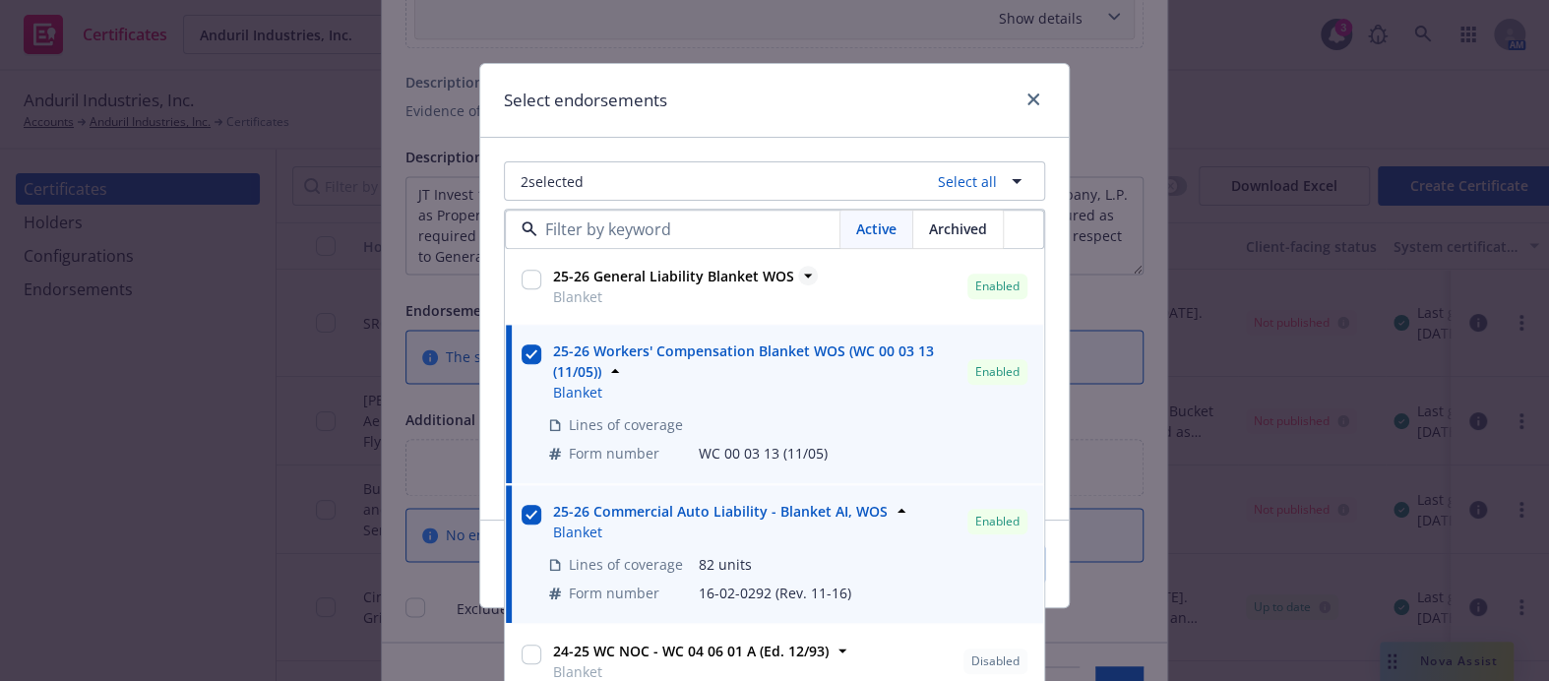
click at [729, 279] on strong "25-26 General Liability Blanket WOS" at bounding box center [673, 277] width 241 height 19
checkbox input "true"
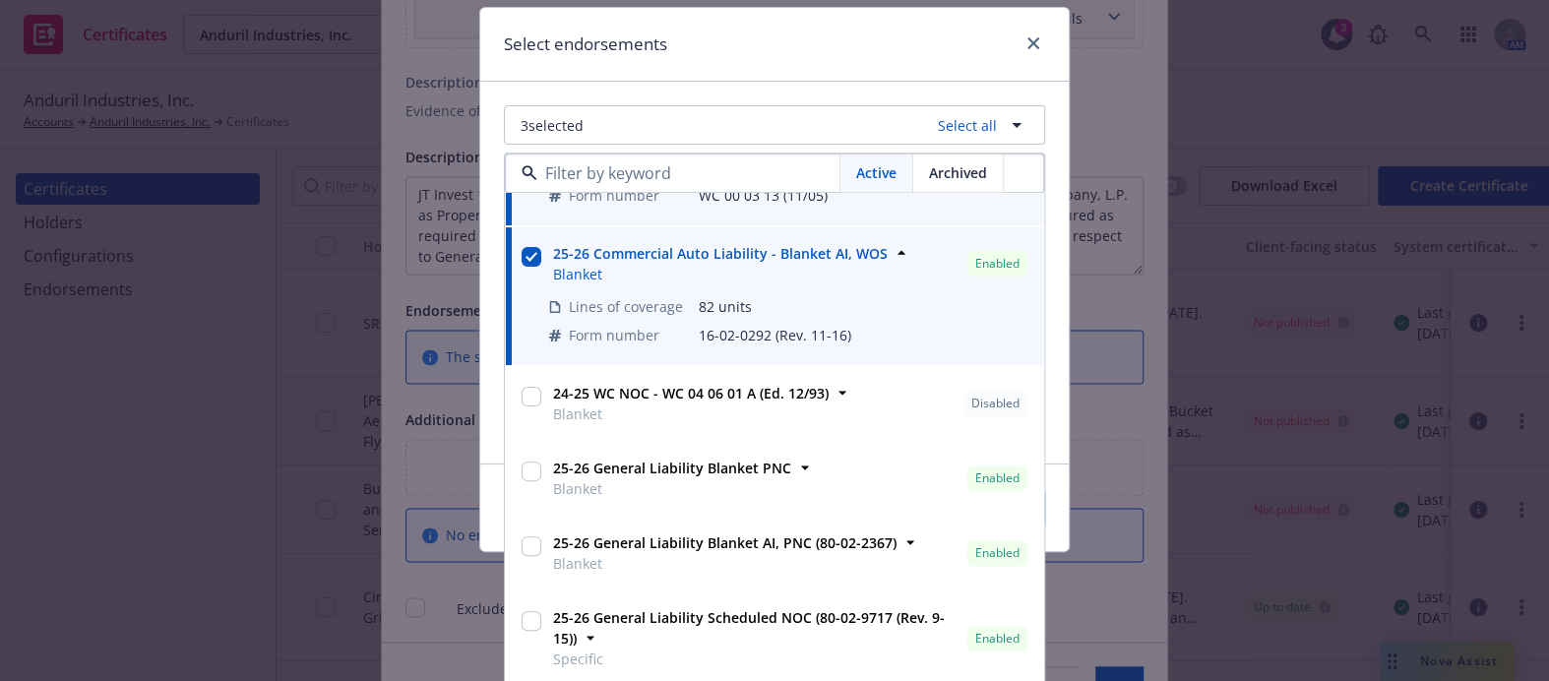
scroll to position [61, 0]
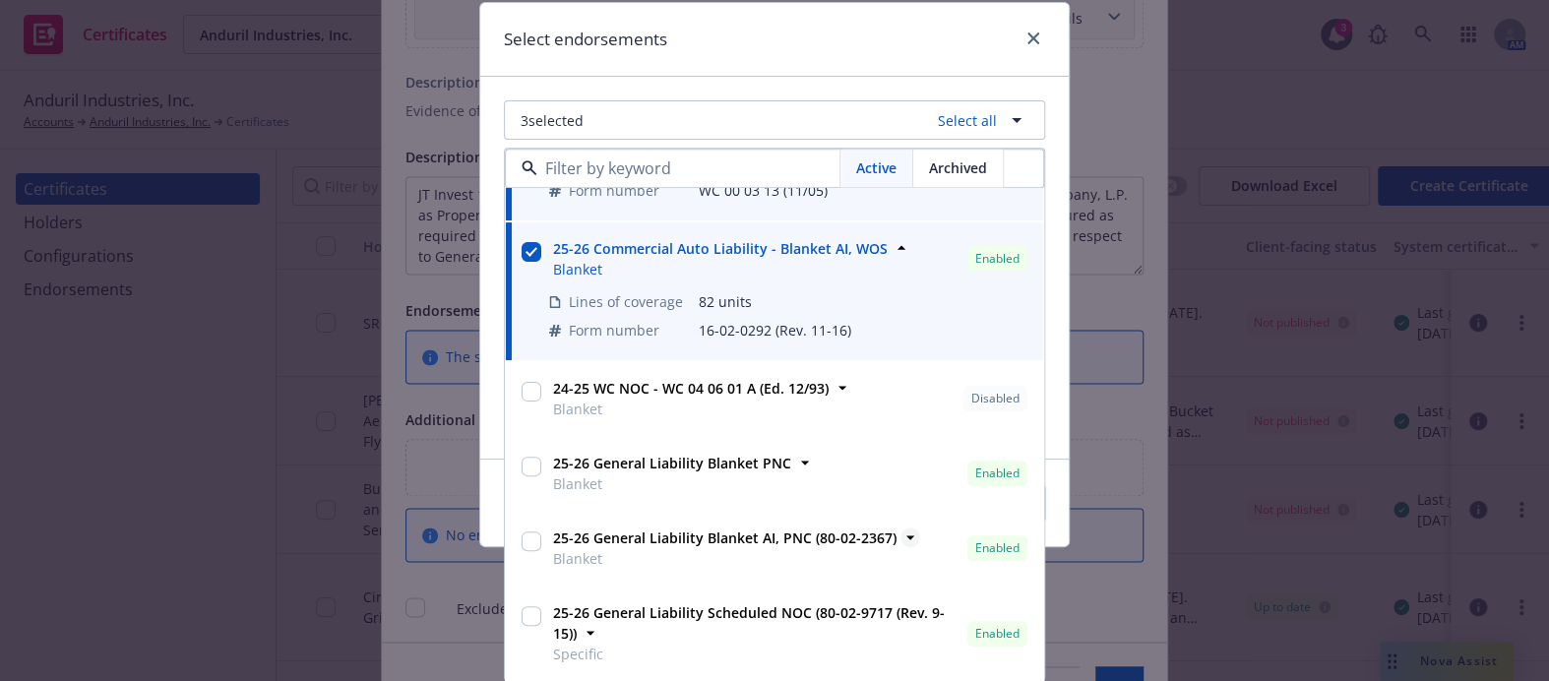
click at [782, 540] on strong "25-26 General Liability Blanket AI, PNC (80-02-2367)" at bounding box center [725, 539] width 344 height 19
checkbox input "true"
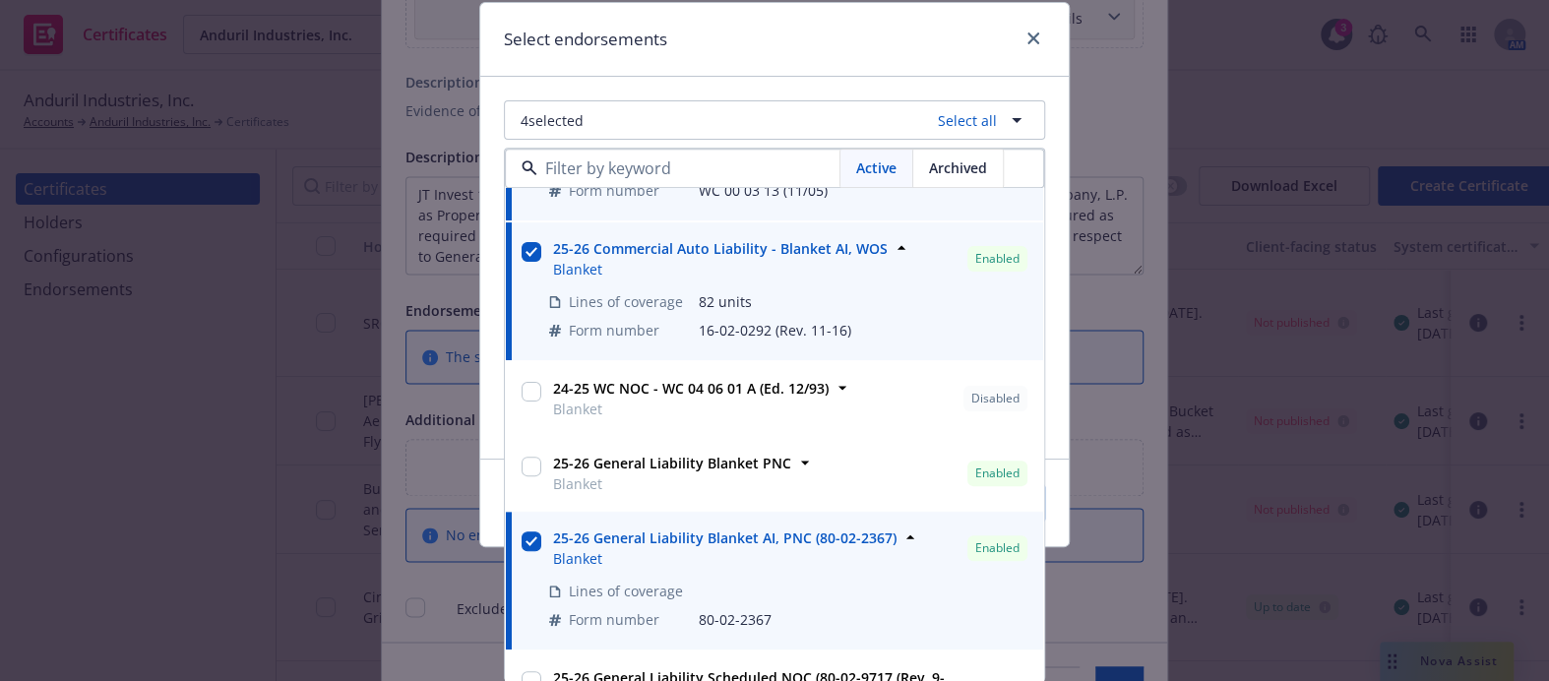
click at [799, 44] on div "Select endorsements" at bounding box center [774, 40] width 589 height 74
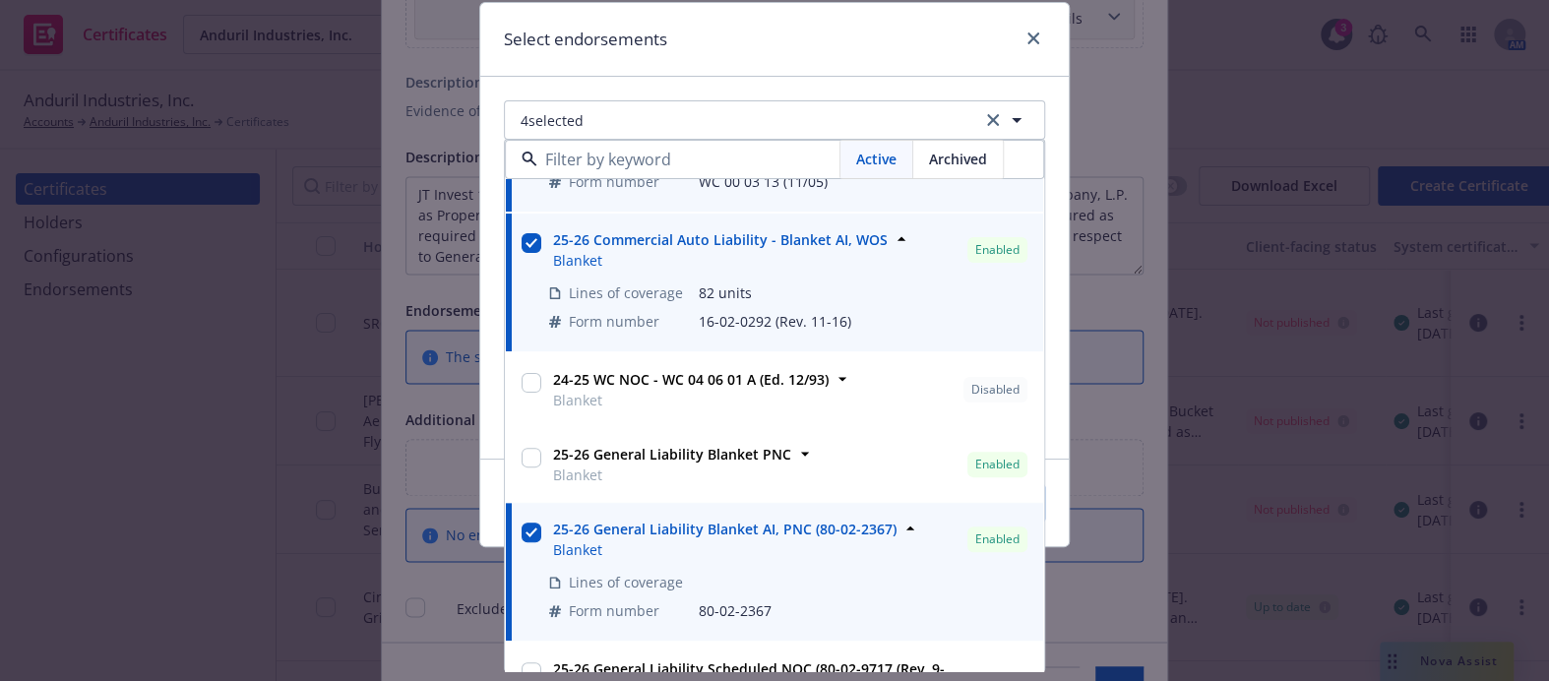
scroll to position [0, 0]
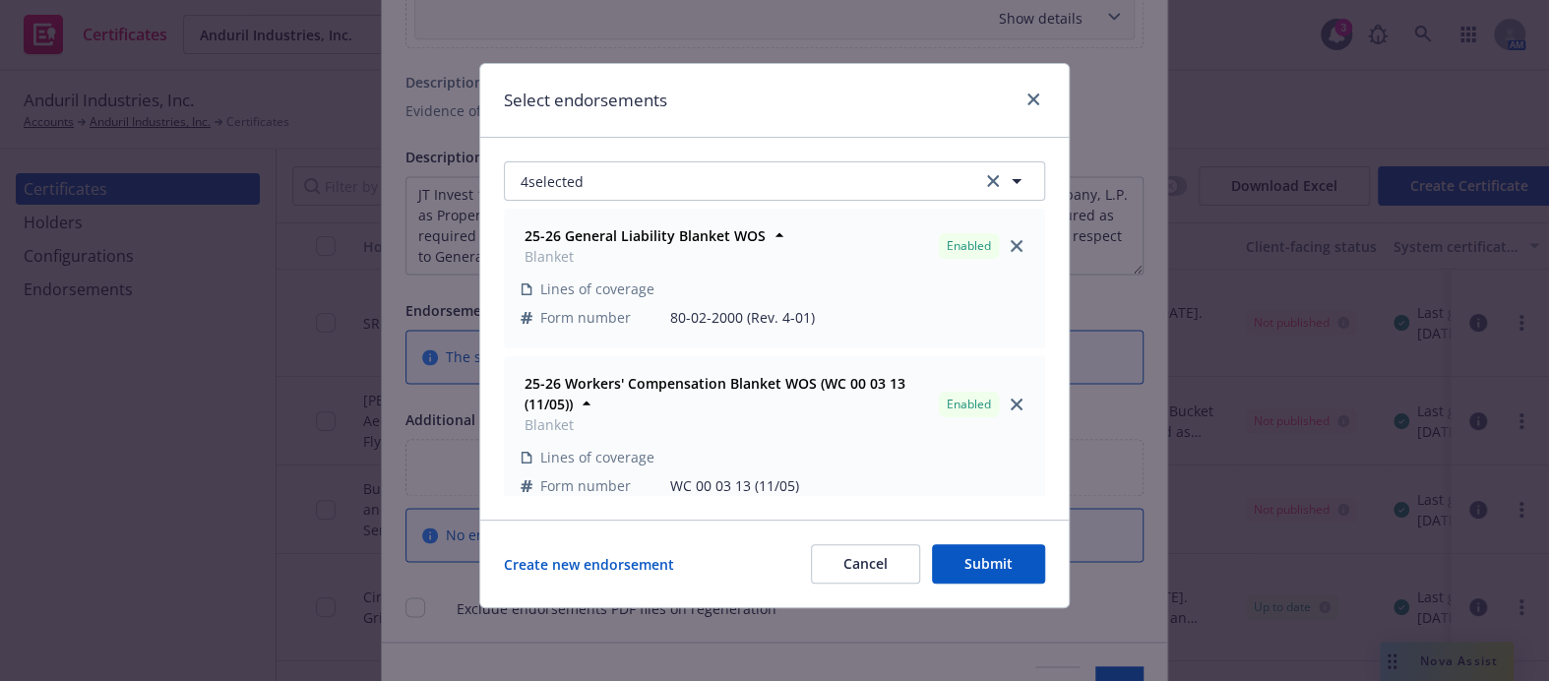
click at [969, 560] on button "Submit" at bounding box center [988, 563] width 113 height 39
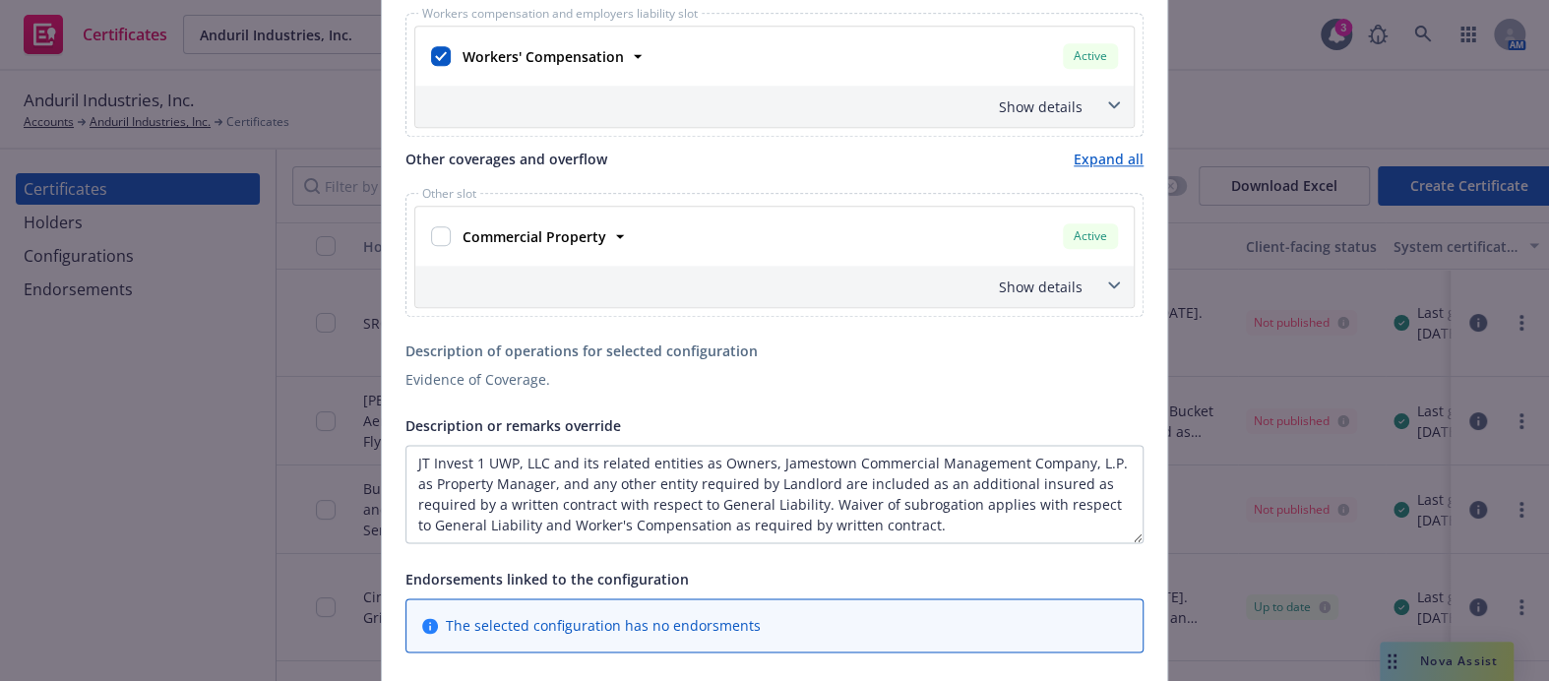
scroll to position [805, 0]
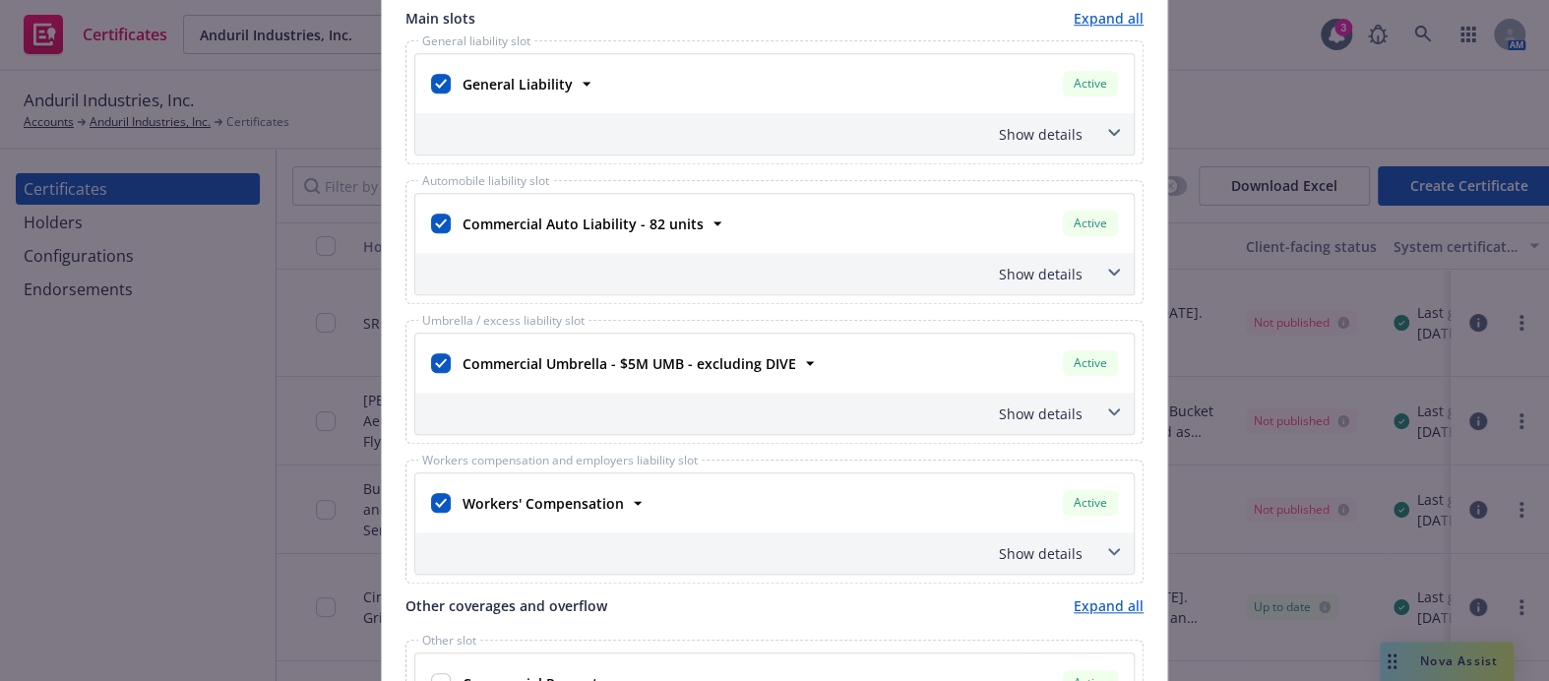
click at [1017, 125] on div "Show details" at bounding box center [750, 134] width 663 height 21
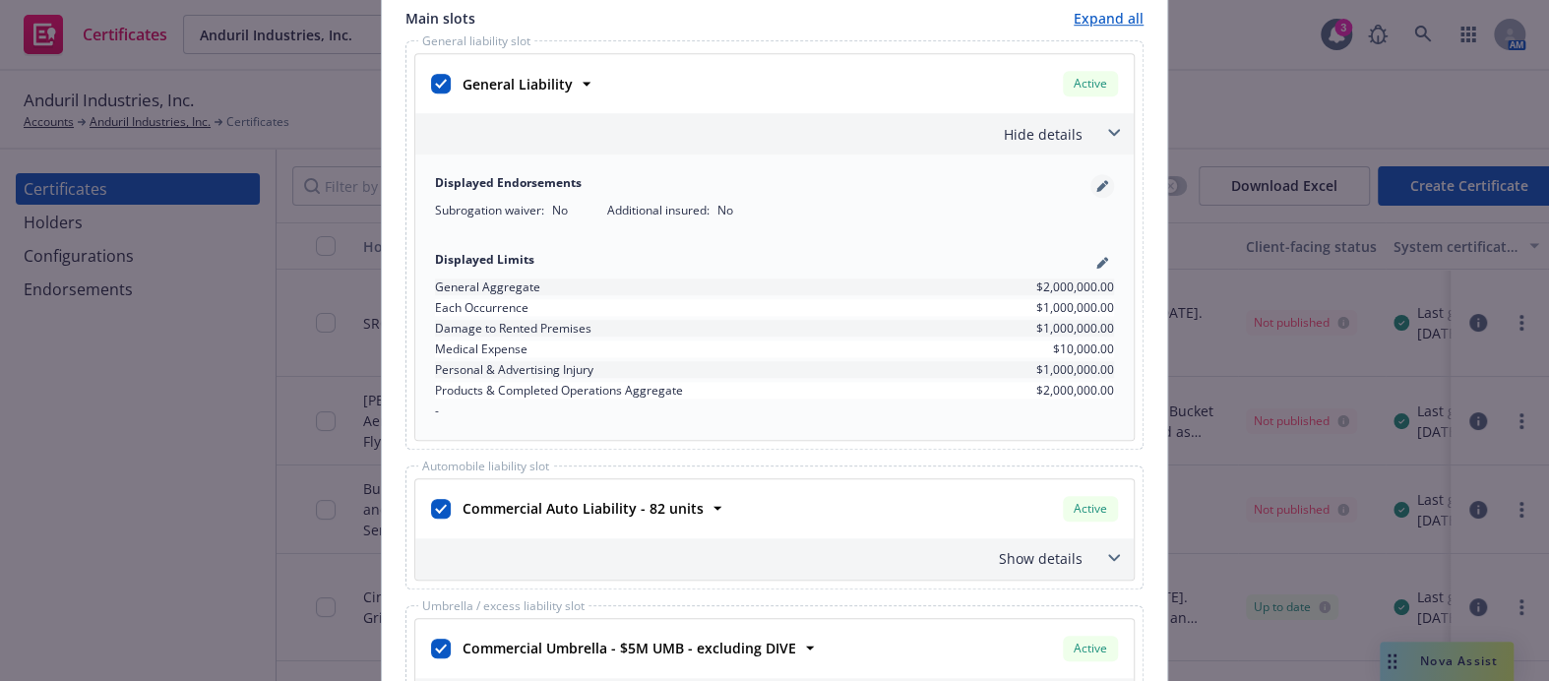
click at [1097, 187] on icon "pencil" at bounding box center [1102, 188] width 10 height 10
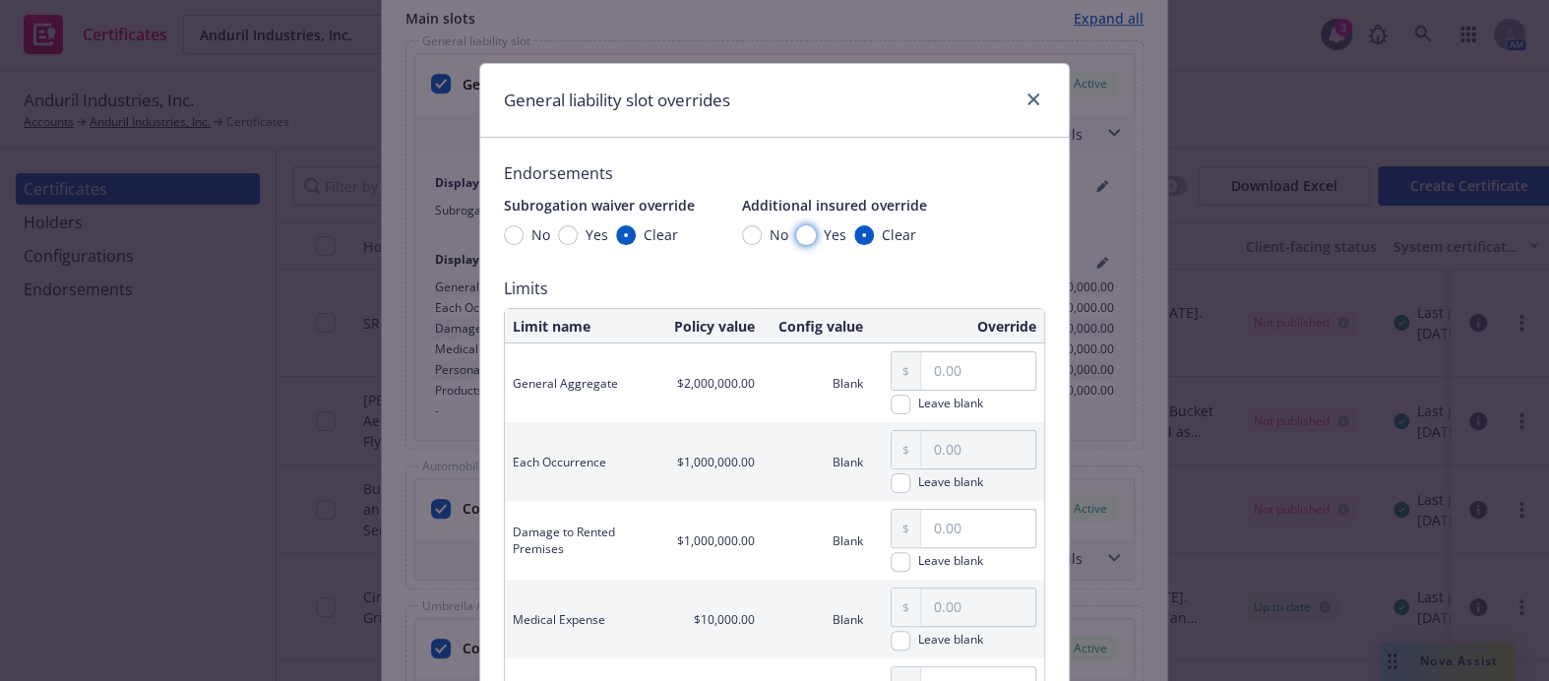
click at [796, 233] on input "Yes" at bounding box center [806, 235] width 20 height 20
radio input "true"
click at [564, 231] on input "Yes" at bounding box center [568, 235] width 20 height 20
radio input "true"
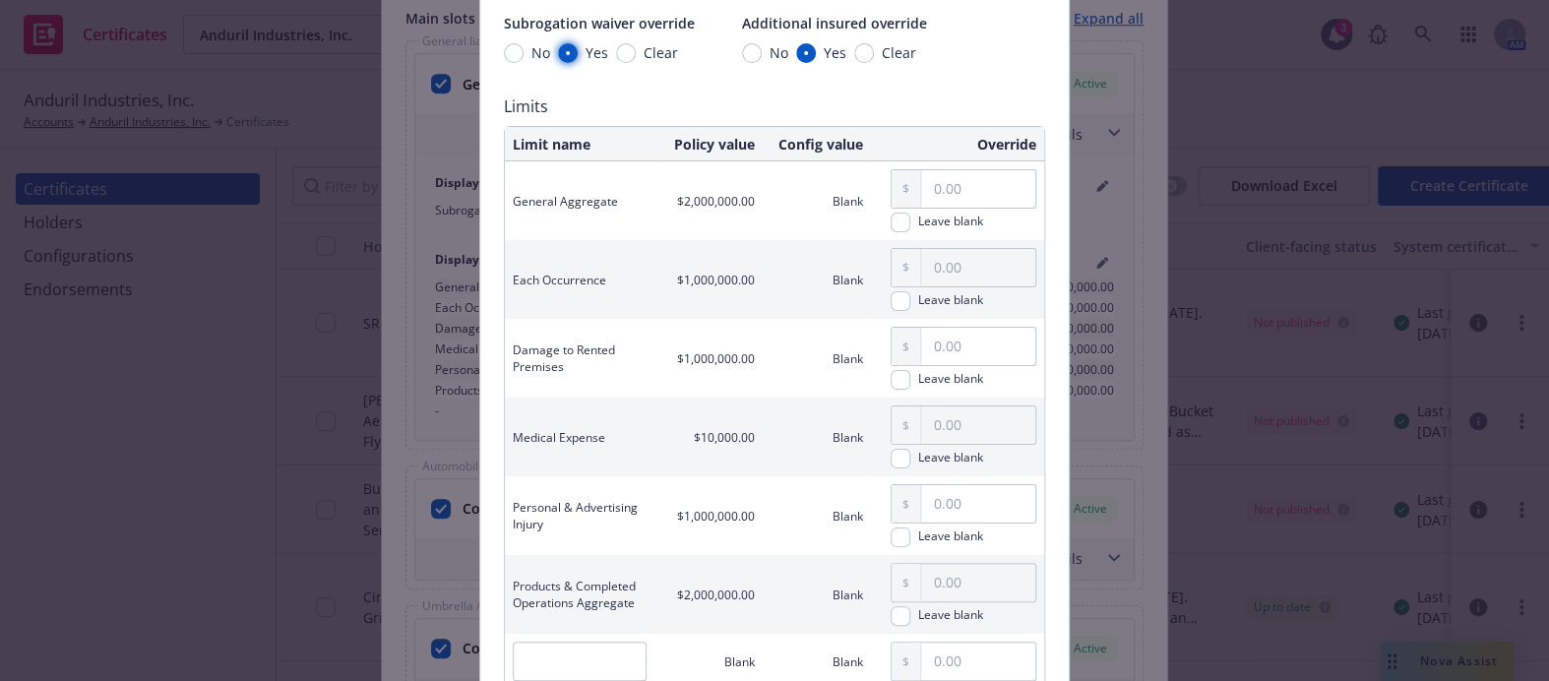
scroll to position [357, 0]
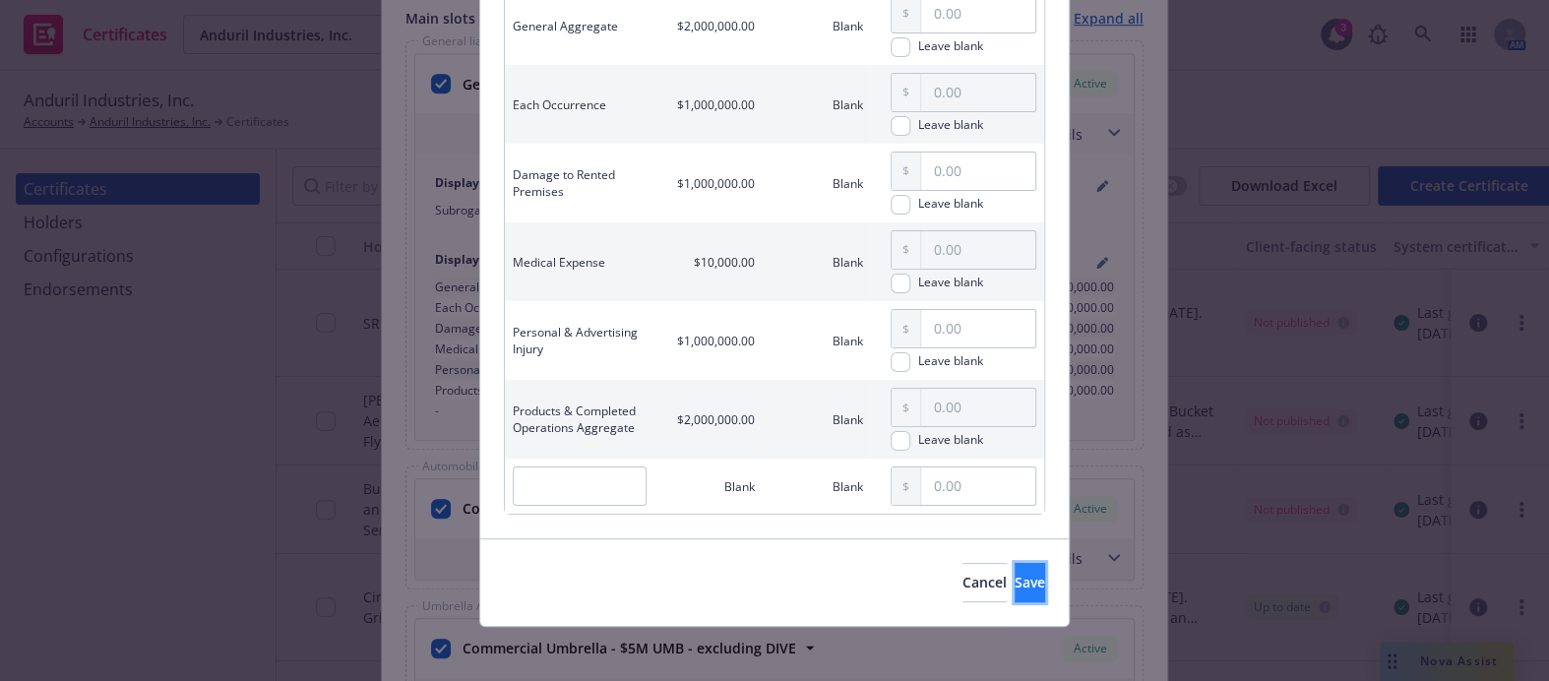
click at [1015, 567] on button "Save" at bounding box center [1030, 582] width 31 height 39
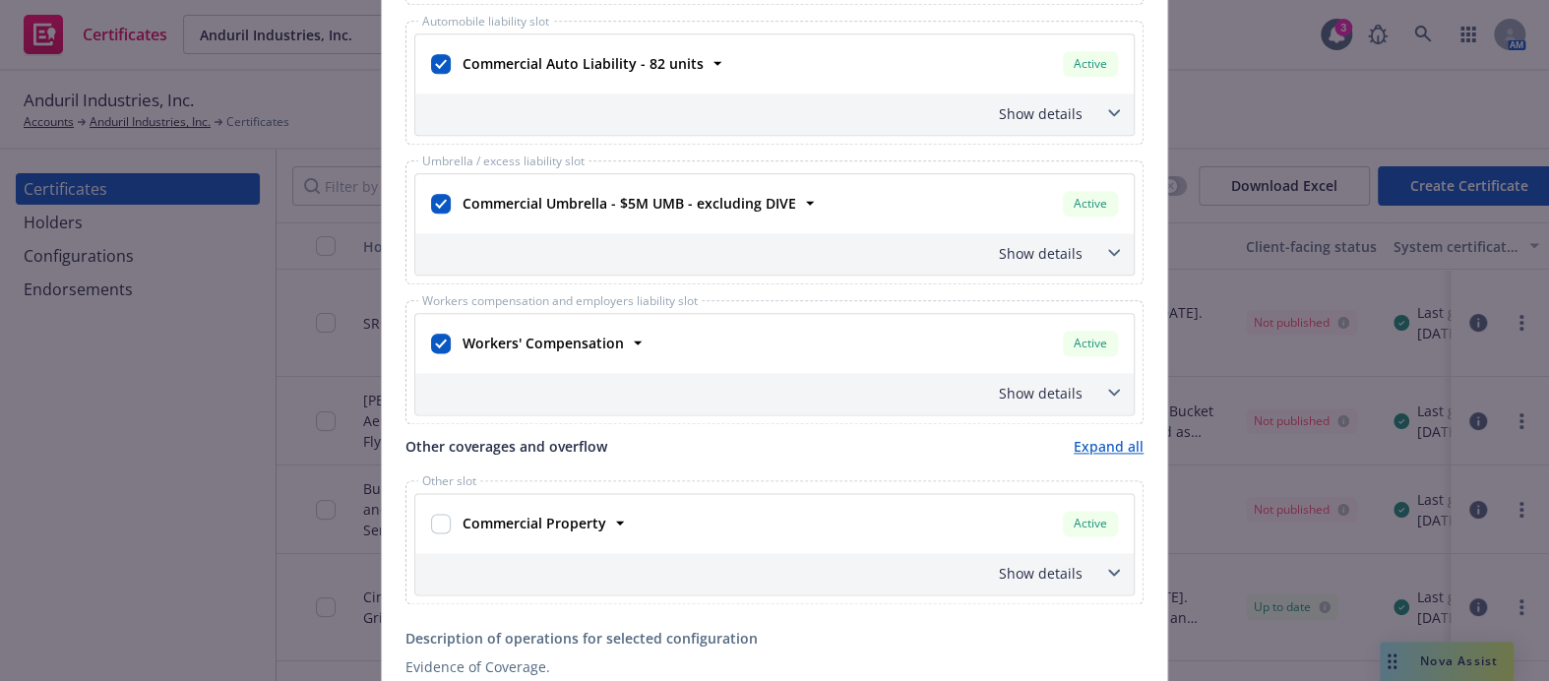
scroll to position [1342, 0]
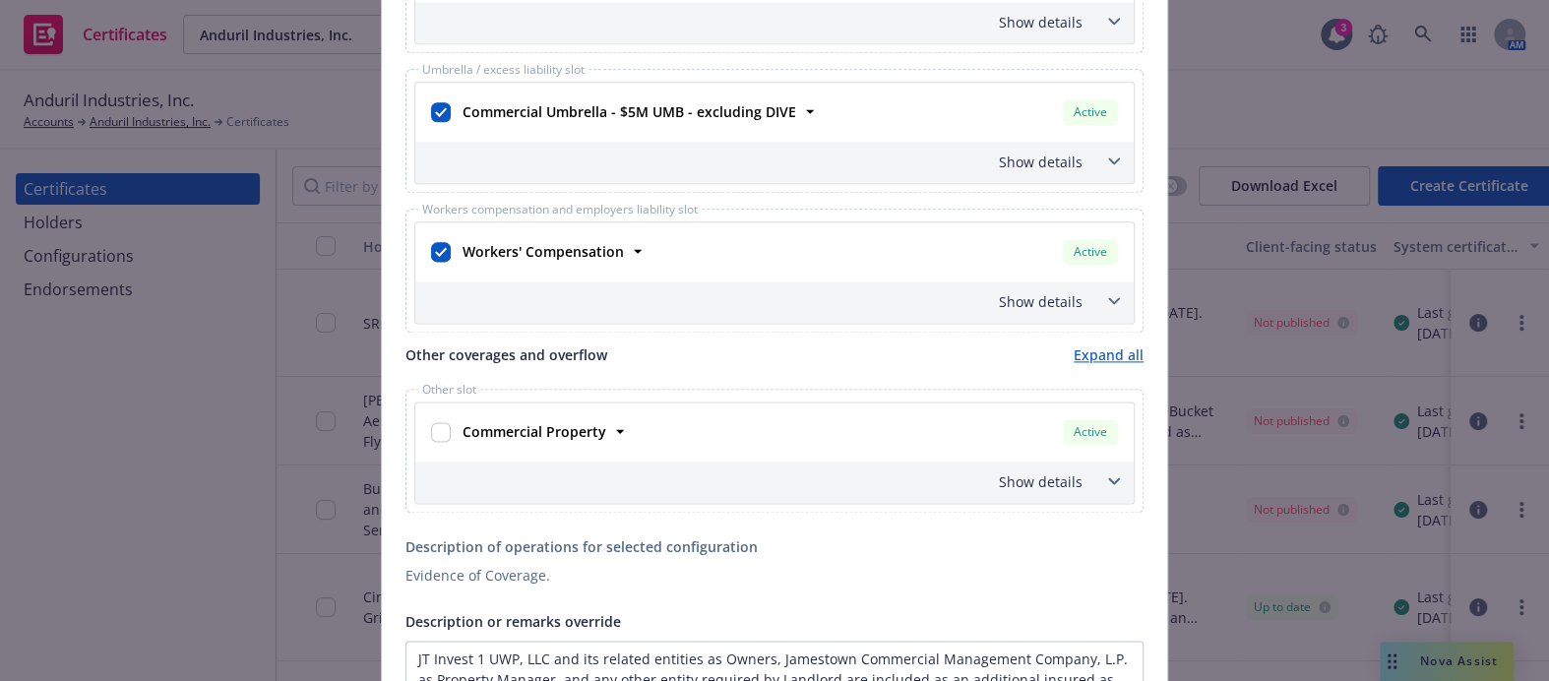
click at [996, 301] on div "Show details" at bounding box center [750, 301] width 663 height 21
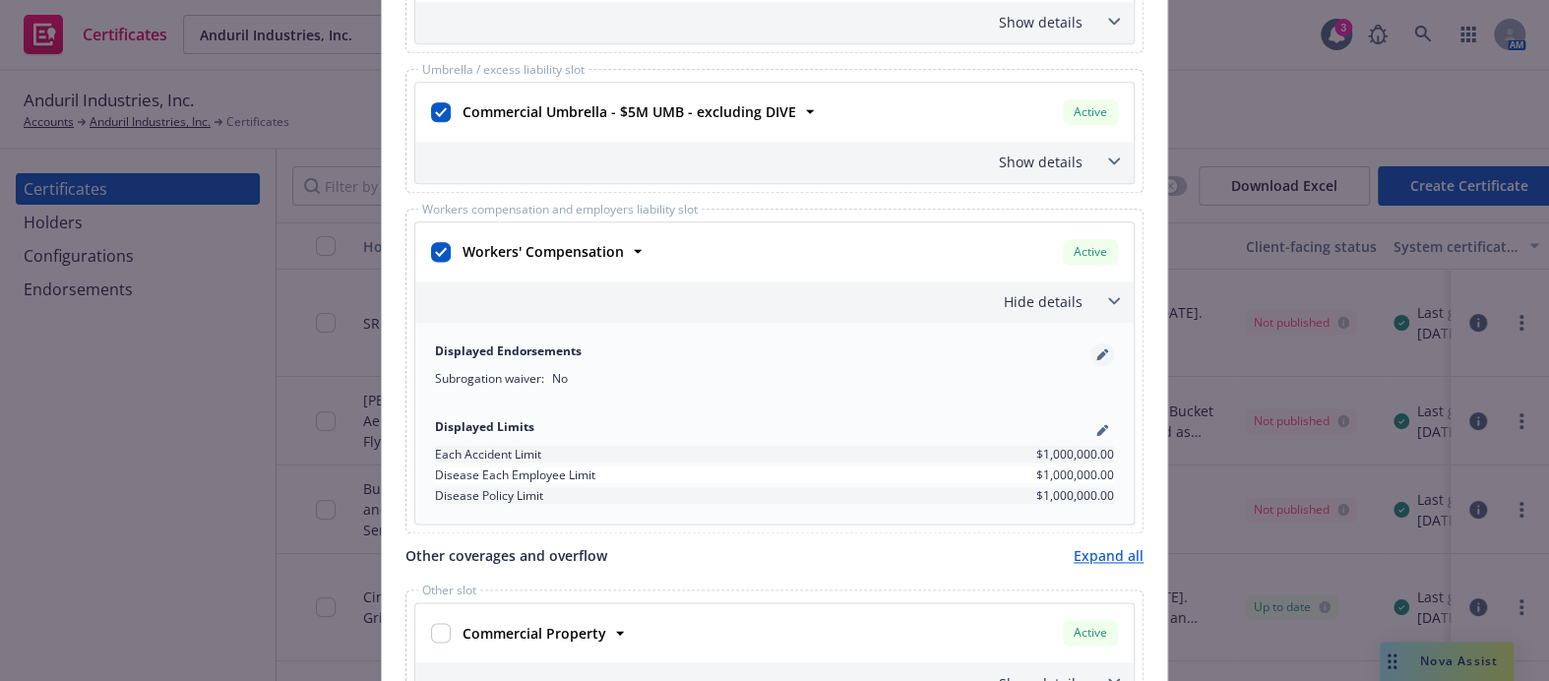
click at [1093, 345] on link "pencil" at bounding box center [1103, 355] width 24 height 24
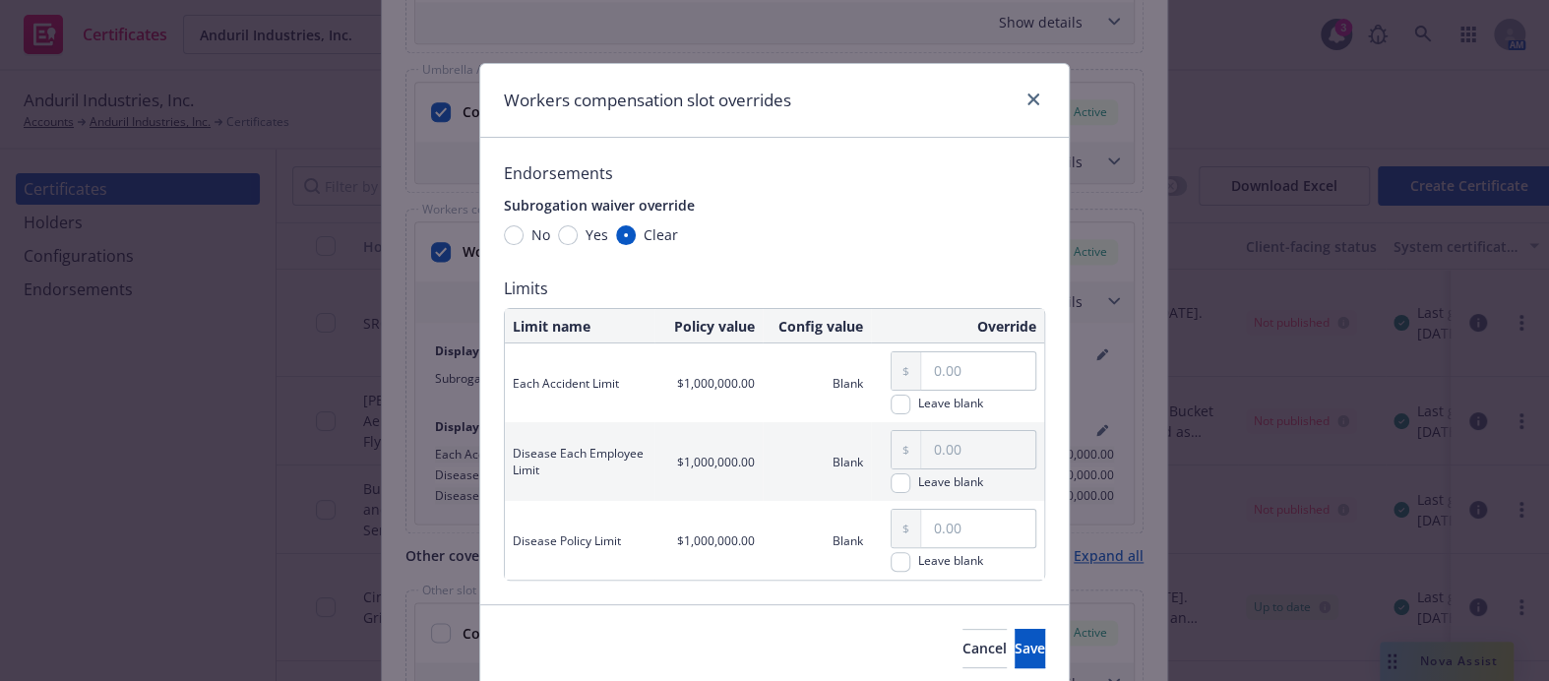
click at [578, 238] on span "Yes" at bounding box center [593, 234] width 31 height 21
click at [575, 238] on input "Yes" at bounding box center [568, 235] width 20 height 20
radio input "true"
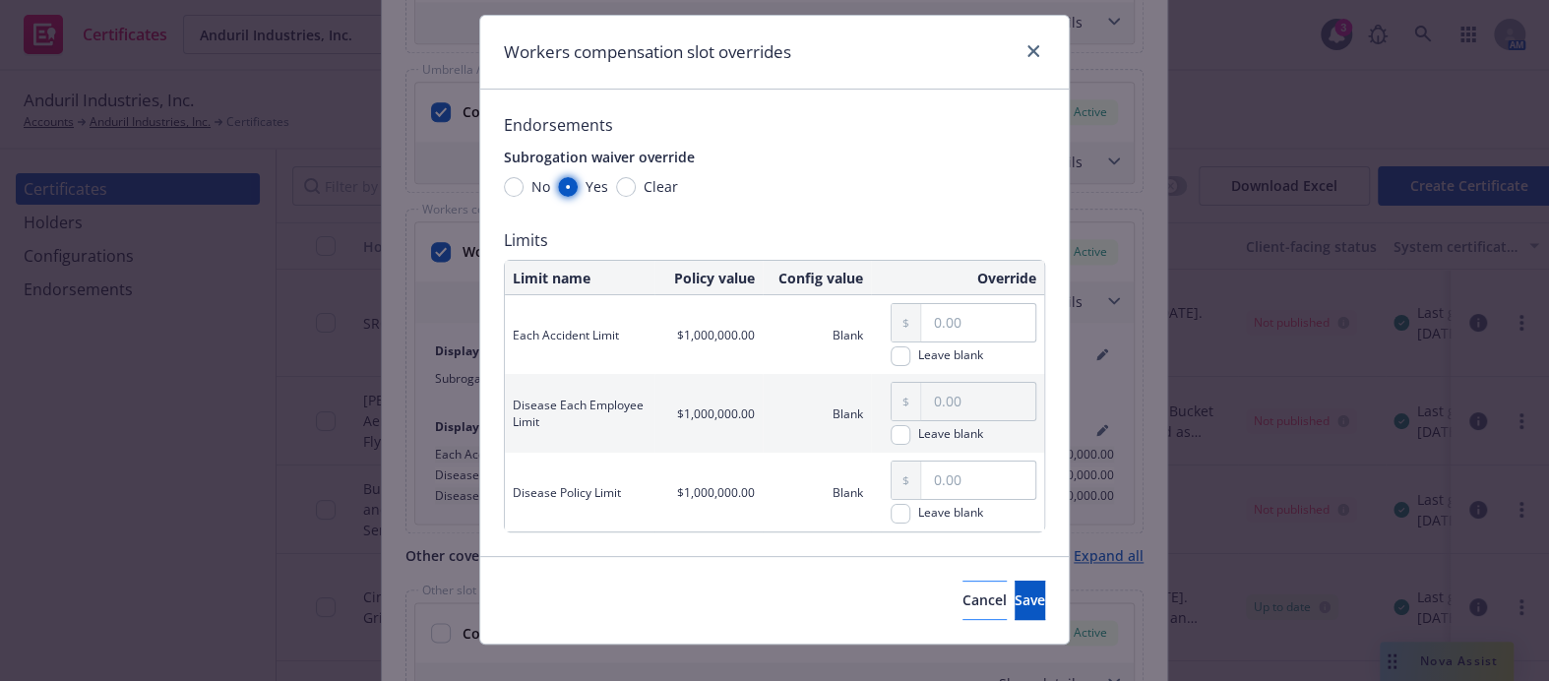
scroll to position [74, 0]
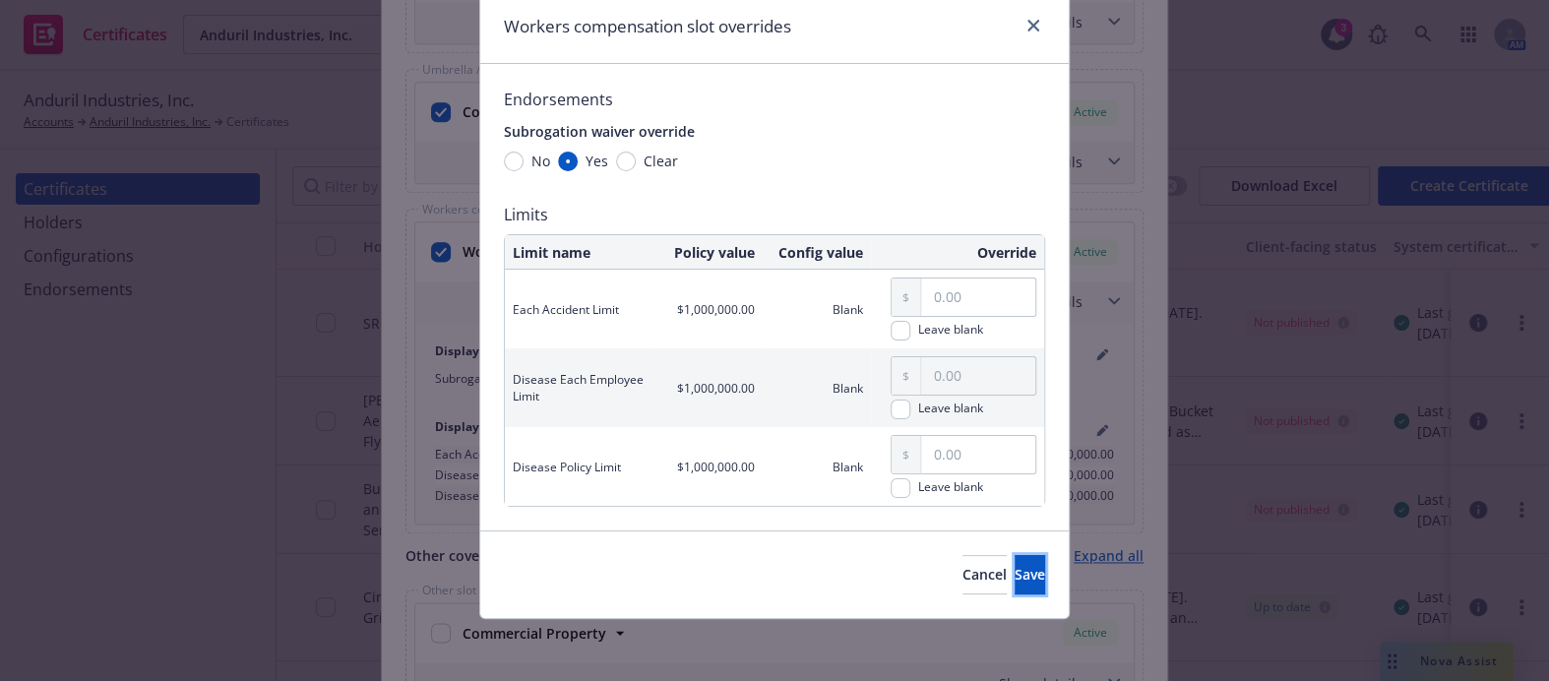
click at [1015, 571] on span "Save" at bounding box center [1030, 574] width 31 height 19
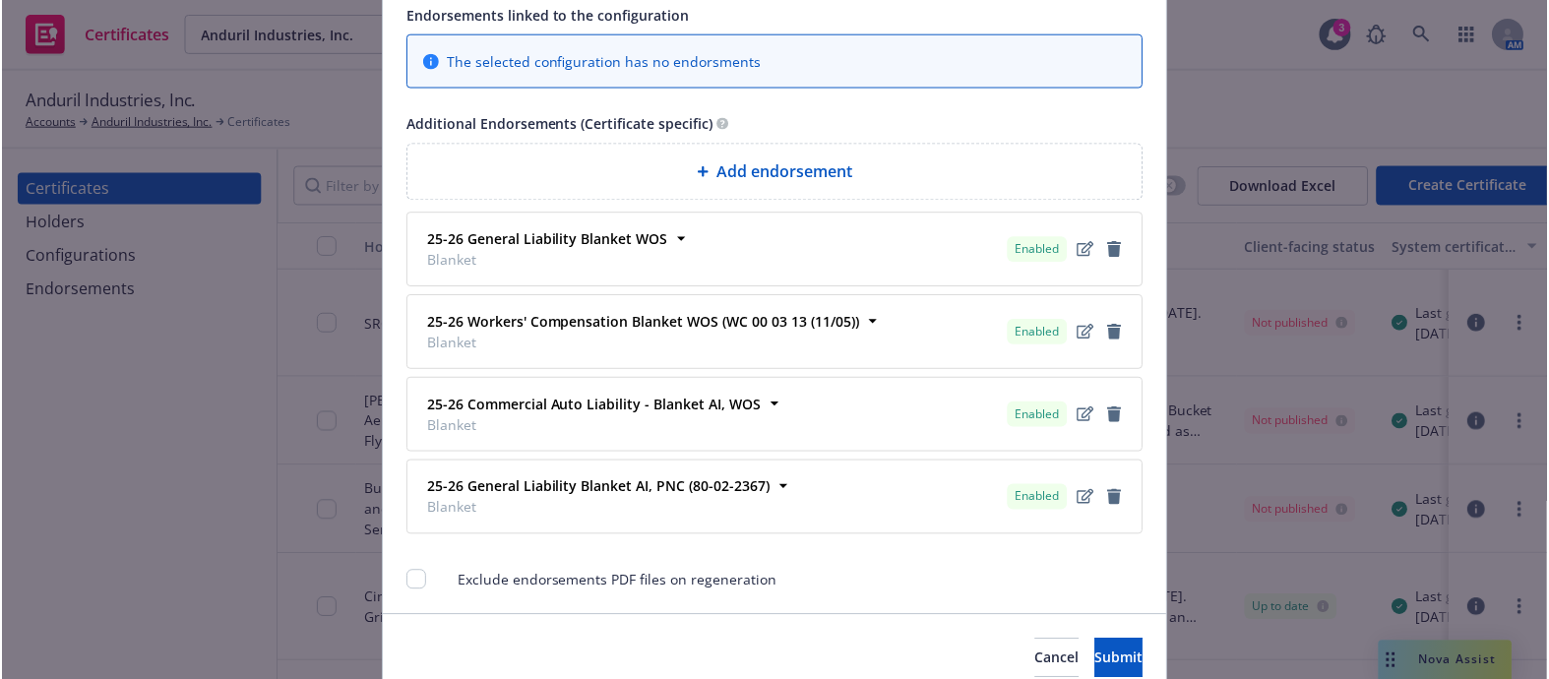
scroll to position [2383, 0]
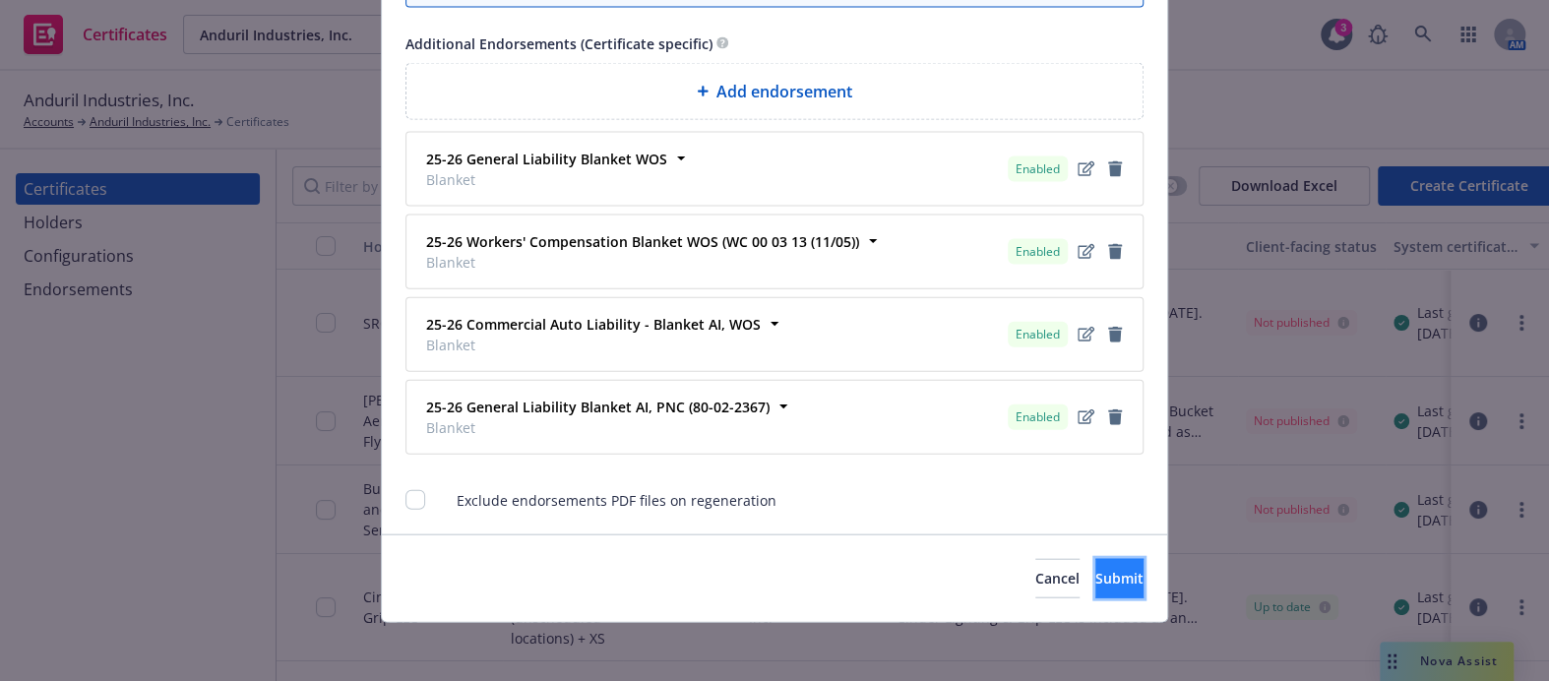
click at [1107, 570] on button "Submit" at bounding box center [1120, 578] width 48 height 39
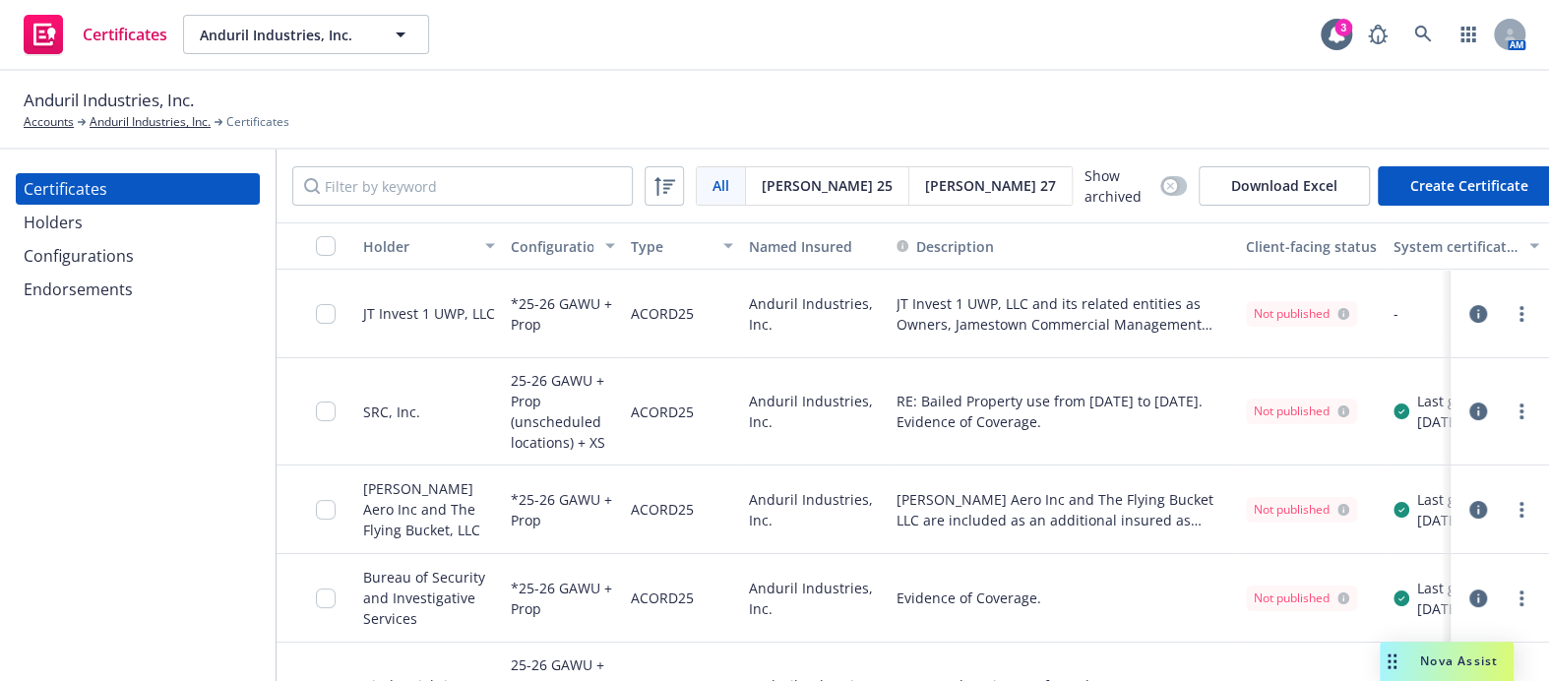
drag, startPoint x: 6, startPoint y: 407, endPoint x: 20, endPoint y: 411, distance: 14.6
click at [6, 407] on div "Certificates Holders Configurations Endorsements" at bounding box center [138, 416] width 276 height 532
click at [1510, 311] on link "more" at bounding box center [1522, 314] width 24 height 24
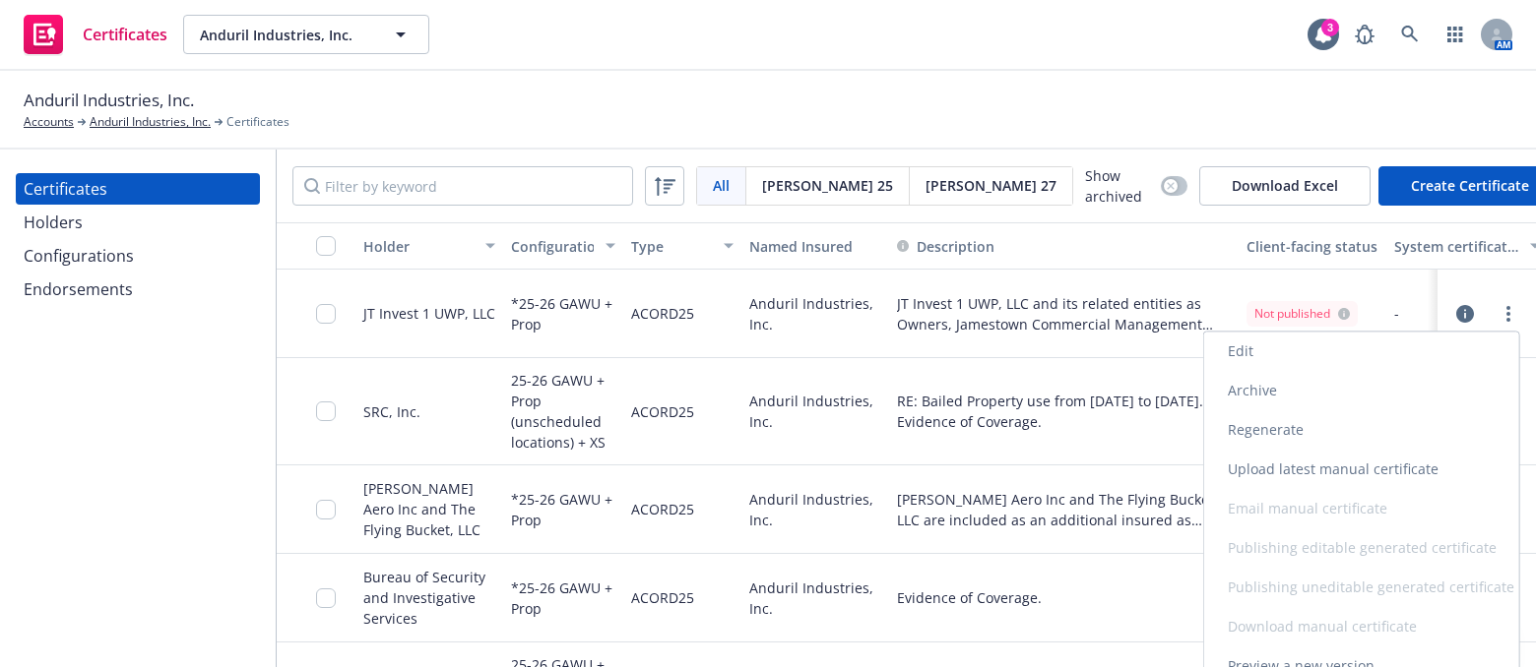
click at [1260, 422] on link "Regenerate" at bounding box center [1361, 429] width 315 height 39
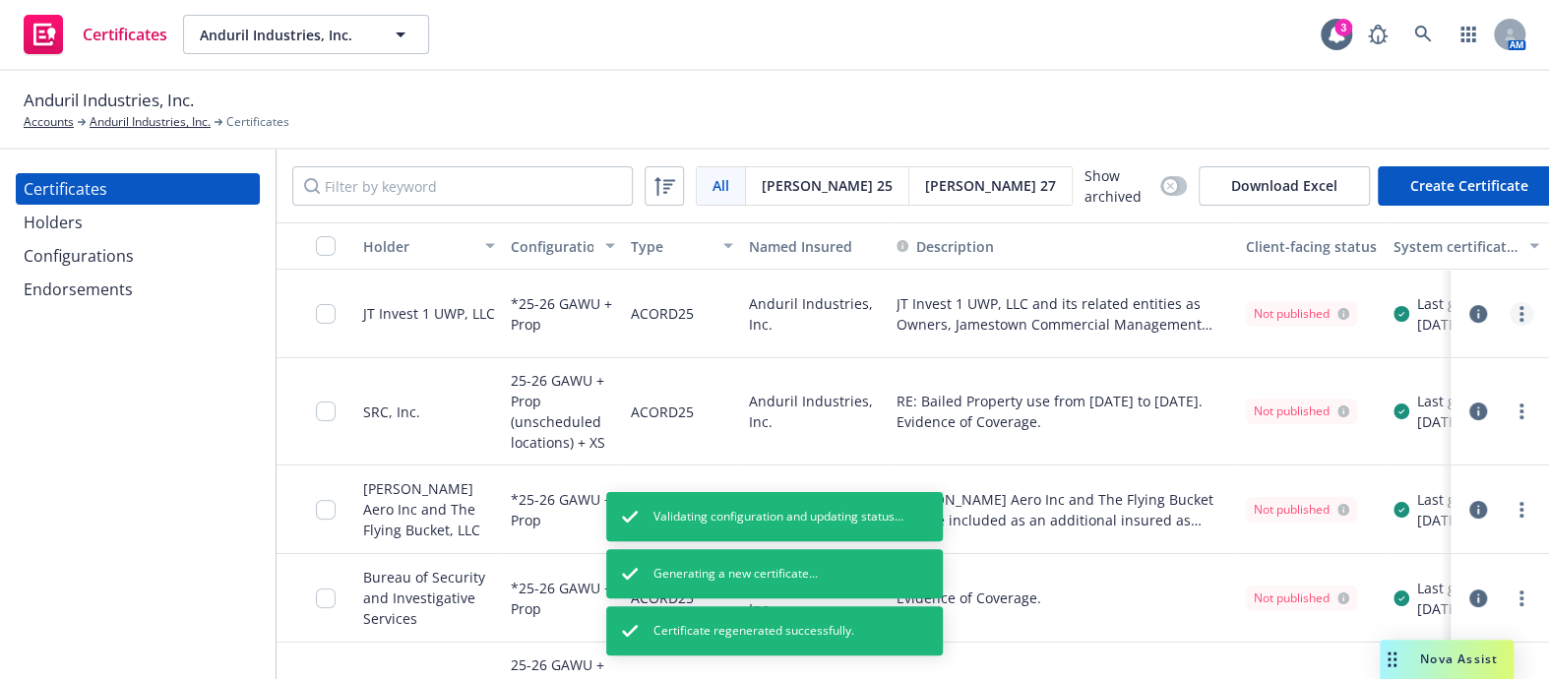
click at [1520, 306] on circle "more" at bounding box center [1522, 308] width 4 height 4
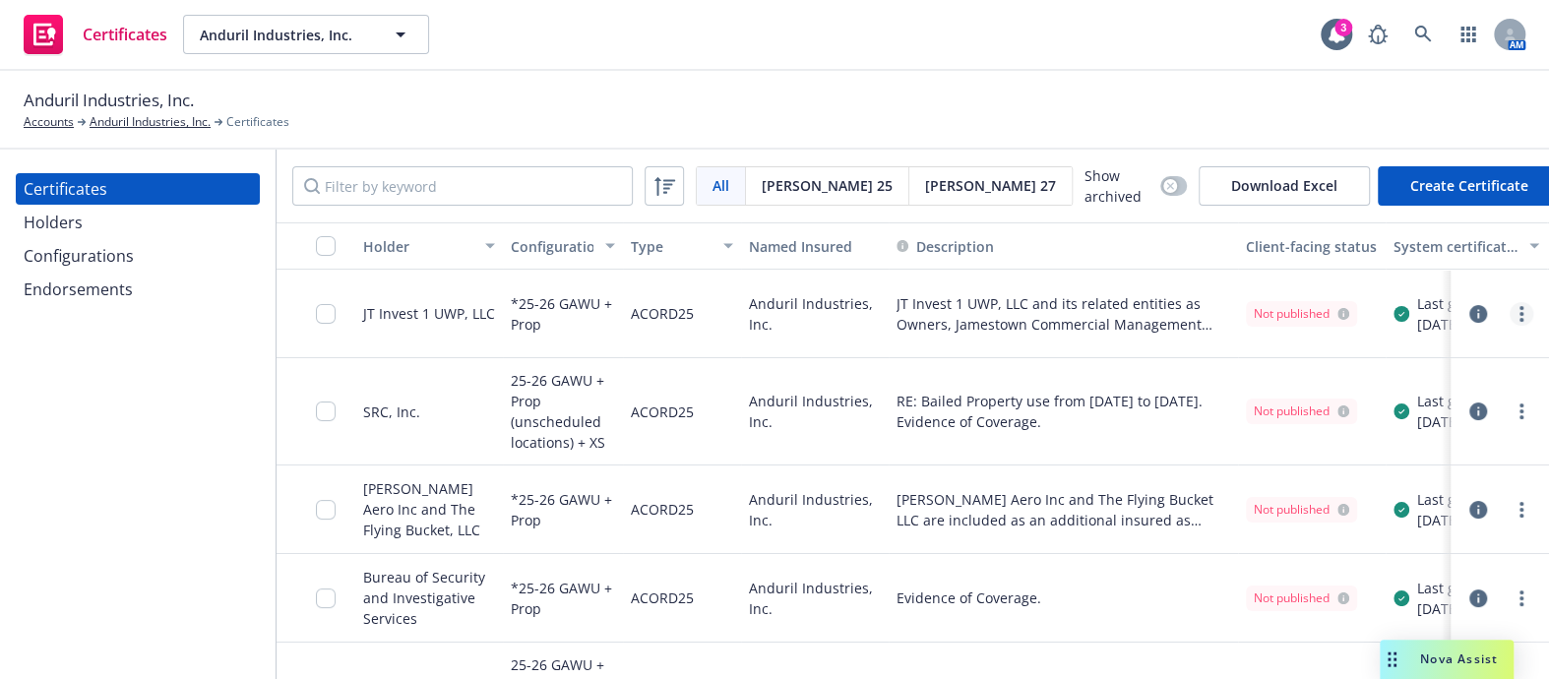
click at [1520, 312] on circle "more" at bounding box center [1522, 314] width 4 height 4
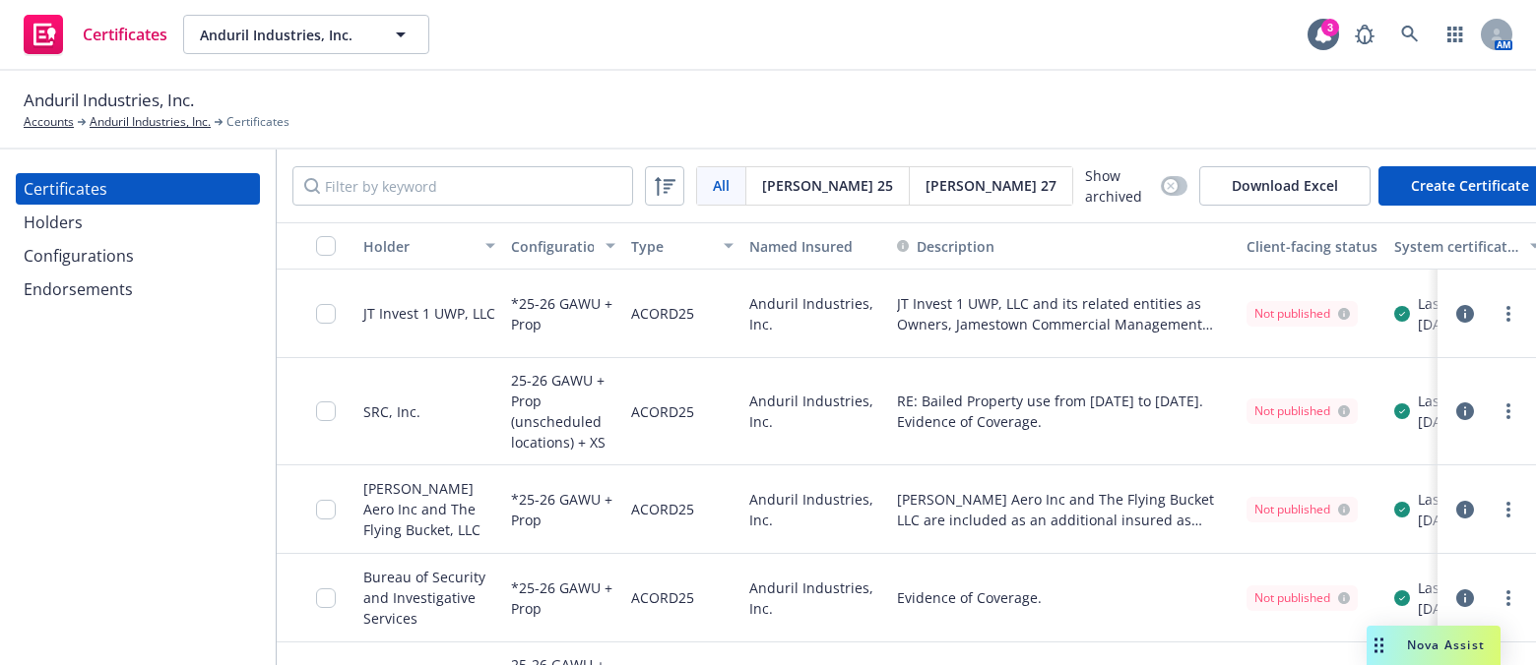
click at [1462, 308] on icon "button" at bounding box center [1465, 314] width 18 height 18
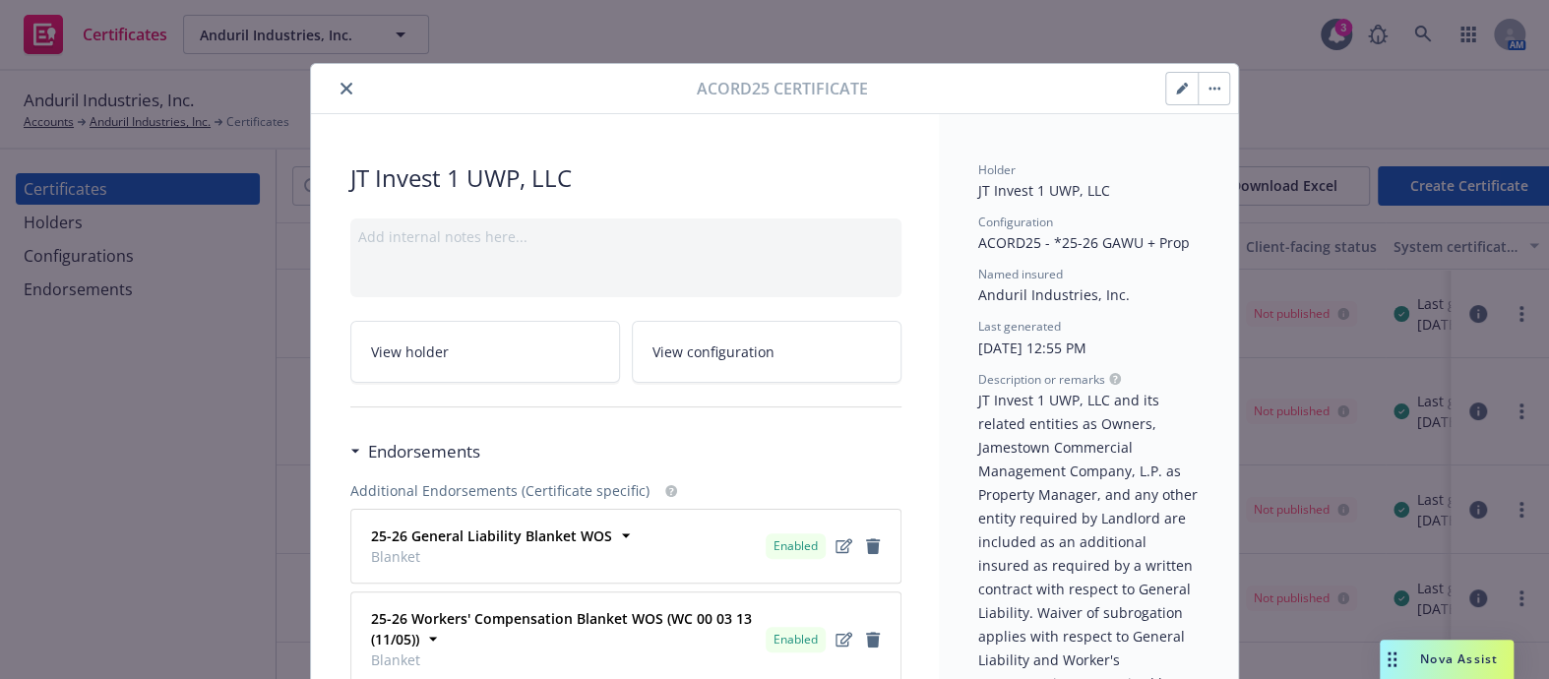
click at [325, 85] on div at bounding box center [508, 89] width 378 height 24
click at [335, 90] on button "close" at bounding box center [347, 89] width 24 height 24
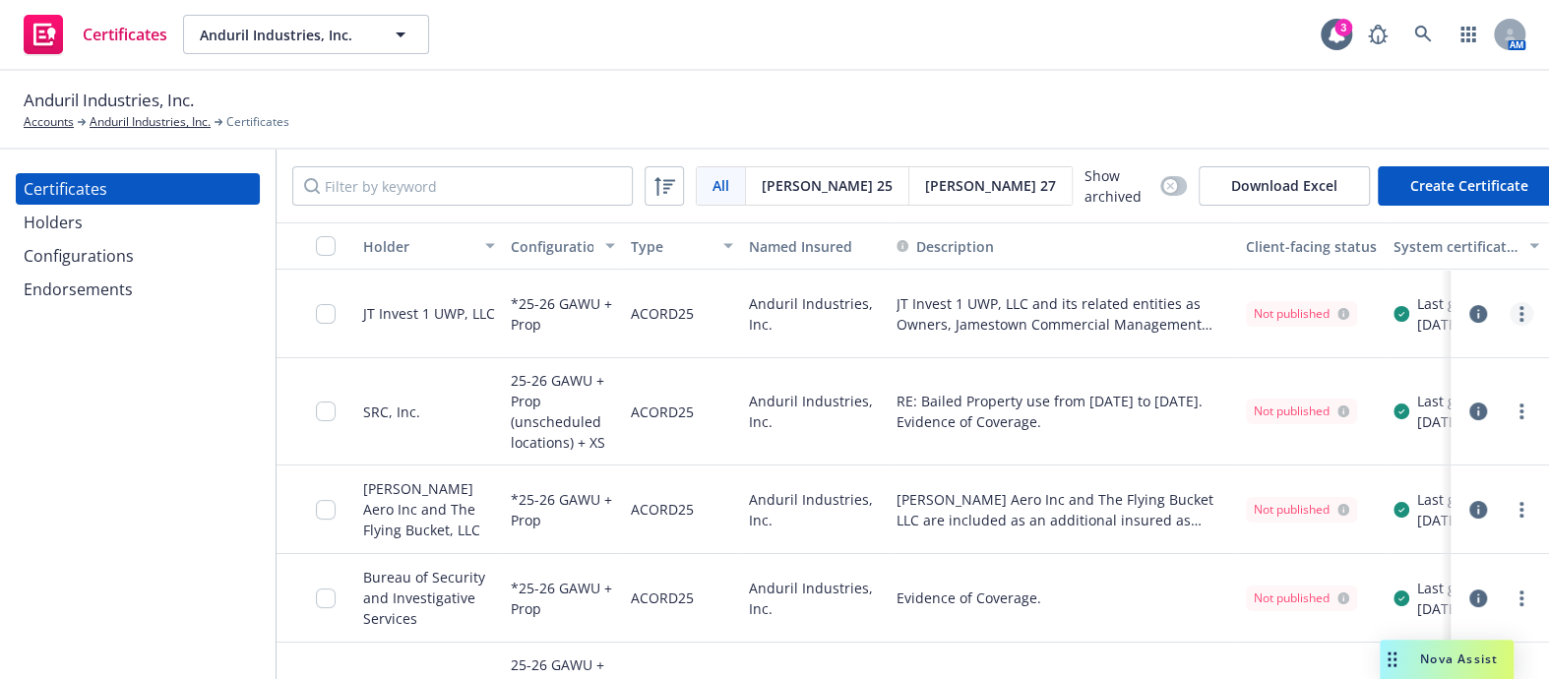
click at [1520, 309] on icon "more" at bounding box center [1522, 314] width 4 height 16
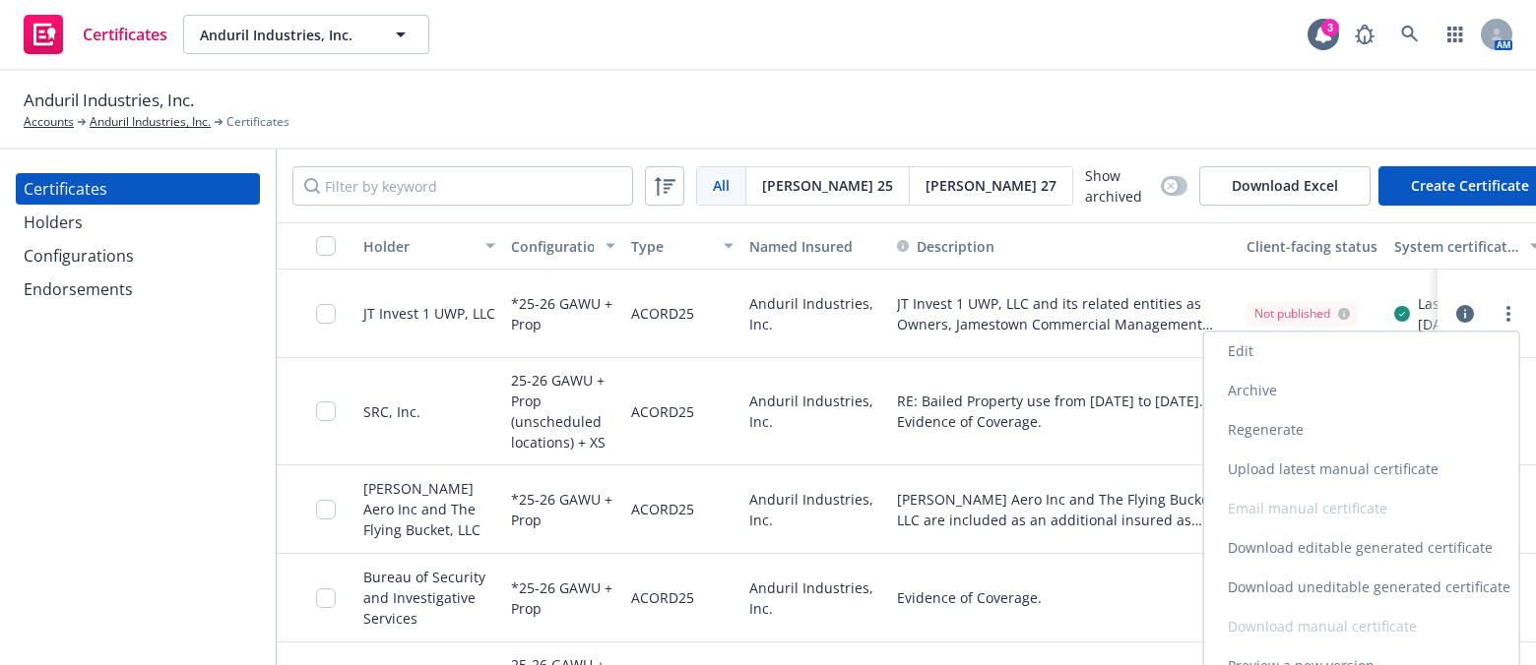
click at [1271, 590] on link "Download uneditable generated certificate" at bounding box center [1361, 587] width 315 height 39
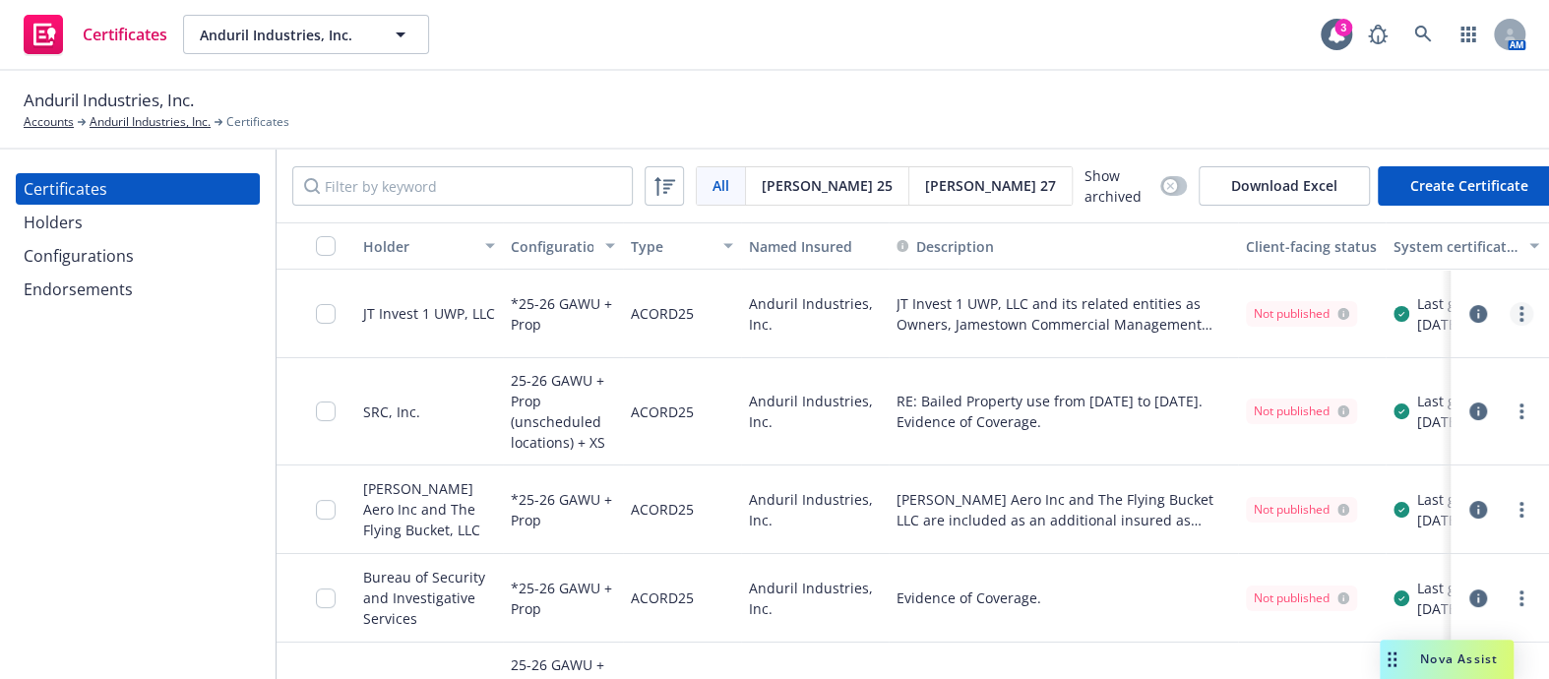
click at [1511, 315] on link "more" at bounding box center [1522, 314] width 24 height 24
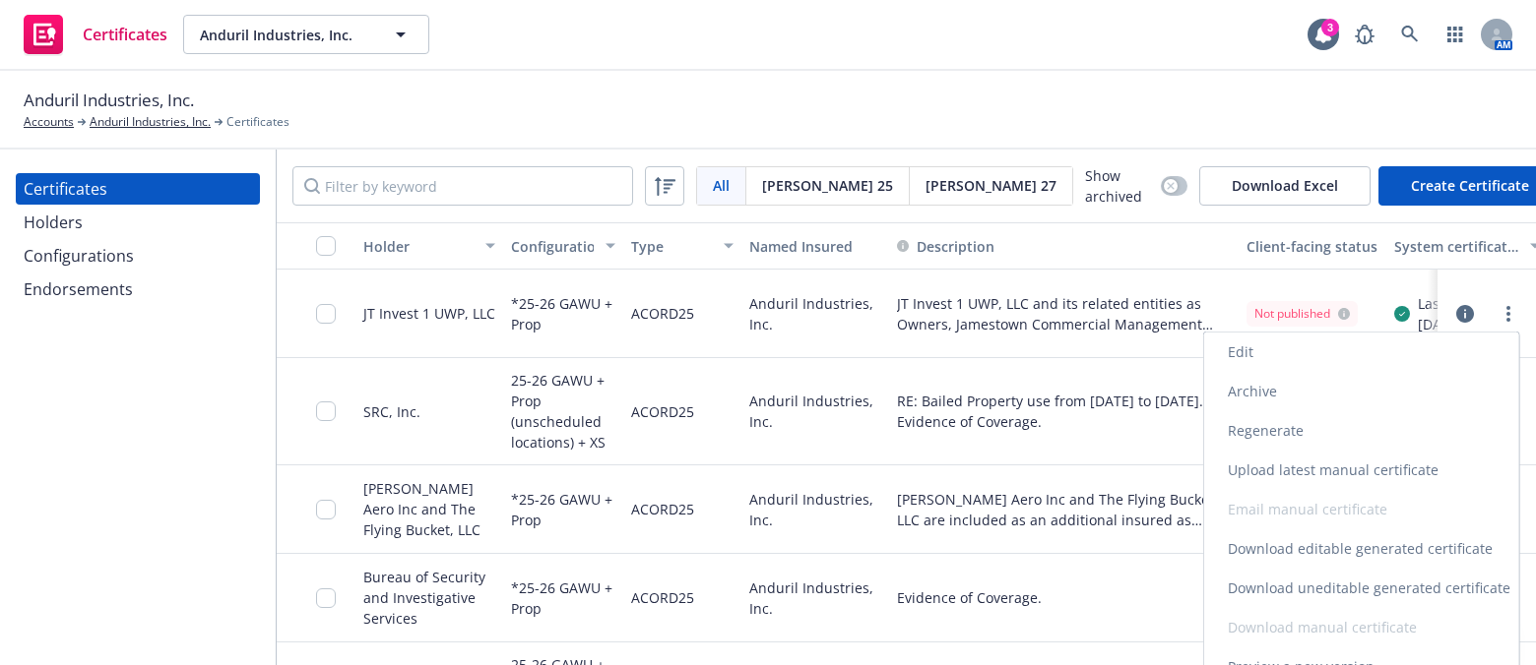
click at [1307, 354] on link "Edit" at bounding box center [1361, 352] width 315 height 39
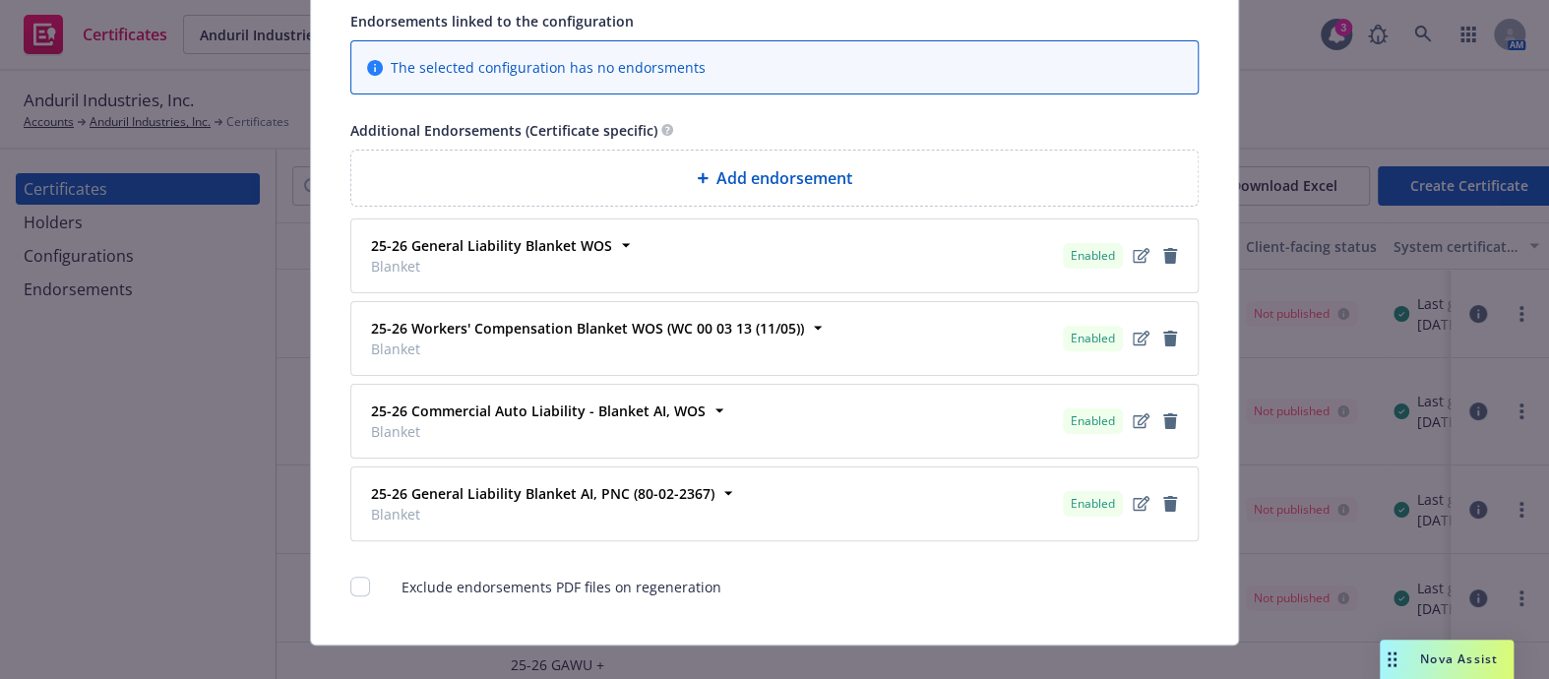
scroll to position [1501, 0]
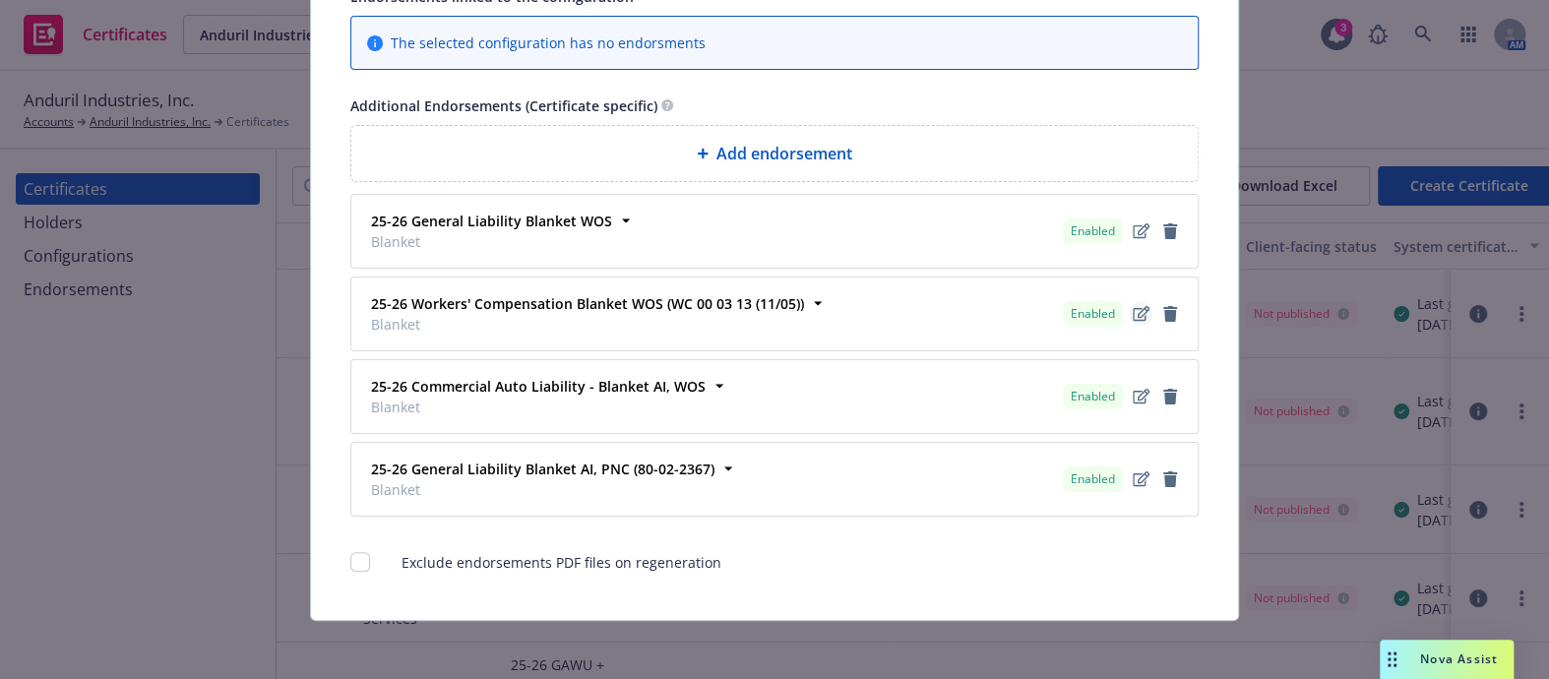
drag, startPoint x: 1156, startPoint y: 396, endPoint x: 1142, endPoint y: 399, distance: 14.1
click at [1162, 396] on icon "remove" at bounding box center [1170, 397] width 16 height 16
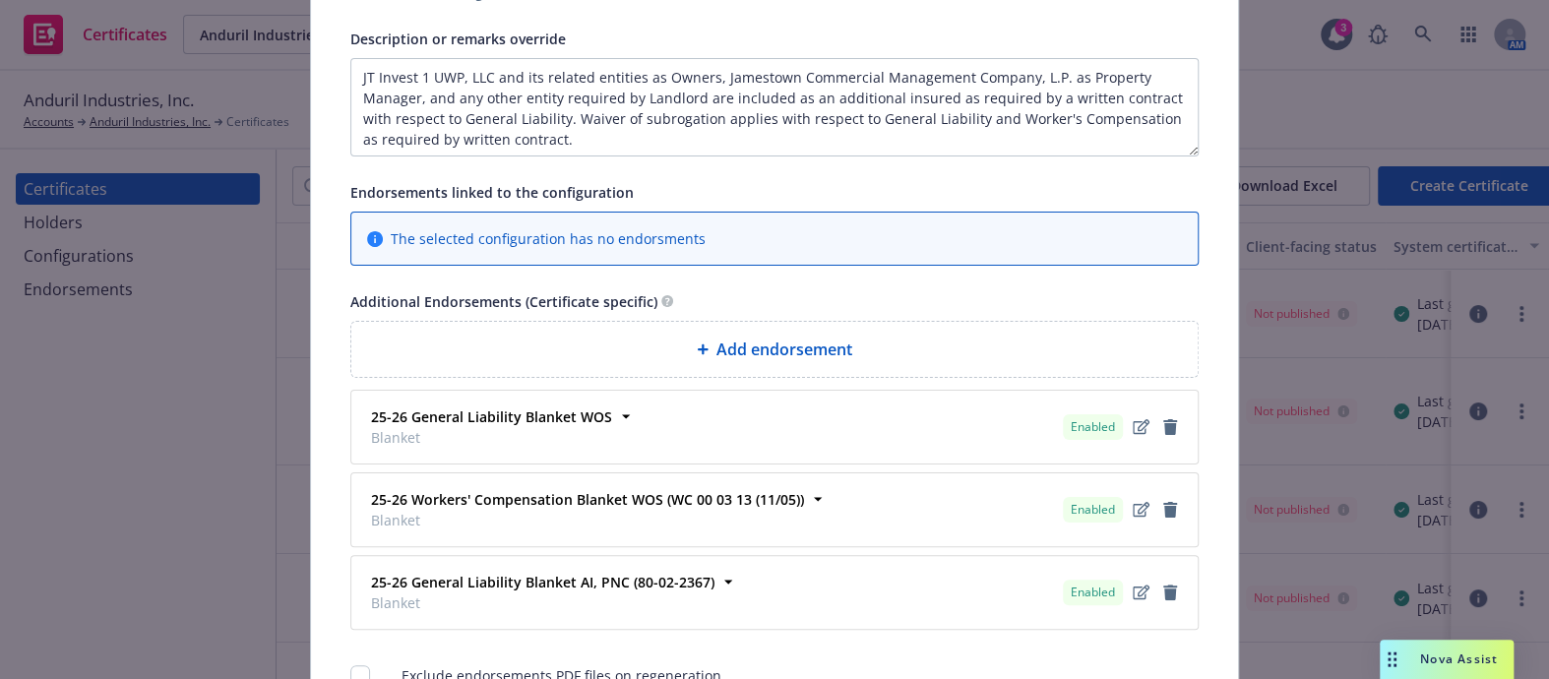
scroll to position [0, 0]
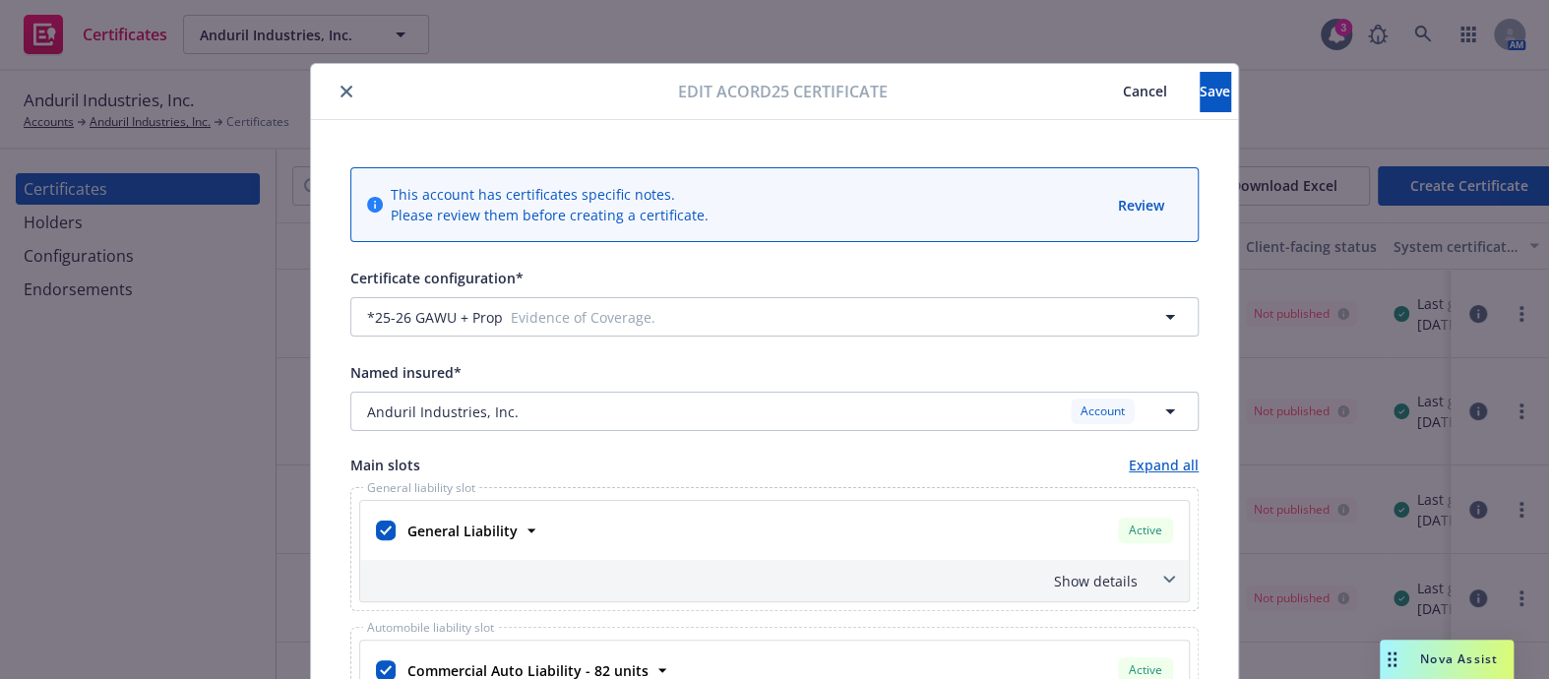
drag, startPoint x: 853, startPoint y: 375, endPoint x: 670, endPoint y: 125, distance: 309.9
click at [1200, 92] on button "Save" at bounding box center [1215, 91] width 31 height 39
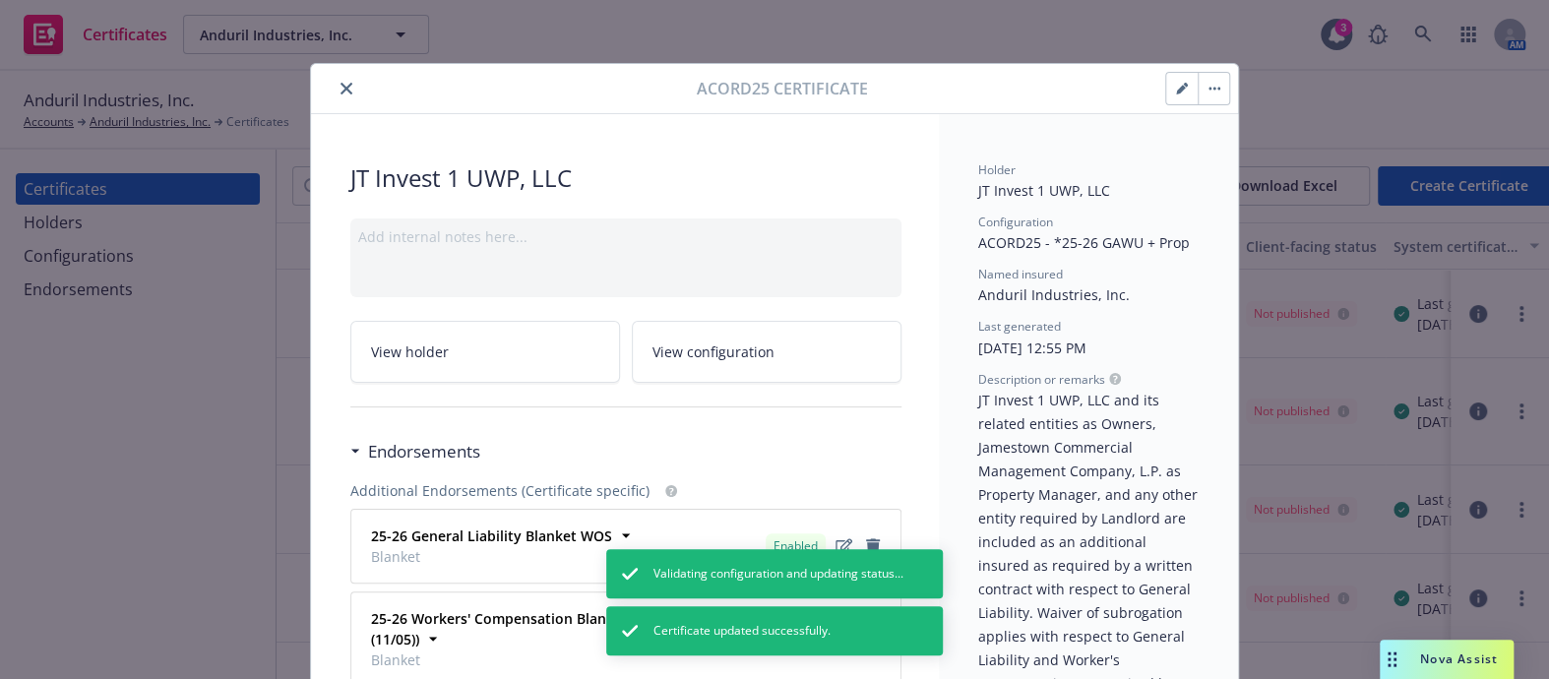
click at [341, 92] on icon "close" at bounding box center [347, 89] width 12 height 12
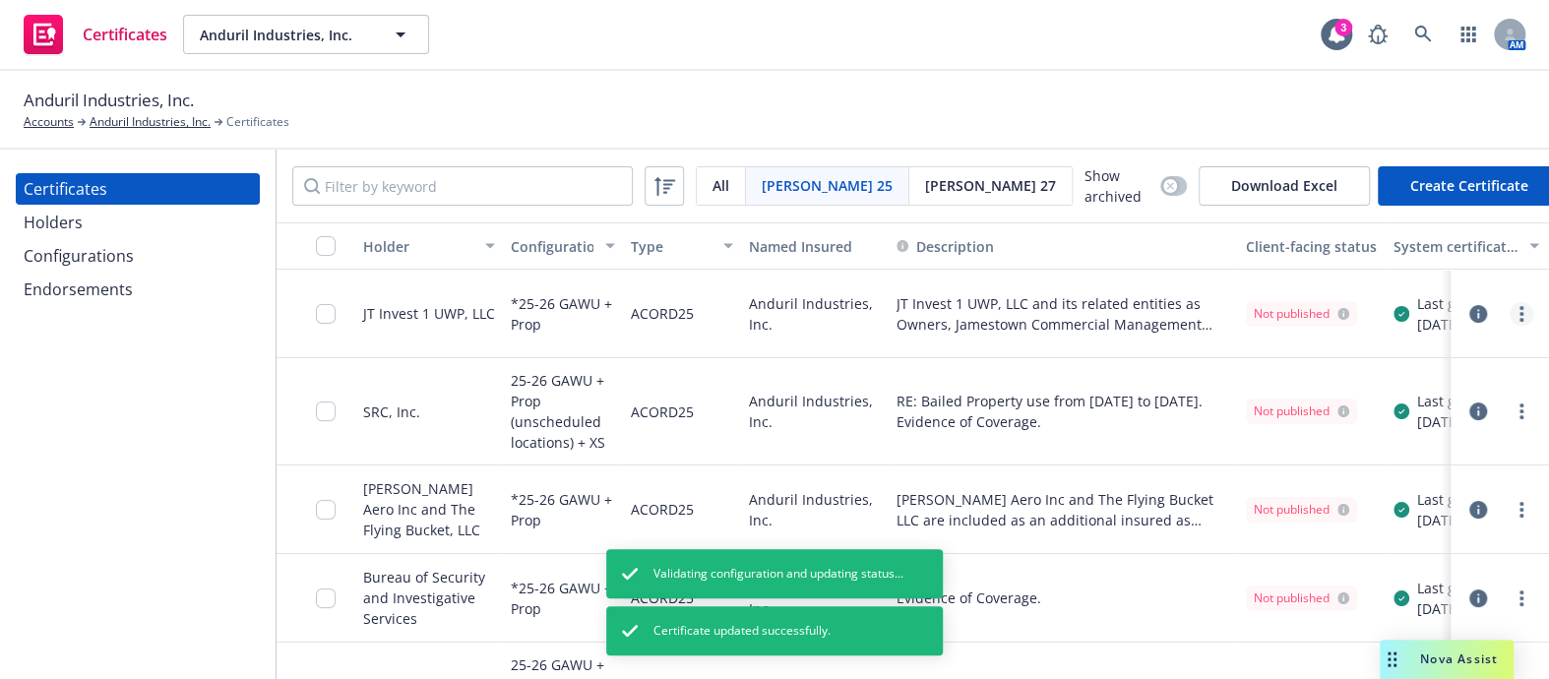
click at [1520, 313] on circle "more" at bounding box center [1522, 314] width 4 height 4
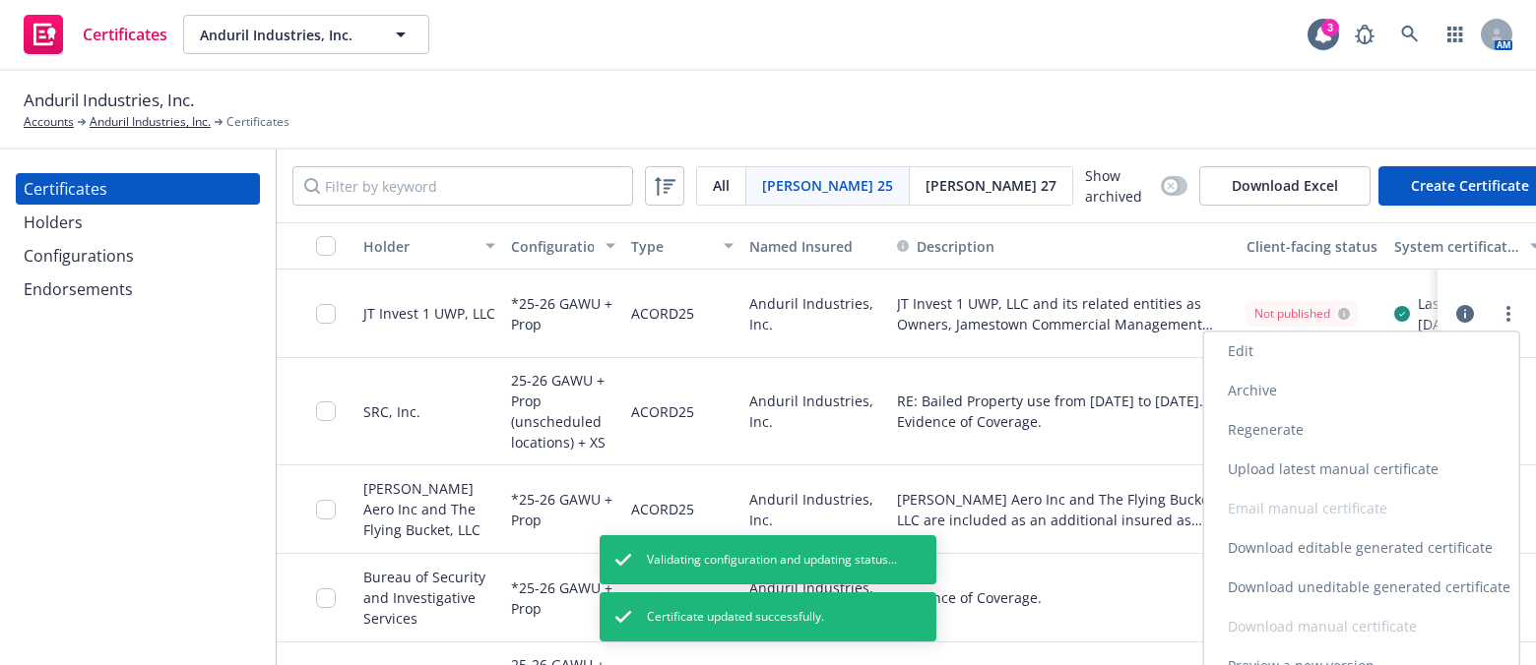
click at [1278, 420] on link "Regenerate" at bounding box center [1361, 429] width 315 height 39
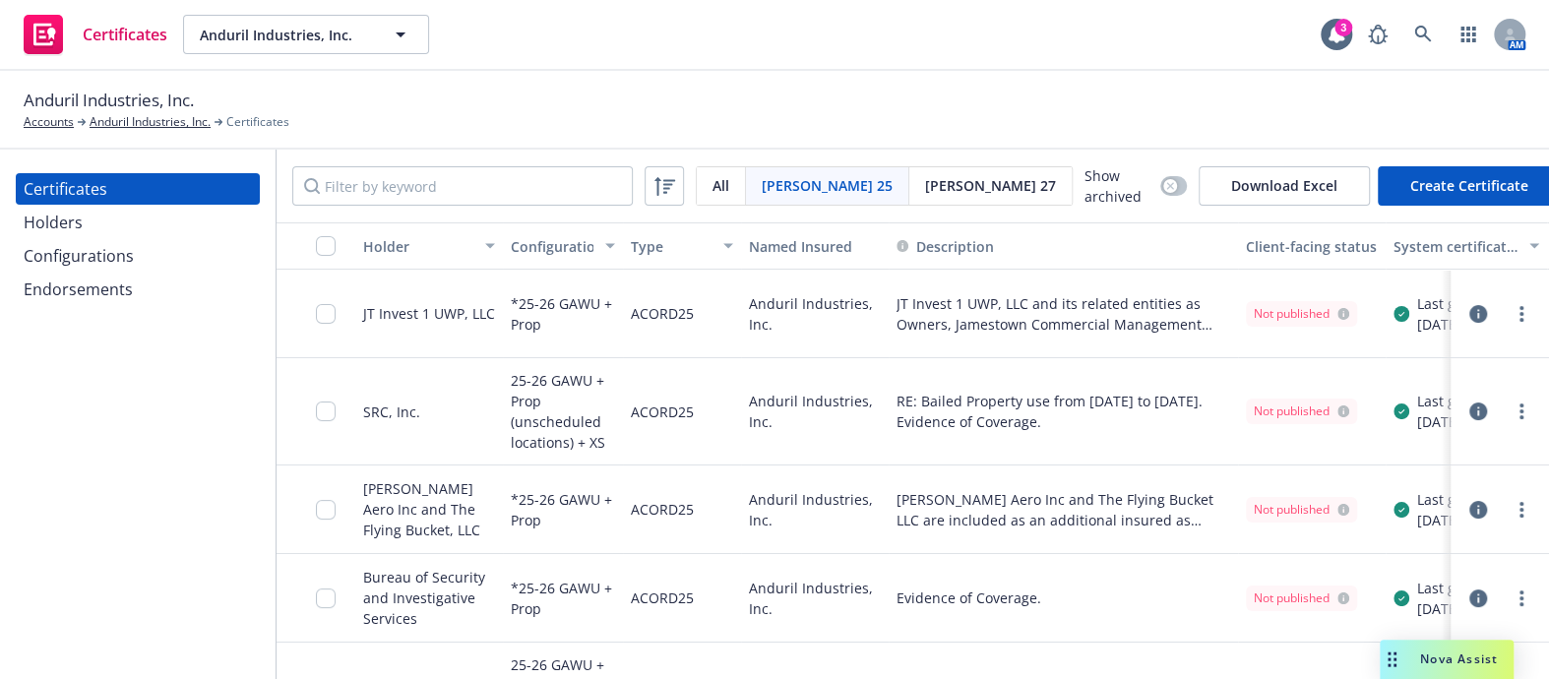
click at [1514, 321] on div at bounding box center [1522, 314] width 24 height 24
click at [1514, 314] on link "more" at bounding box center [1522, 314] width 24 height 24
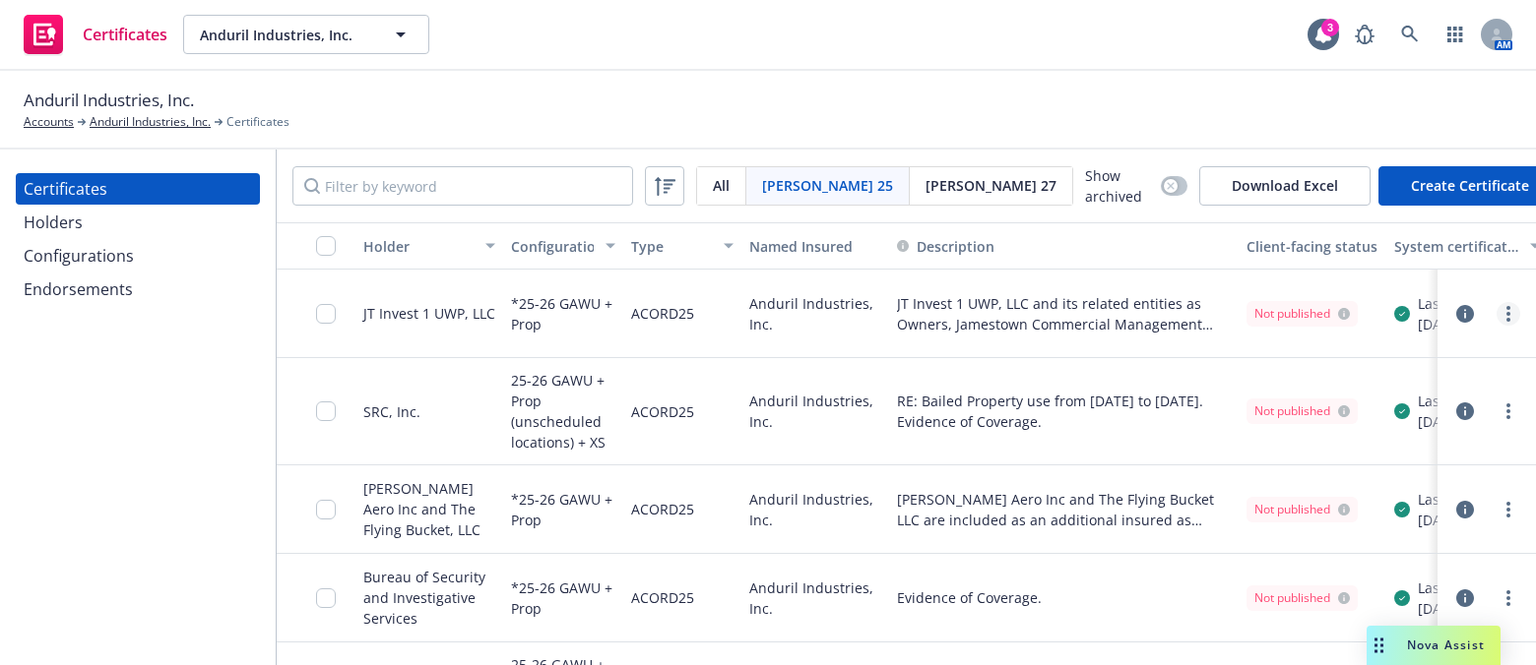
click at [1514, 314] on link "more" at bounding box center [1508, 314] width 24 height 24
drag, startPoint x: 1106, startPoint y: 129, endPoint x: 1310, endPoint y: 287, distance: 258.1
click at [1106, 129] on div "Anduril Industries, Inc. Accounts Anduril Industries, Inc. Certificates" at bounding box center [768, 109] width 1488 height 43
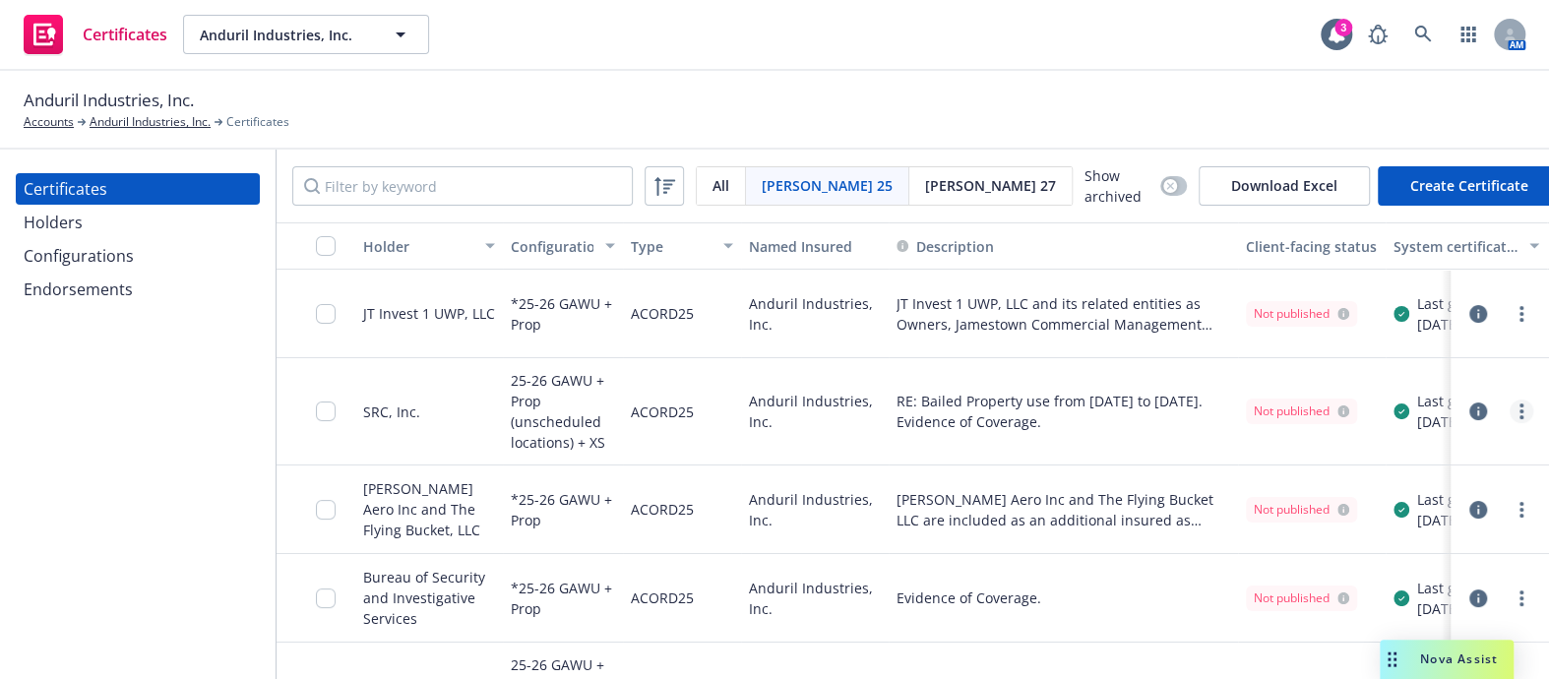
click at [1510, 408] on link "more" at bounding box center [1522, 412] width 24 height 24
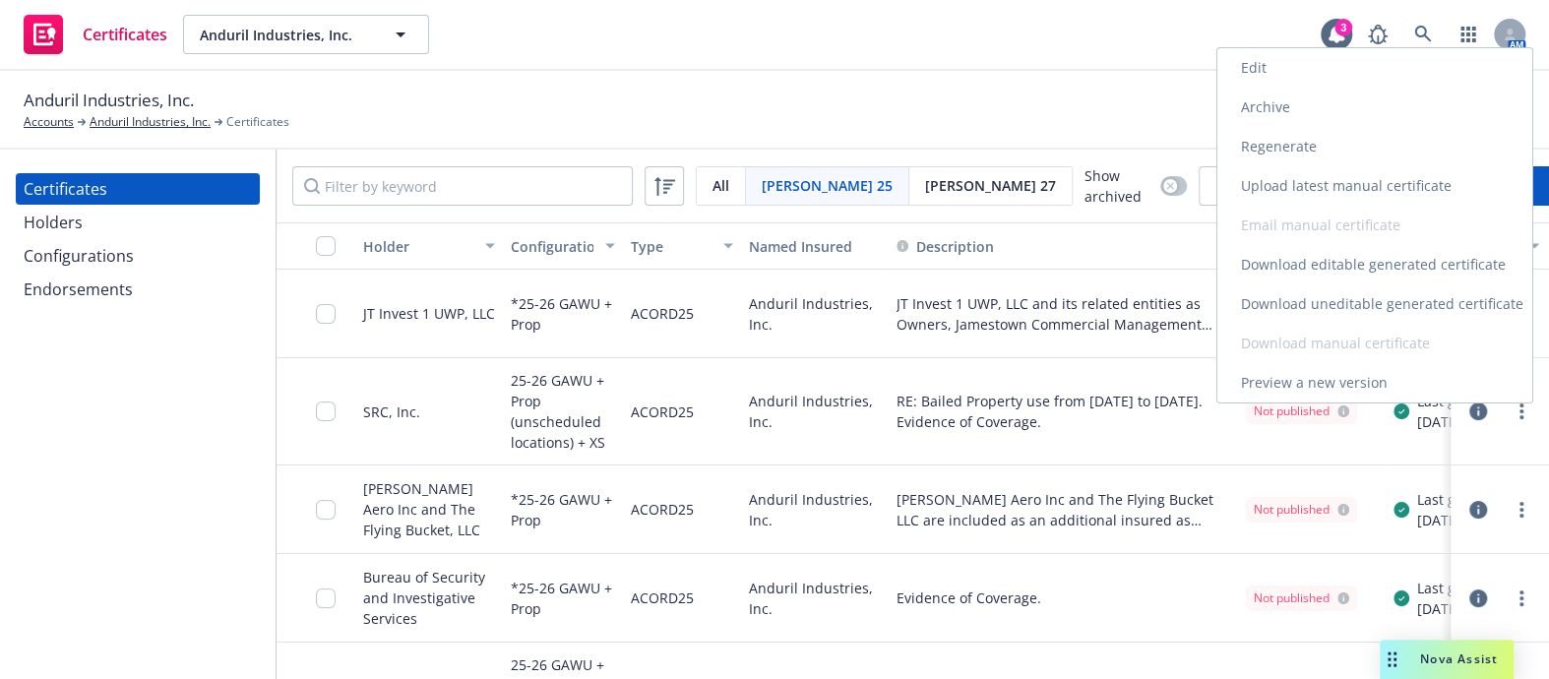
click at [1257, 103] on link "Archive" at bounding box center [1375, 107] width 315 height 39
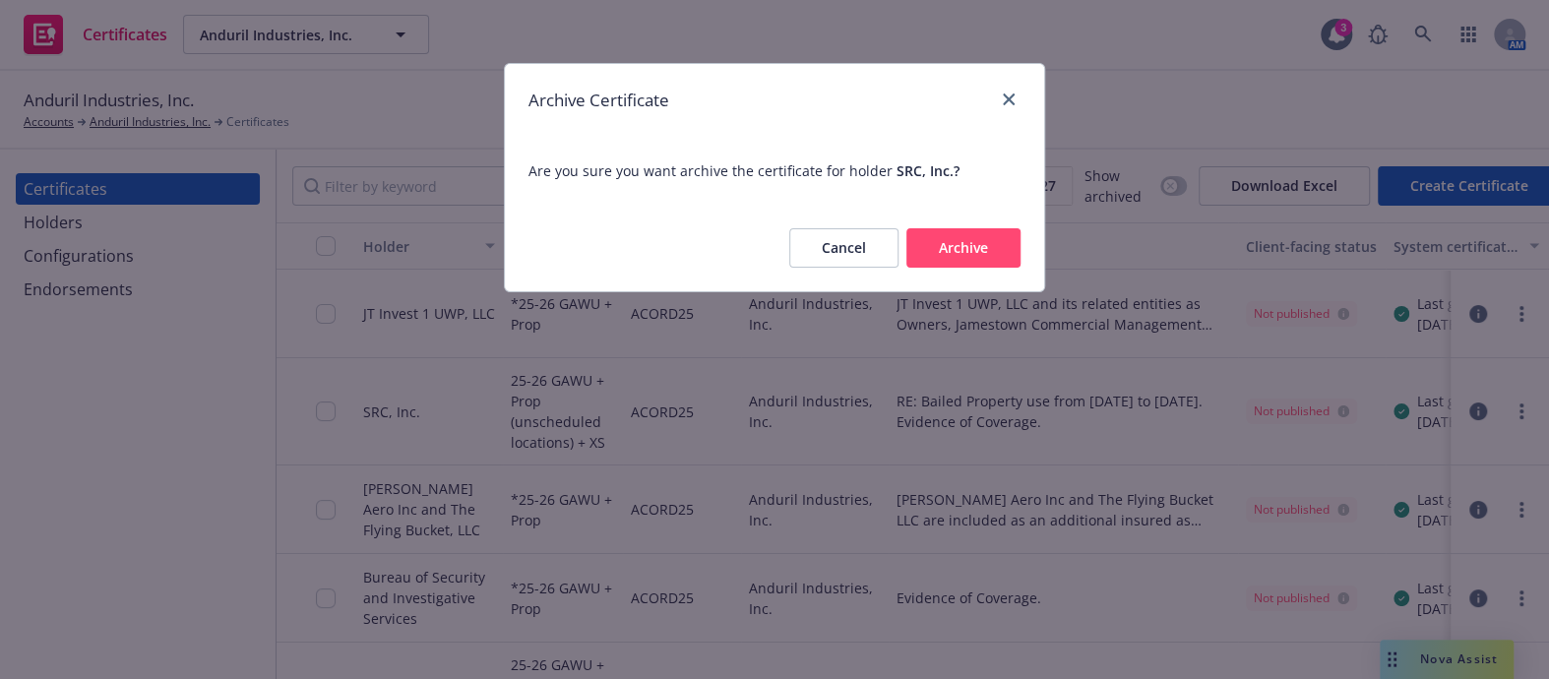
click at [975, 245] on button "Archive" at bounding box center [964, 247] width 114 height 39
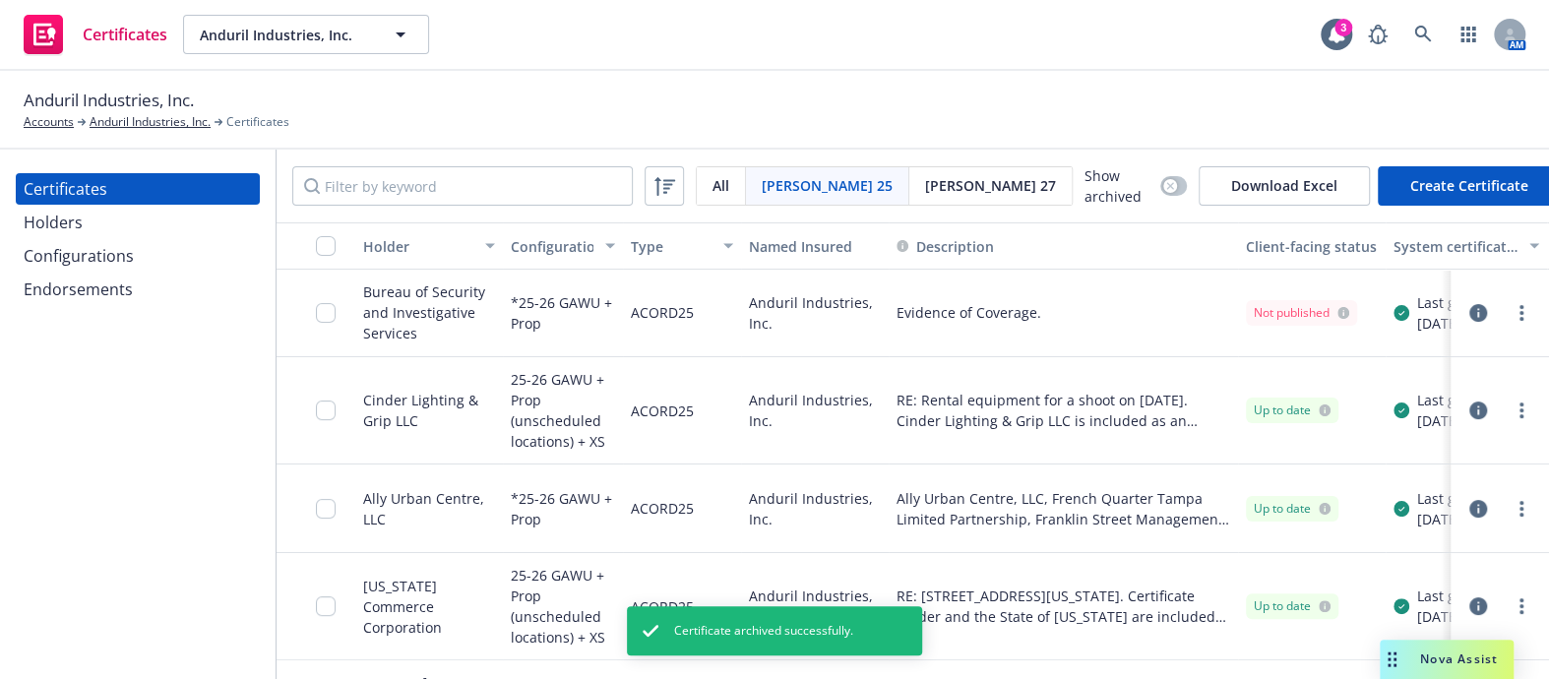
scroll to position [71, 0]
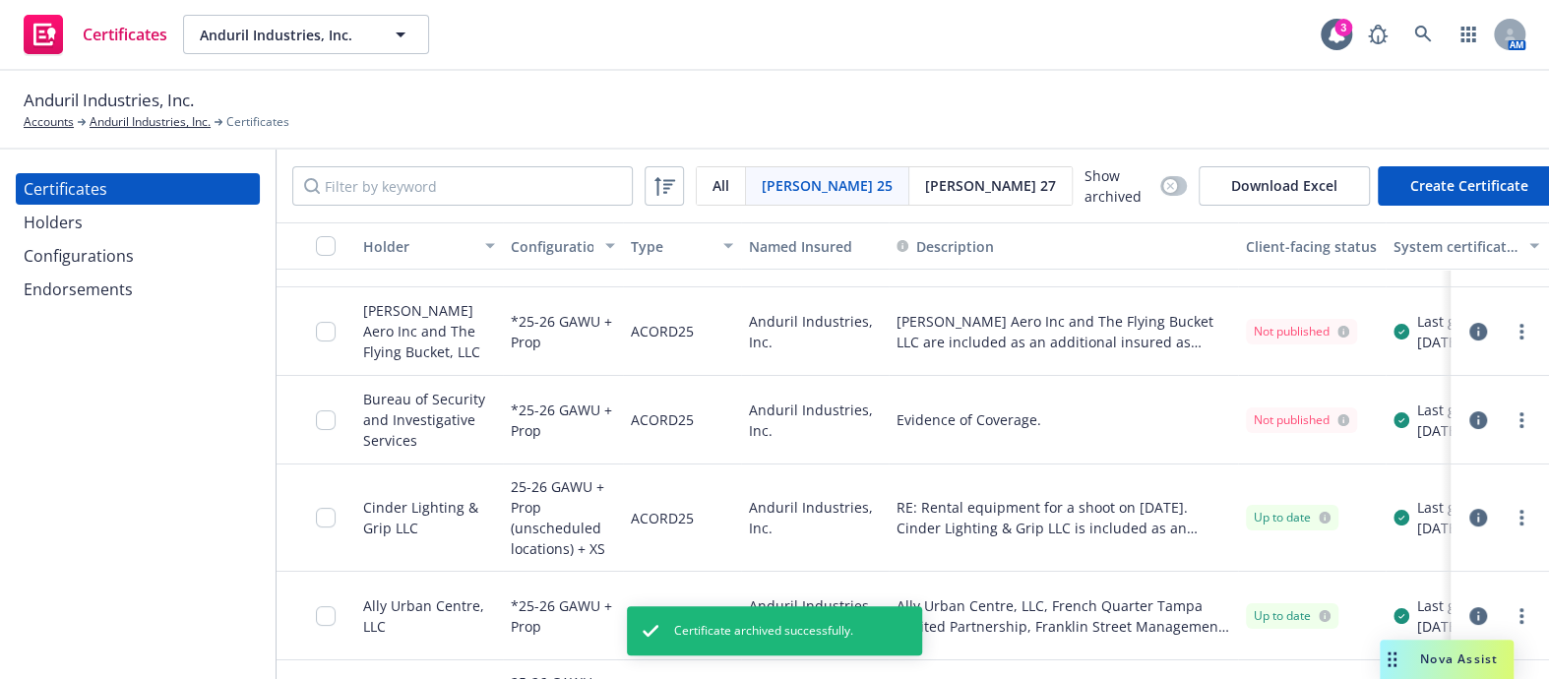
click at [1514, 519] on link "more" at bounding box center [1522, 518] width 24 height 24
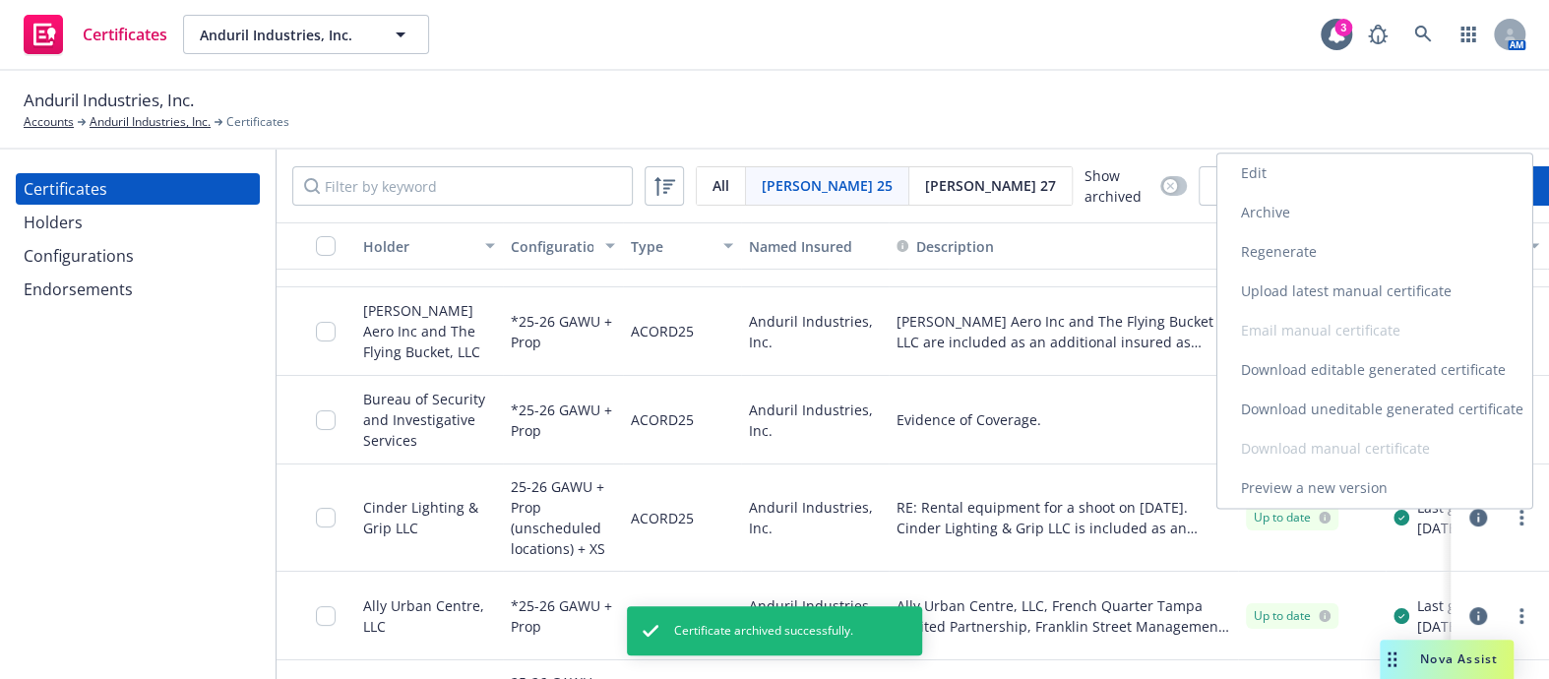
click at [1272, 215] on link "Archive" at bounding box center [1375, 212] width 315 height 39
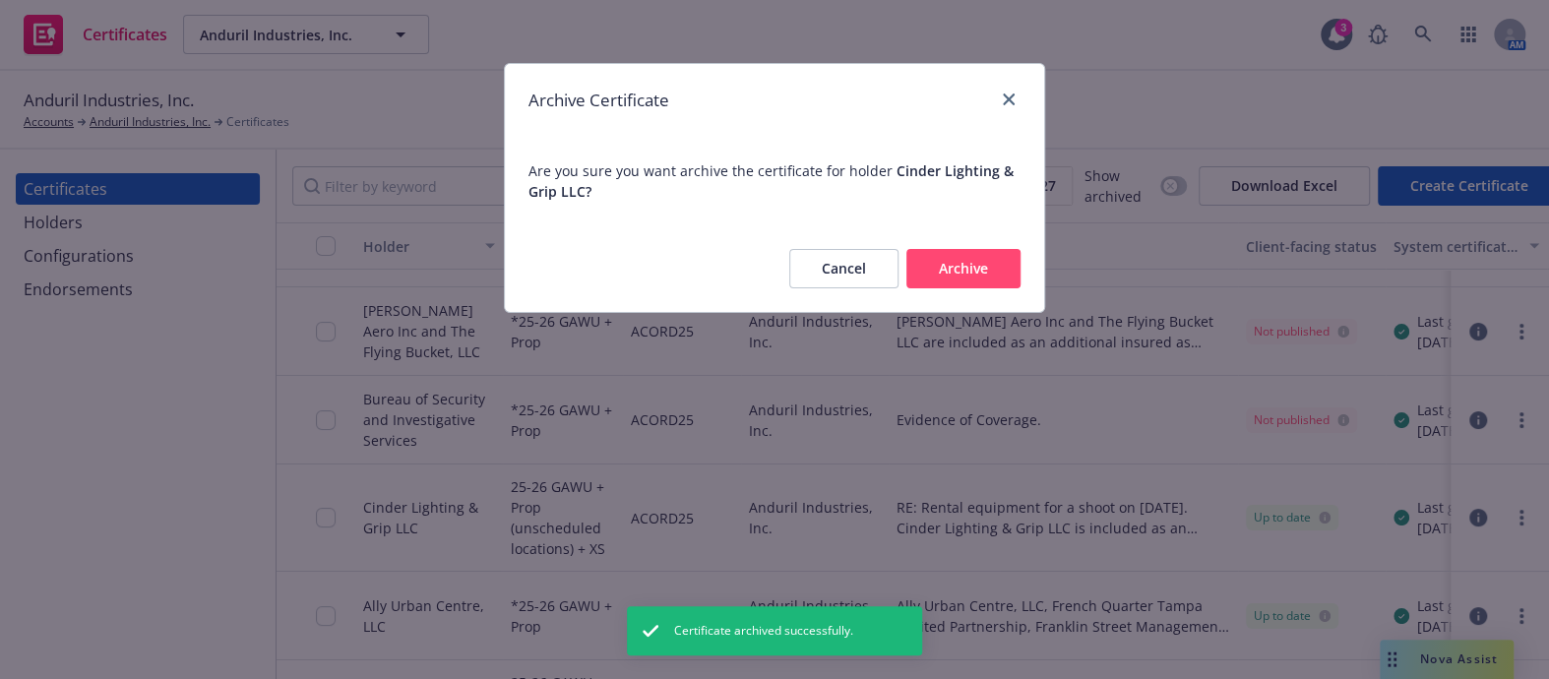
click at [985, 269] on button "Archive" at bounding box center [964, 268] width 114 height 39
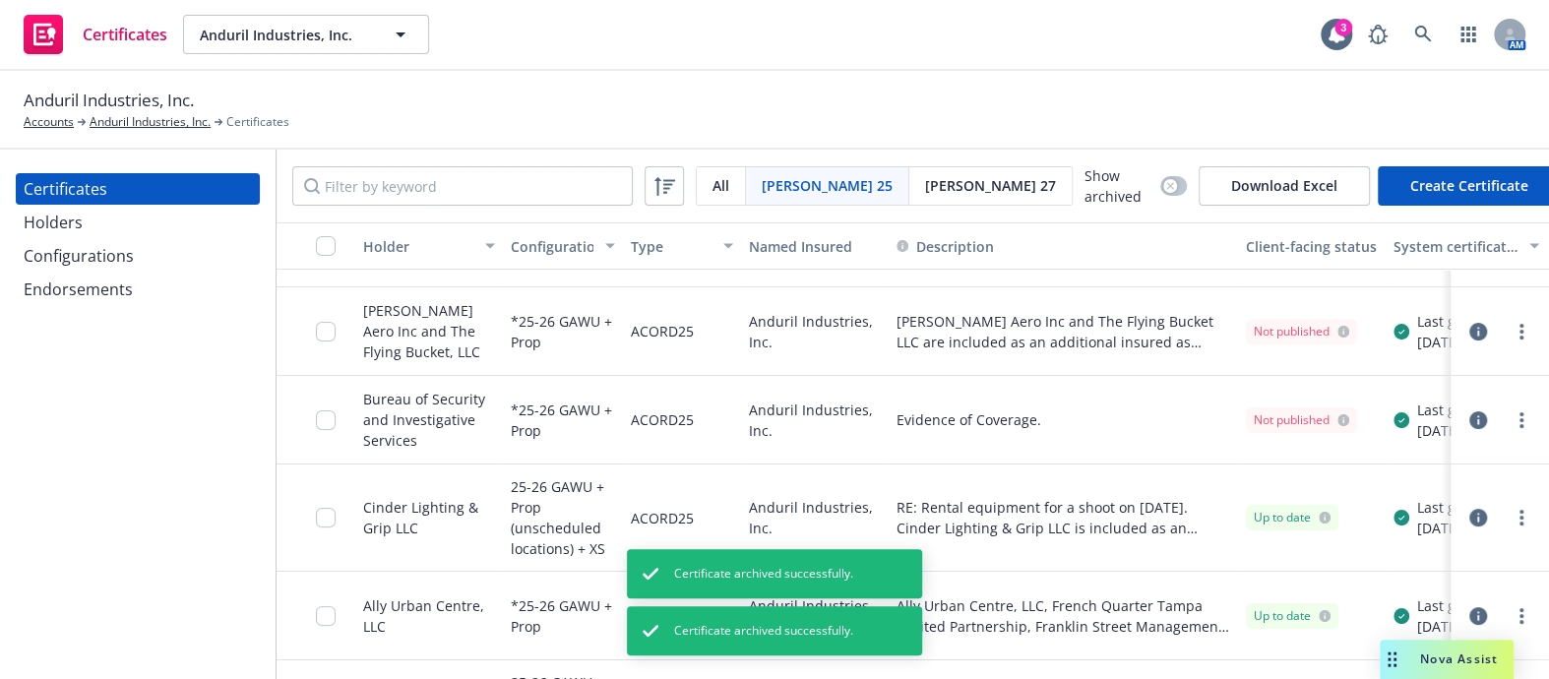
scroll to position [0, 0]
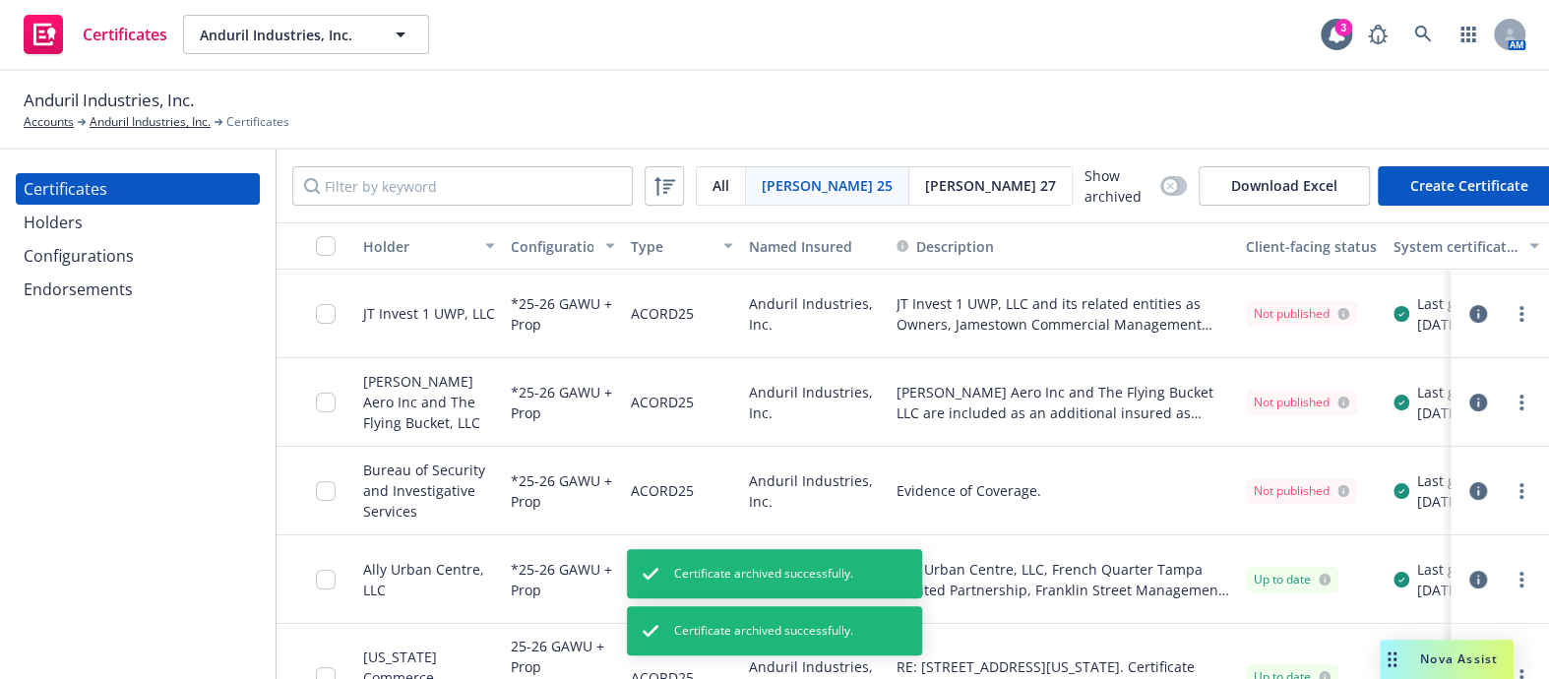
click at [1470, 402] on icon "button" at bounding box center [1479, 403] width 18 height 18
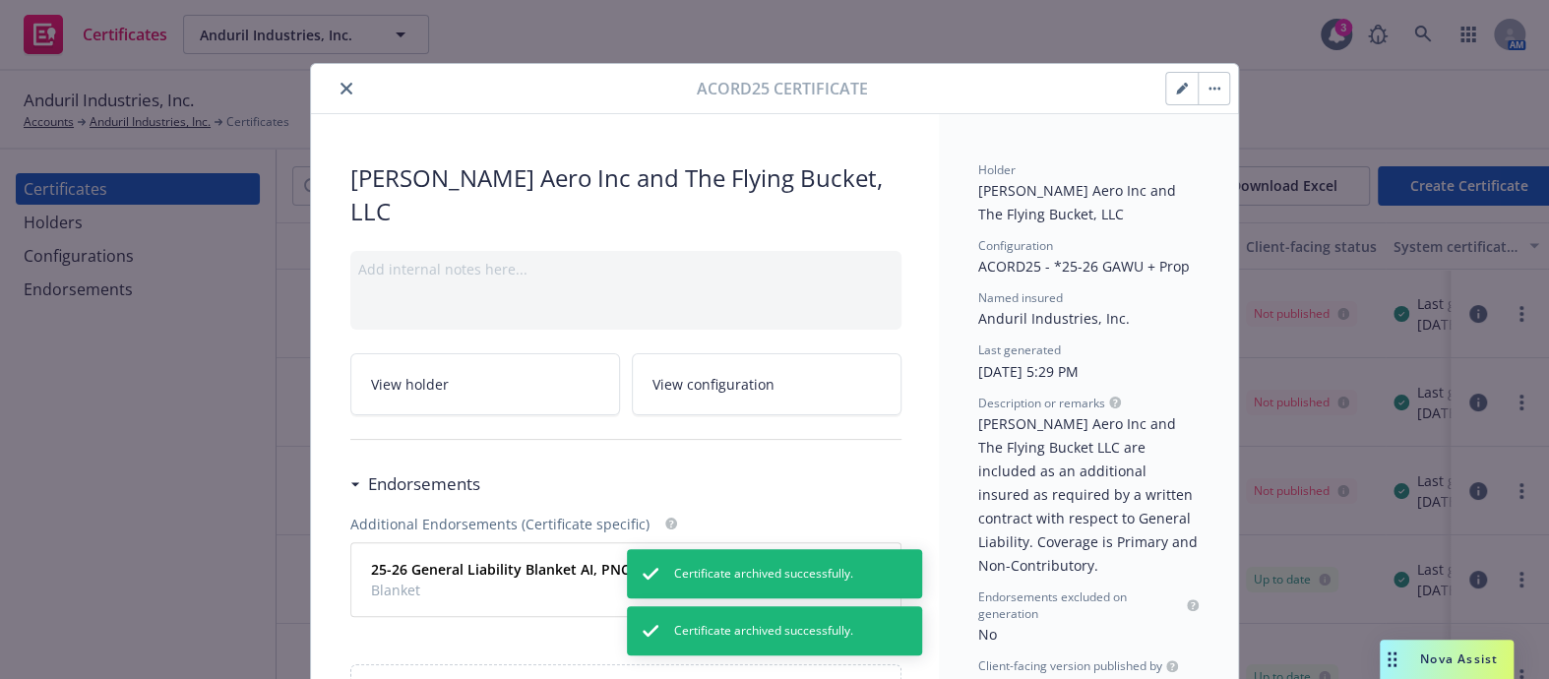
click at [341, 87] on icon "close" at bounding box center [347, 89] width 12 height 12
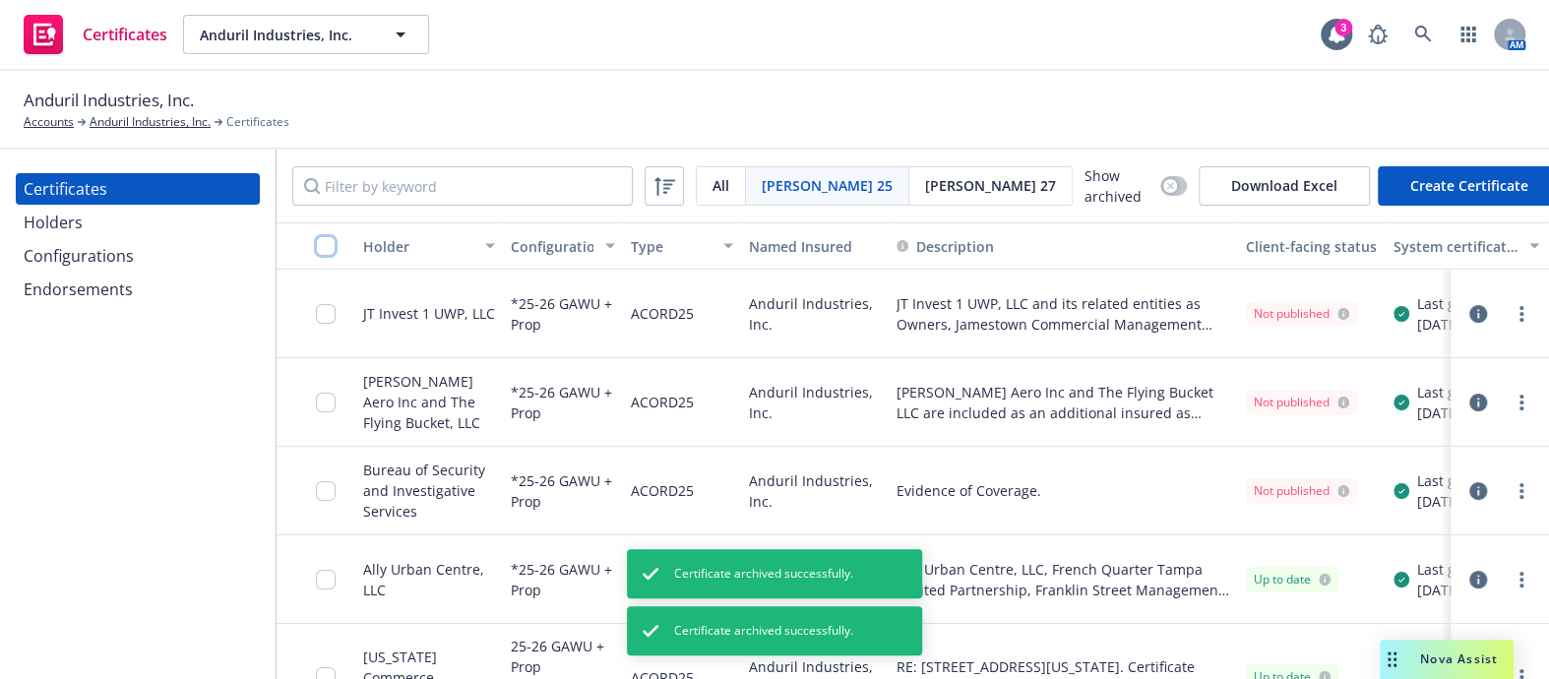
click at [323, 241] on input "checkbox" at bounding box center [326, 246] width 20 height 20
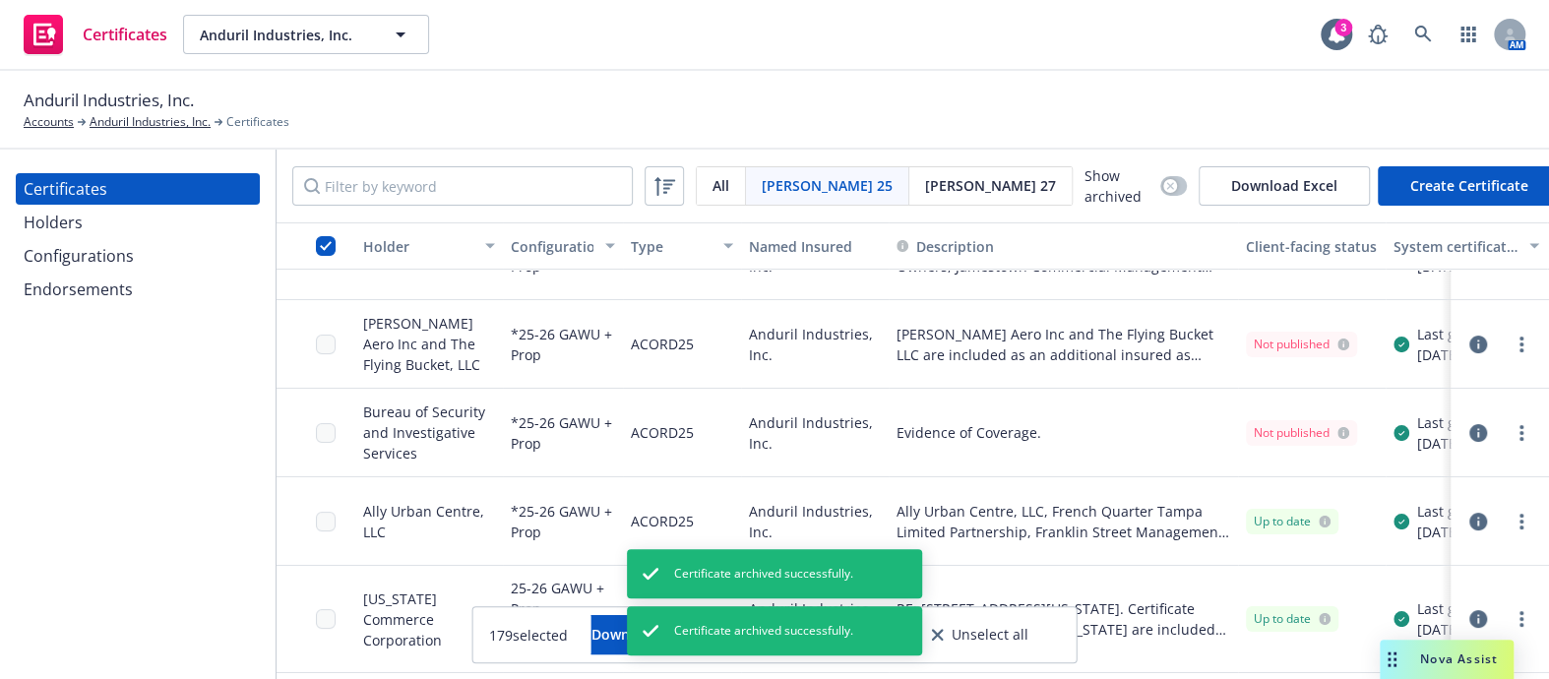
scroll to position [89, 0]
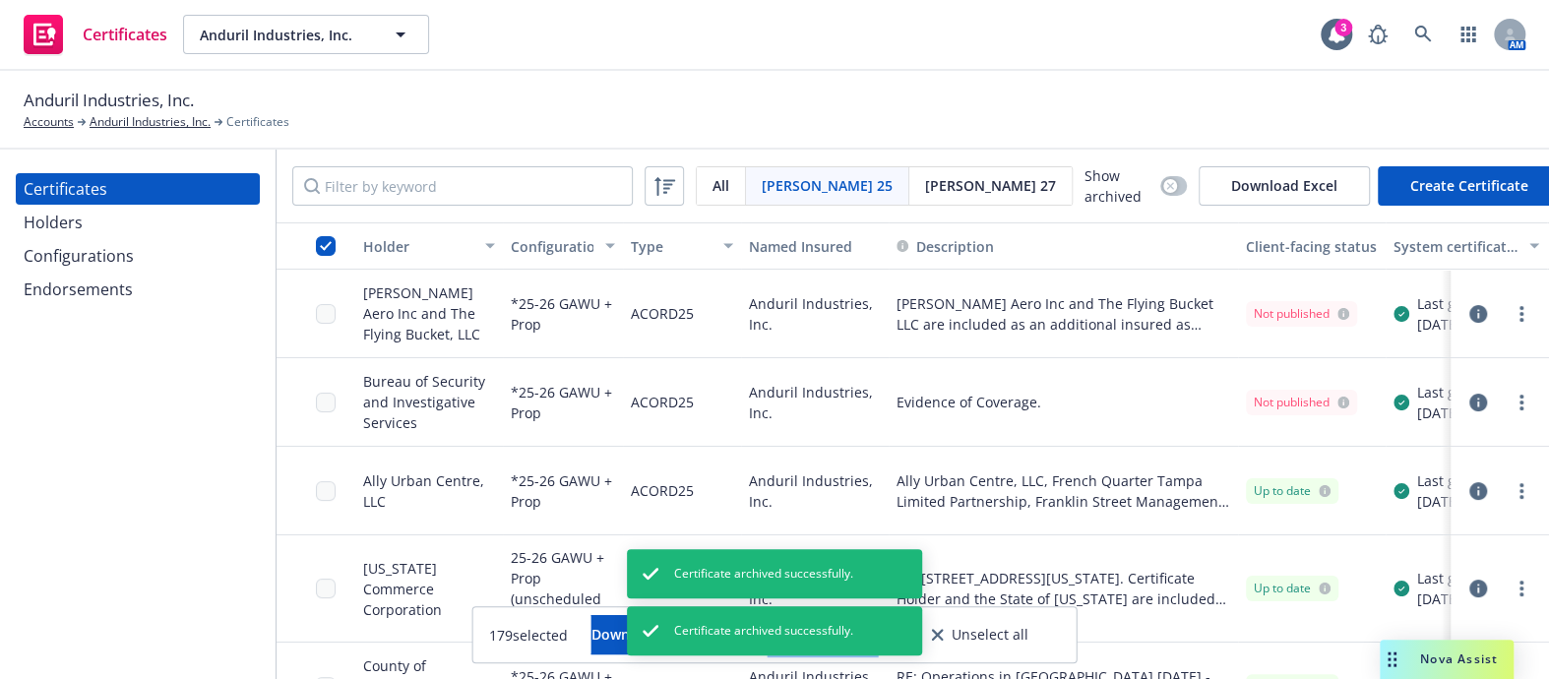
drag, startPoint x: 929, startPoint y: 647, endPoint x: 927, endPoint y: 635, distance: 12.0
click at [876, 646] on button "Other actions" at bounding box center [823, 634] width 105 height 39
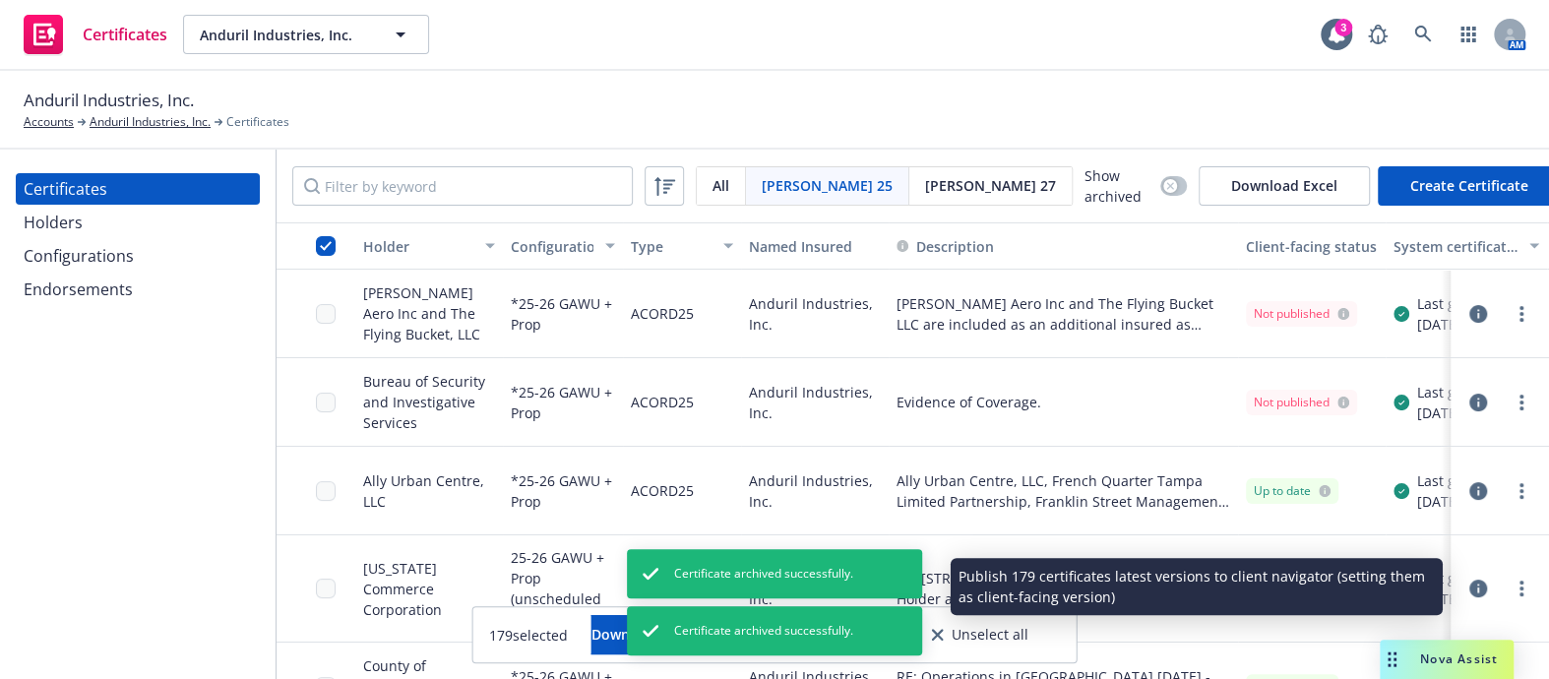
click at [878, 588] on link "Publish certificates" at bounding box center [784, 586] width 188 height 39
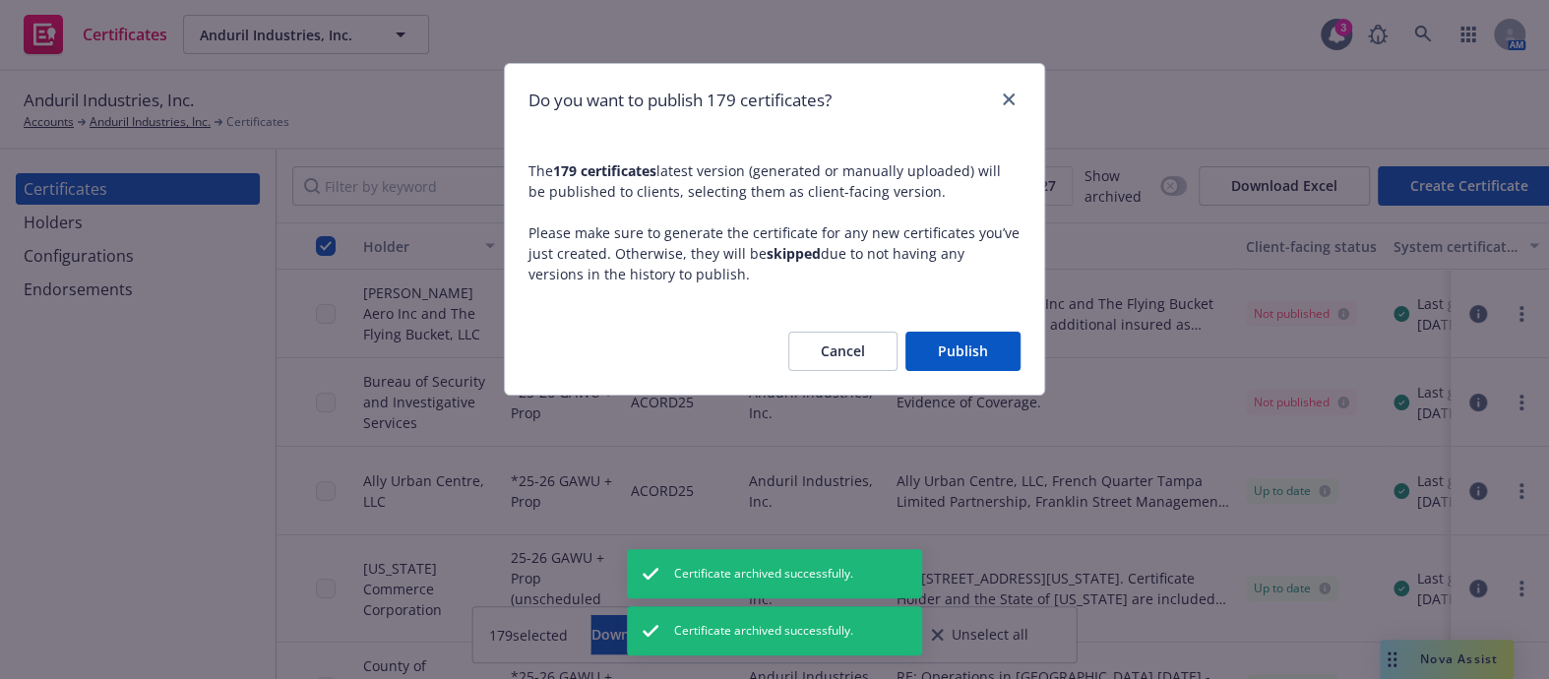
click at [955, 354] on button "Publish" at bounding box center [963, 351] width 115 height 39
